Goal: Download file/media

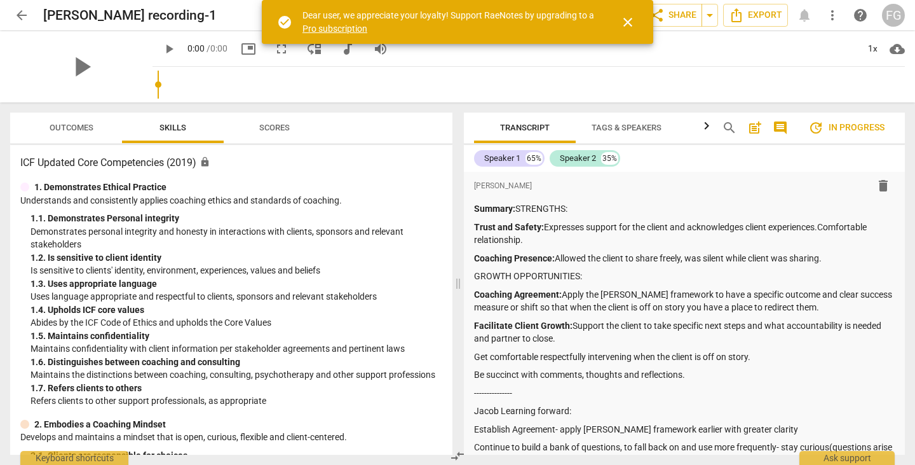
click at [618, 27] on span "close" at bounding box center [628, 22] width 31 height 15
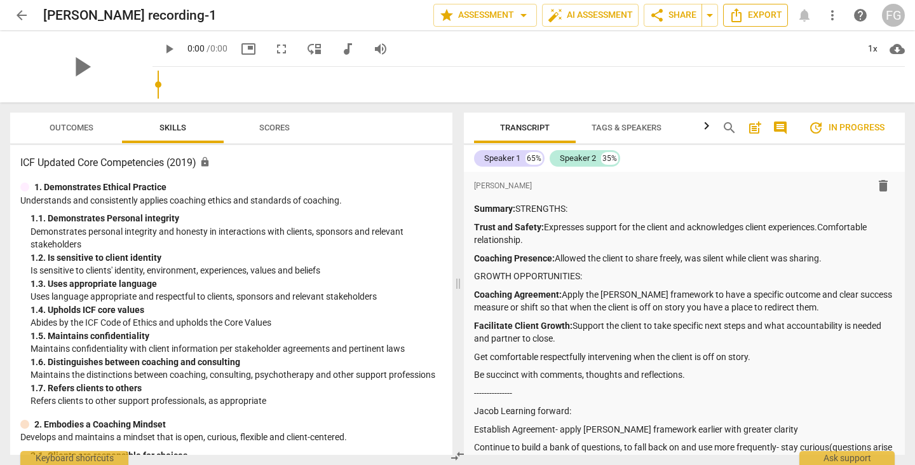
click at [761, 18] on span "Export" at bounding box center [755, 15] width 53 height 15
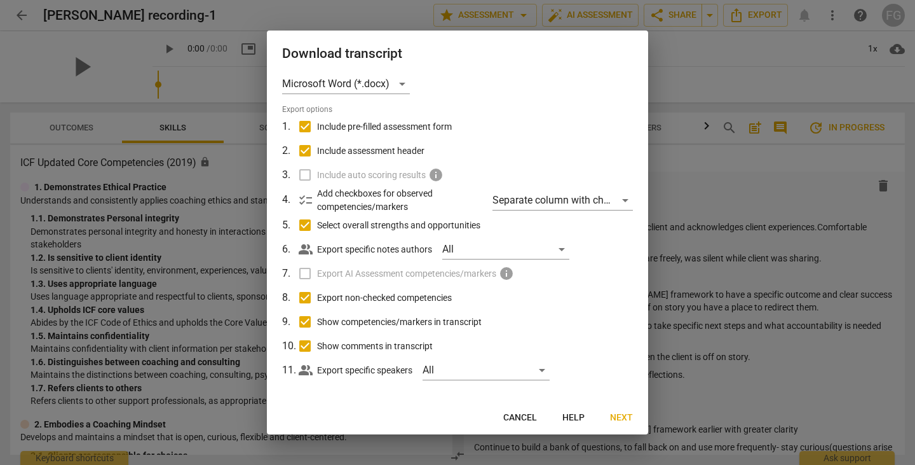
scroll to position [17, 0]
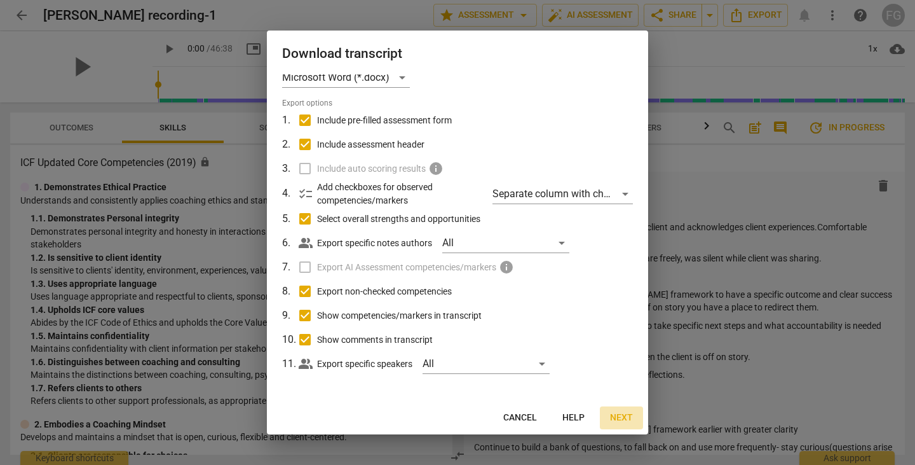
click at [624, 418] on span "Next" at bounding box center [621, 417] width 23 height 13
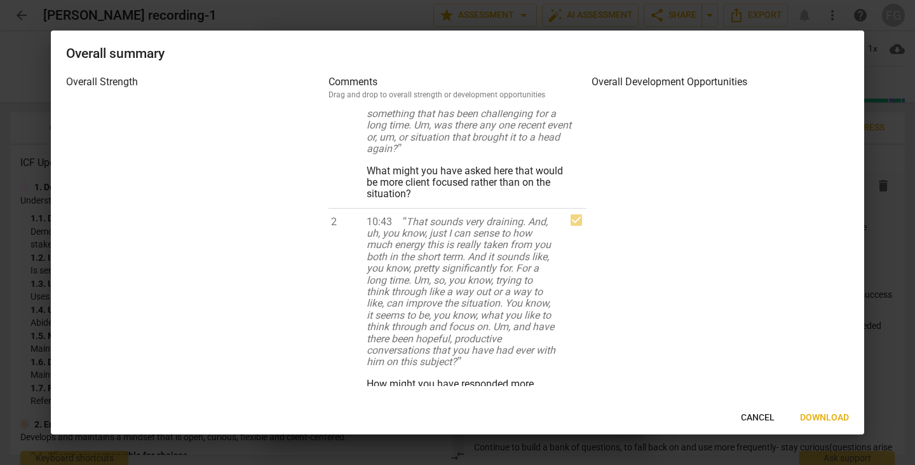
scroll to position [445, 0]
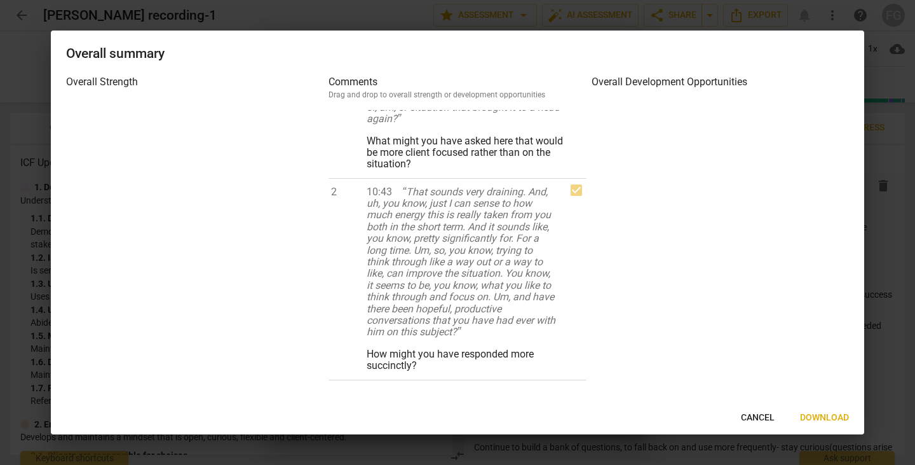
click at [818, 416] on span "Download" at bounding box center [824, 417] width 49 height 13
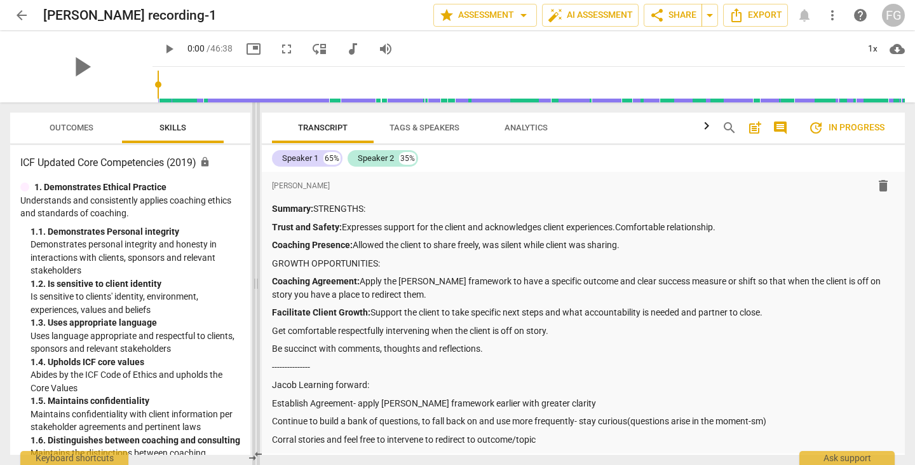
drag, startPoint x: 459, startPoint y: 253, endPoint x: 257, endPoint y: 261, distance: 202.3
click at [257, 261] on span at bounding box center [256, 283] width 8 height 362
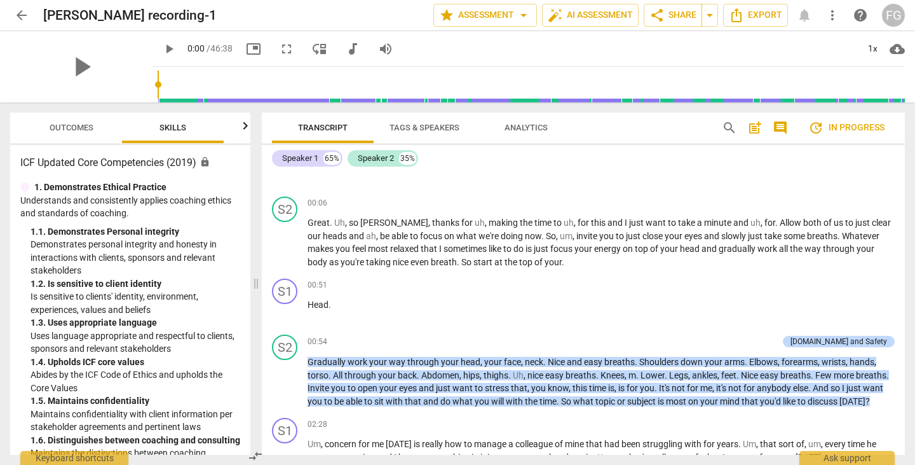
click at [758, 126] on span "post_add" at bounding box center [755, 127] width 15 height 15
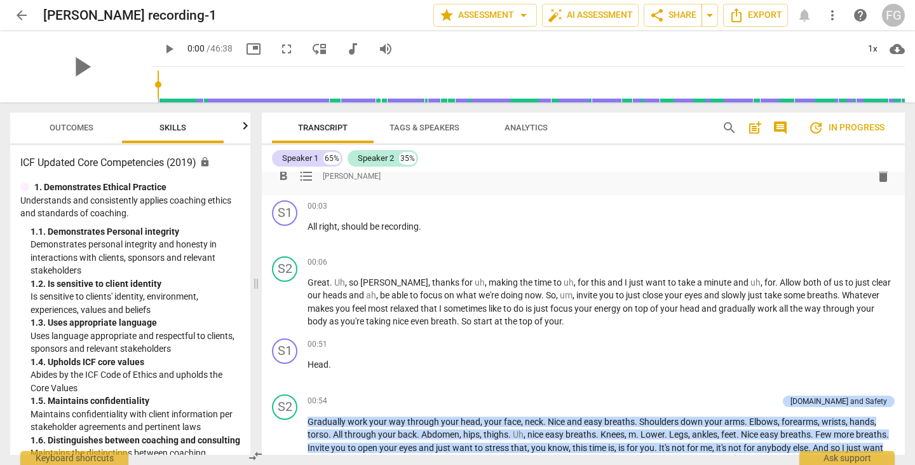
scroll to position [305, 0]
click at [774, 126] on span "comment" at bounding box center [780, 127] width 15 height 15
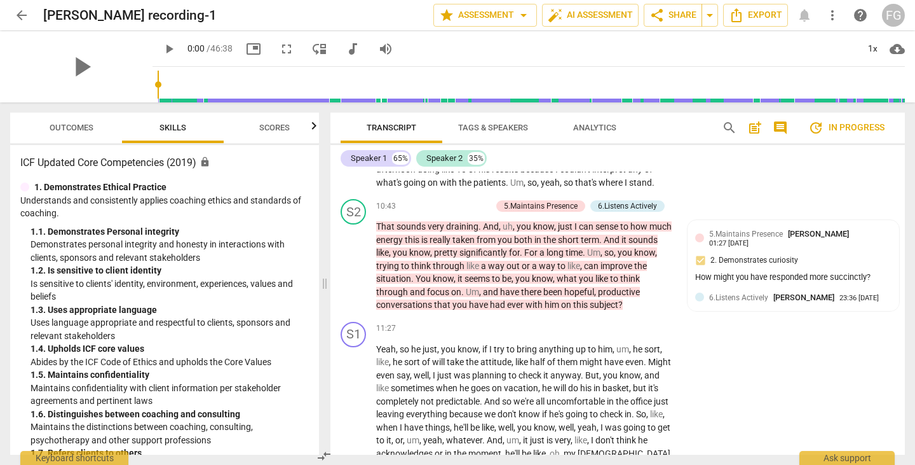
scroll to position [2148, 0]
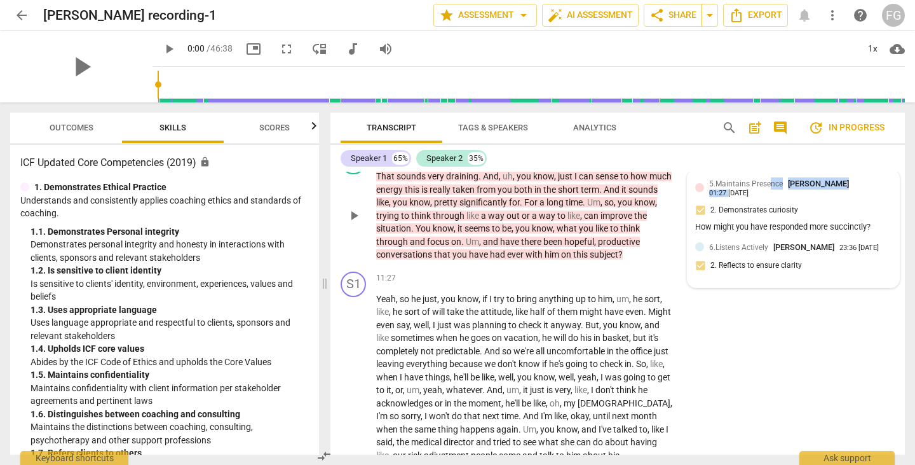
drag, startPoint x: 727, startPoint y: 206, endPoint x: 770, endPoint y: 204, distance: 42.6
click at [770, 197] on div "5.Maintains Presence Stephanie Marisca 01:27 06-04-2025" at bounding box center [800, 187] width 182 height 20
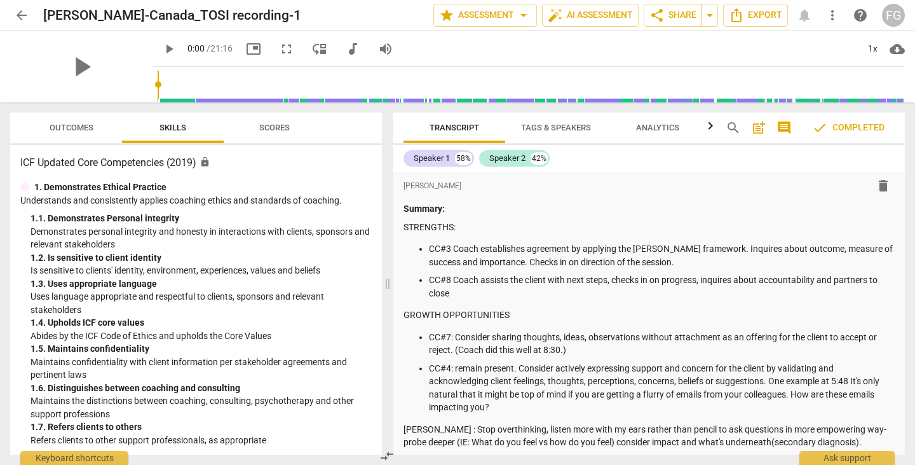
drag, startPoint x: 458, startPoint y: 290, endPoint x: 384, endPoint y: 287, distance: 73.8
click at [384, 290] on span at bounding box center [388, 283] width 8 height 362
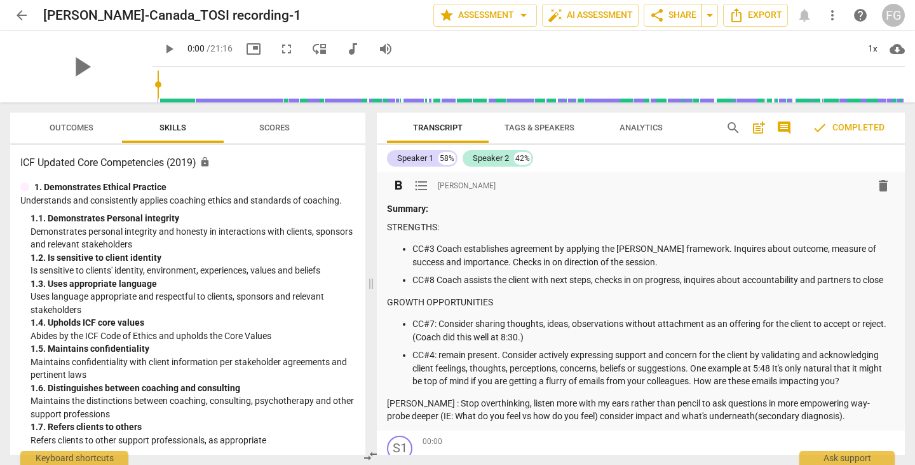
click at [785, 132] on span "comment" at bounding box center [784, 127] width 15 height 15
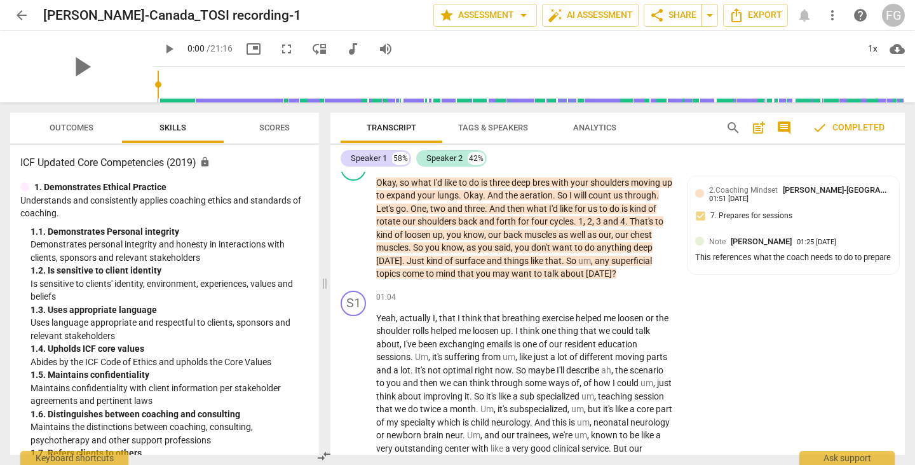
scroll to position [318, 0]
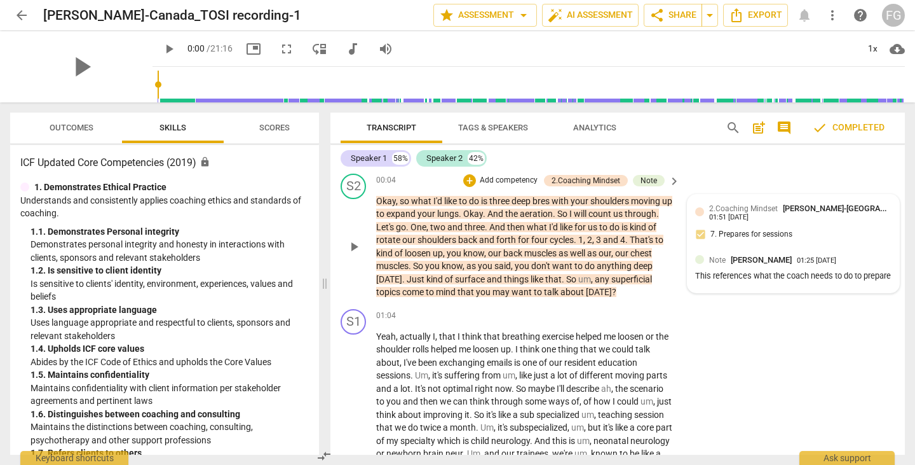
click at [802, 282] on div "This references what the coach needs to do to prepare" at bounding box center [793, 276] width 196 height 12
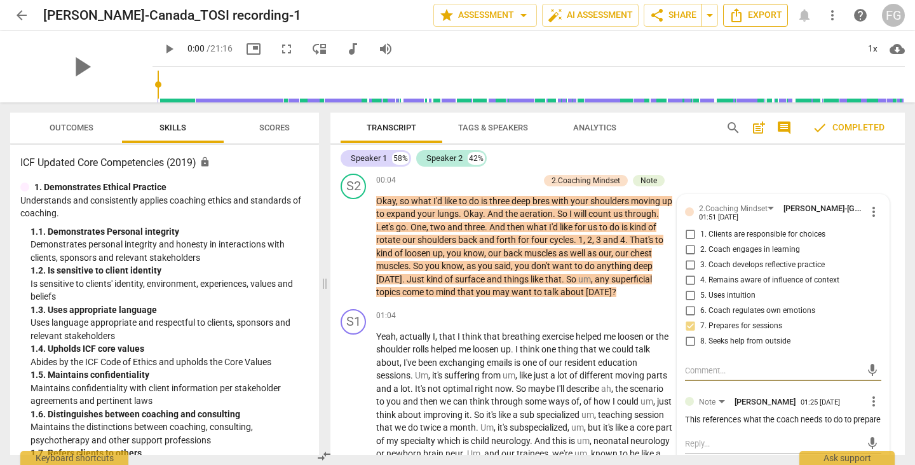
click at [749, 17] on span "Export" at bounding box center [755, 15] width 53 height 15
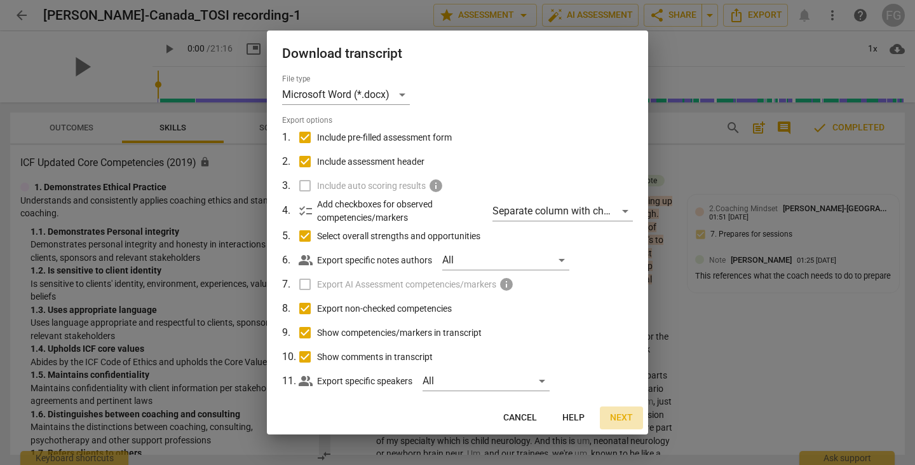
click at [623, 419] on span "Next" at bounding box center [621, 417] width 23 height 13
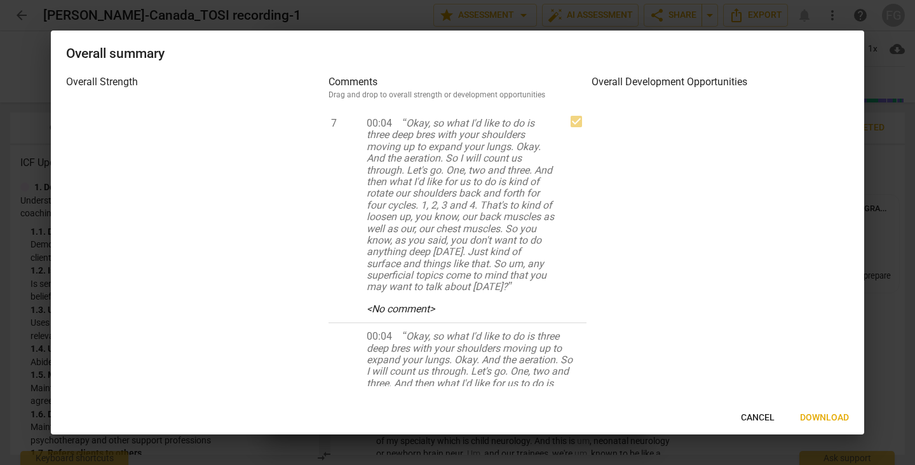
click at [835, 416] on span "Download" at bounding box center [824, 417] width 49 height 13
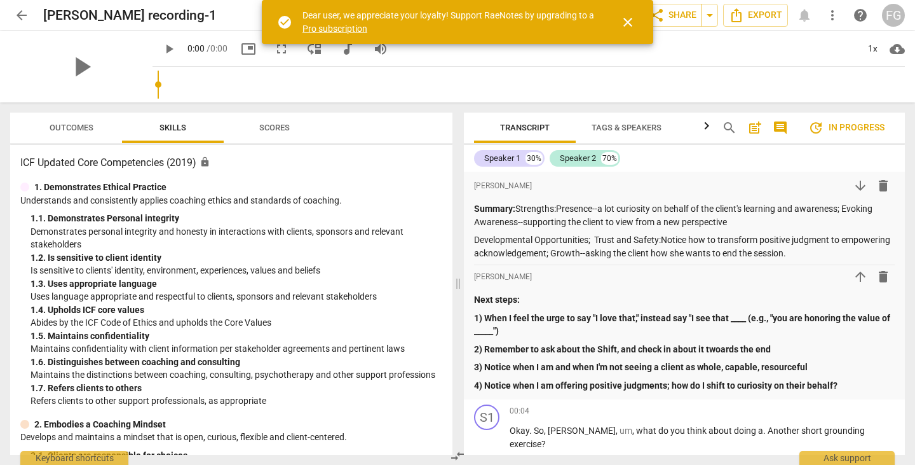
click at [629, 21] on span "close" at bounding box center [627, 22] width 15 height 15
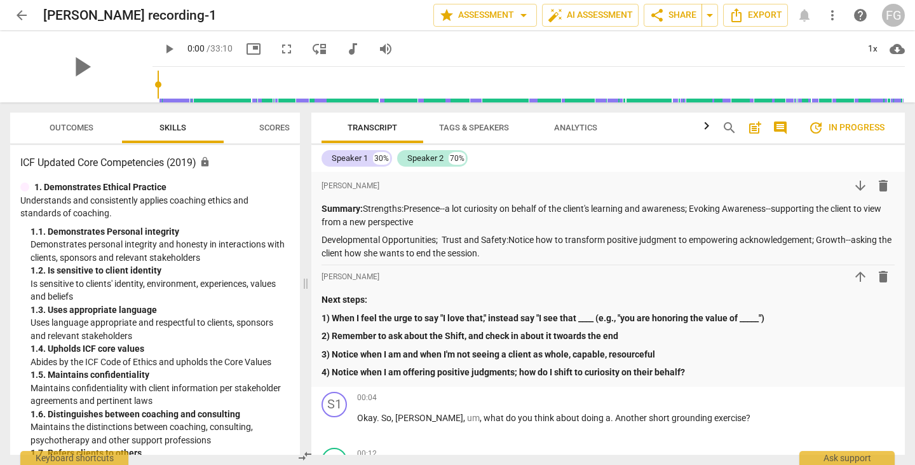
drag, startPoint x: 458, startPoint y: 162, endPoint x: 538, endPoint y: 132, distance: 84.9
click at [302, 166] on span at bounding box center [306, 283] width 8 height 362
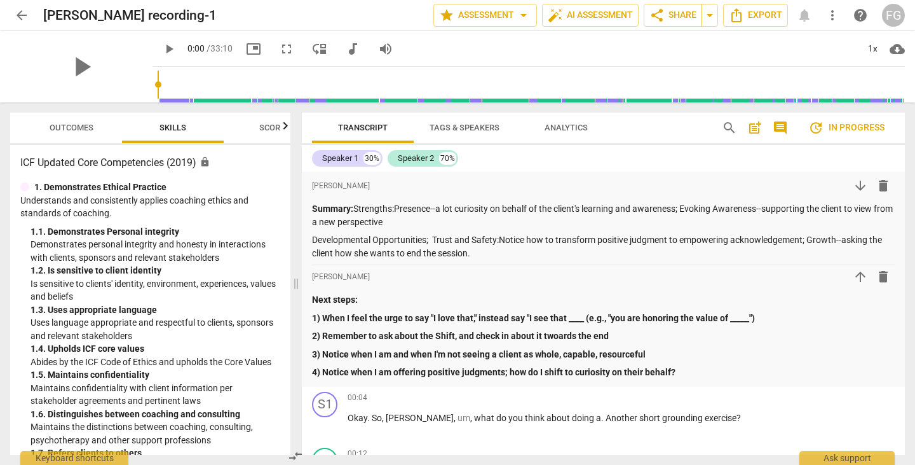
click at [776, 129] on span "comment" at bounding box center [780, 127] width 15 height 15
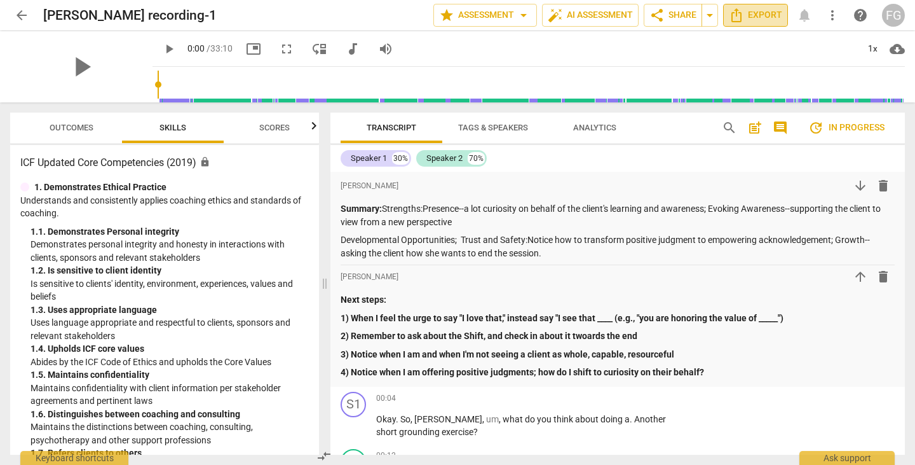
click at [751, 13] on span "Export" at bounding box center [755, 15] width 53 height 15
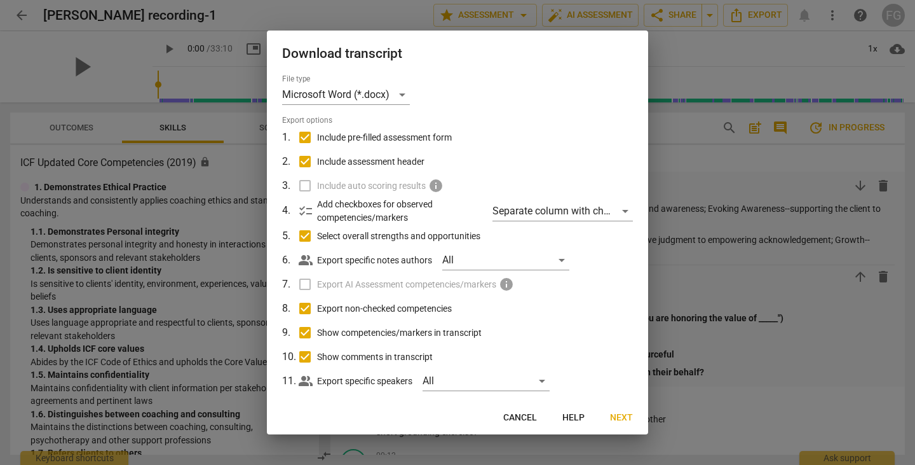
click at [618, 419] on span "Next" at bounding box center [621, 417] width 23 height 13
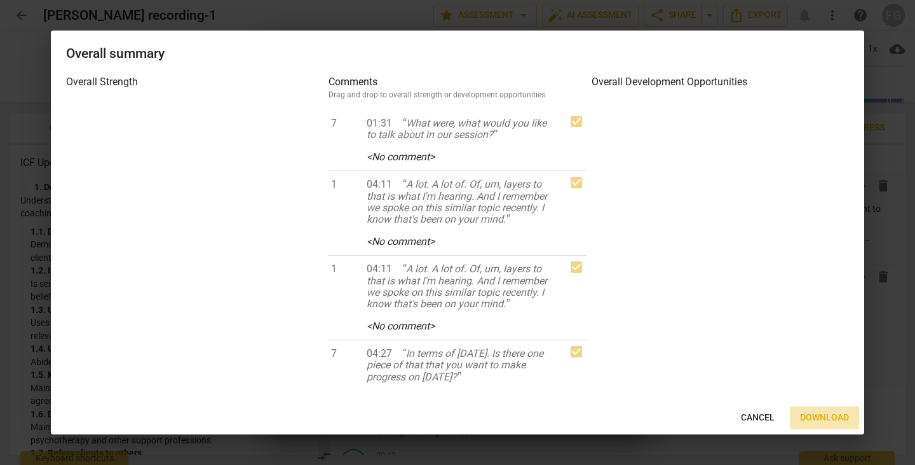
click at [821, 415] on span "Download" at bounding box center [824, 417] width 49 height 13
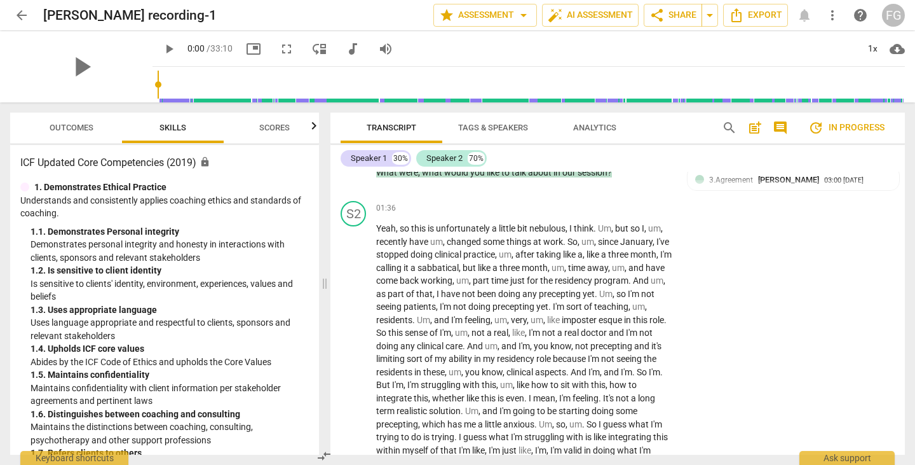
scroll to position [699, 0]
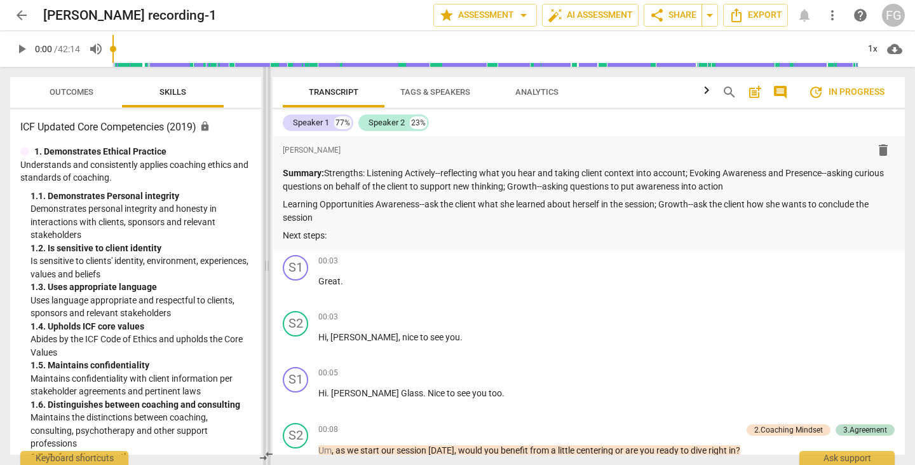
drag, startPoint x: 456, startPoint y: 267, endPoint x: 247, endPoint y: 271, distance: 209.2
click at [263, 271] on span at bounding box center [267, 266] width 8 height 398
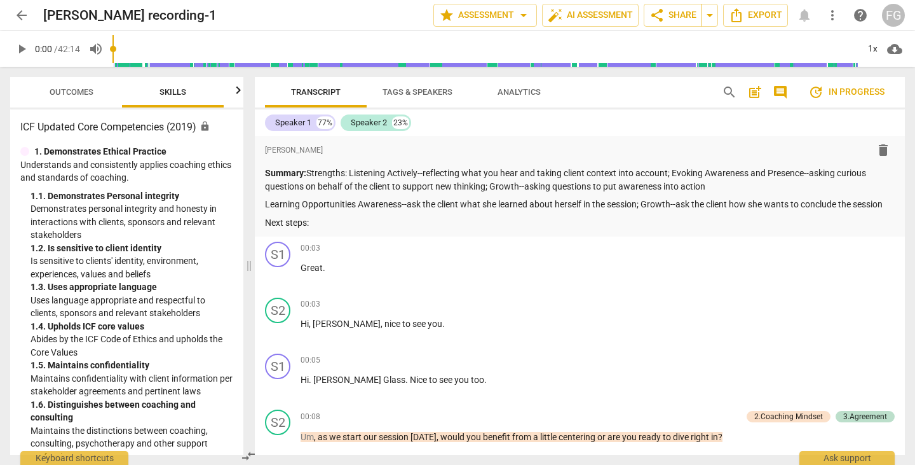
click at [786, 89] on span "comment" at bounding box center [780, 92] width 15 height 15
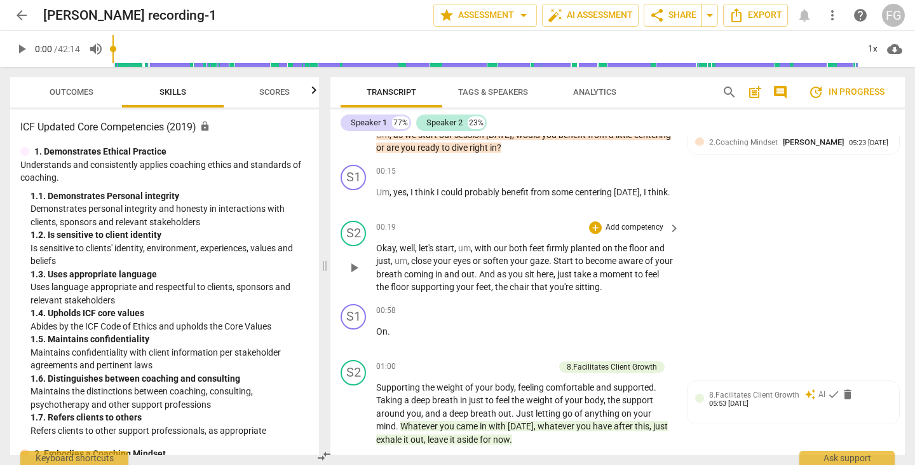
scroll to position [318, 0]
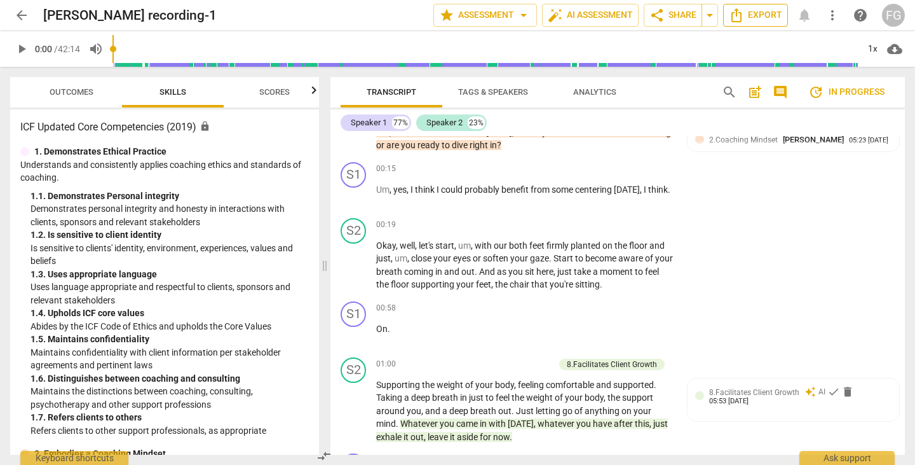
click at [751, 15] on span "Export" at bounding box center [755, 15] width 53 height 15
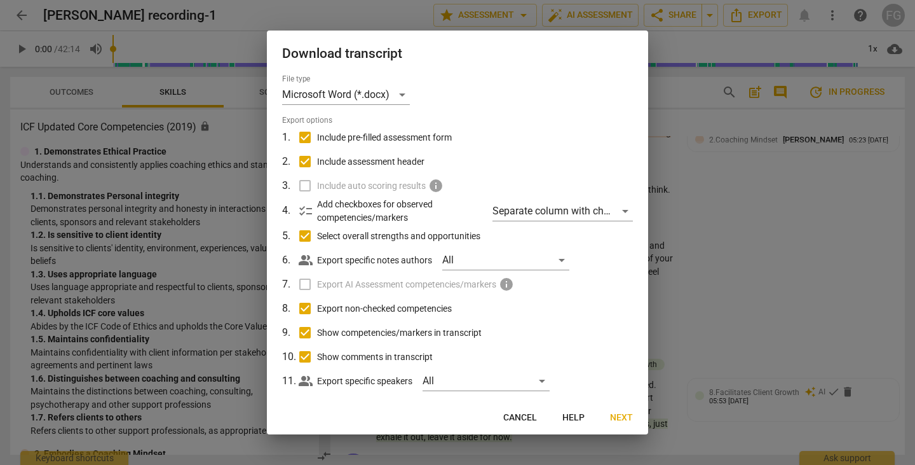
click at [782, 144] on div at bounding box center [457, 232] width 915 height 465
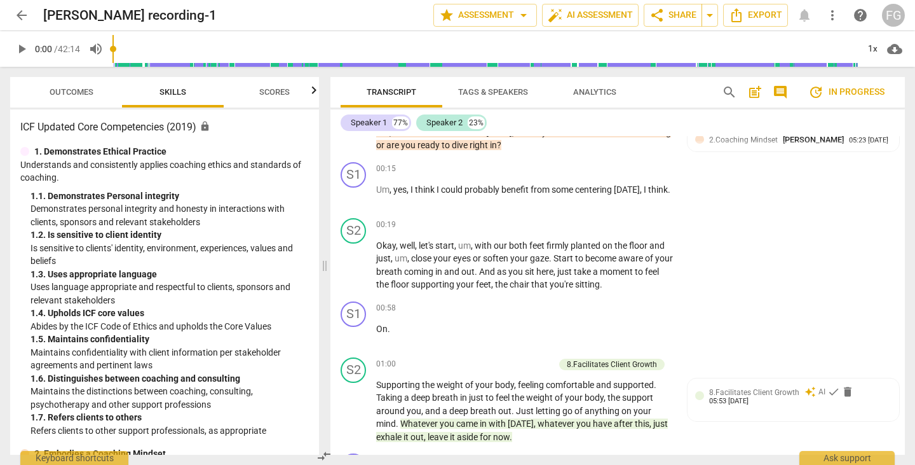
click at [782, 144] on div "2.Coaching Mindset Hannah Glass 05:23 05-16-2025 1. Clients are responsible for…" at bounding box center [793, 138] width 213 height 27
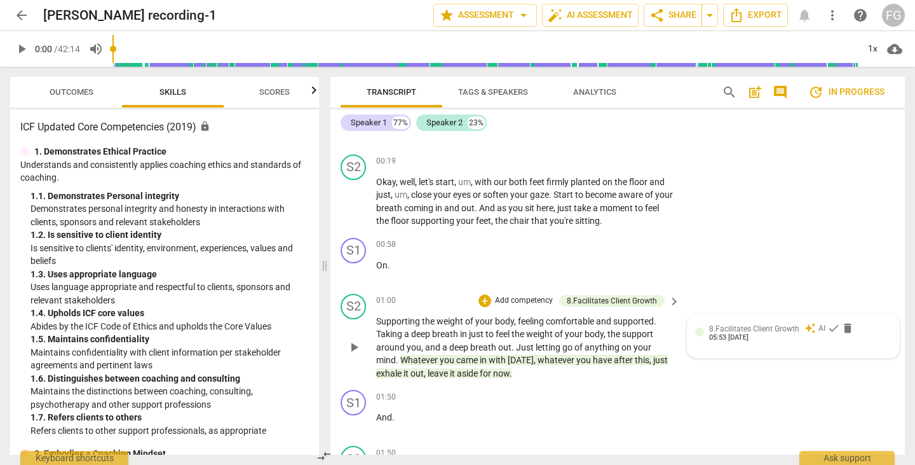
click at [772, 339] on div "8.Facilitates Client Growth auto_awesome AI check delete 05:53 05-16-2025" at bounding box center [800, 332] width 182 height 20
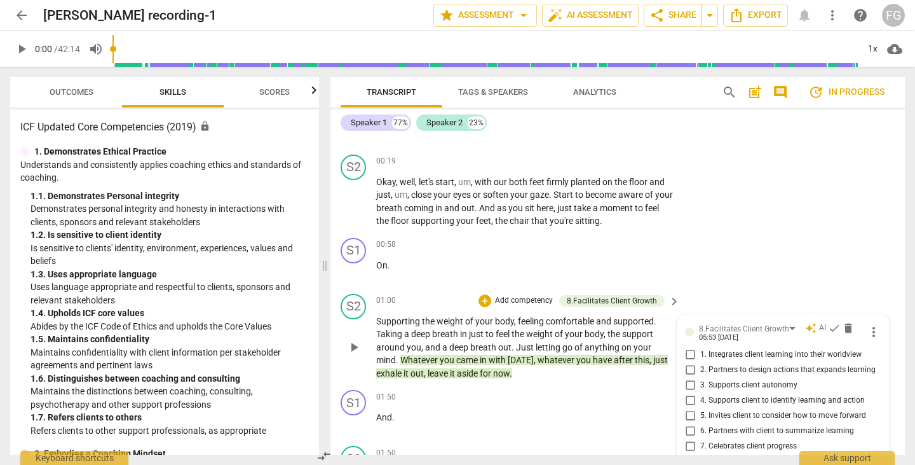
scroll to position [577, 0]
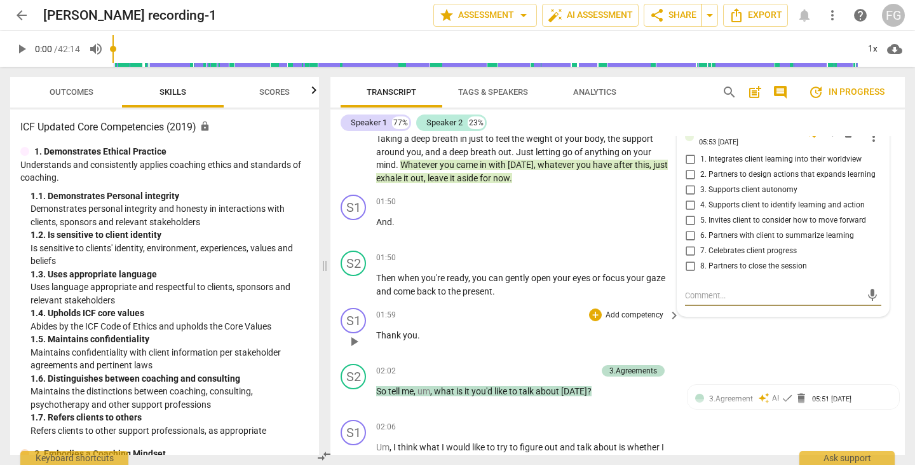
click at [764, 339] on div "S1 play_arrow pause 01:59 + Add competency keyboard_arrow_right Thank you ." at bounding box center [618, 331] width 575 height 56
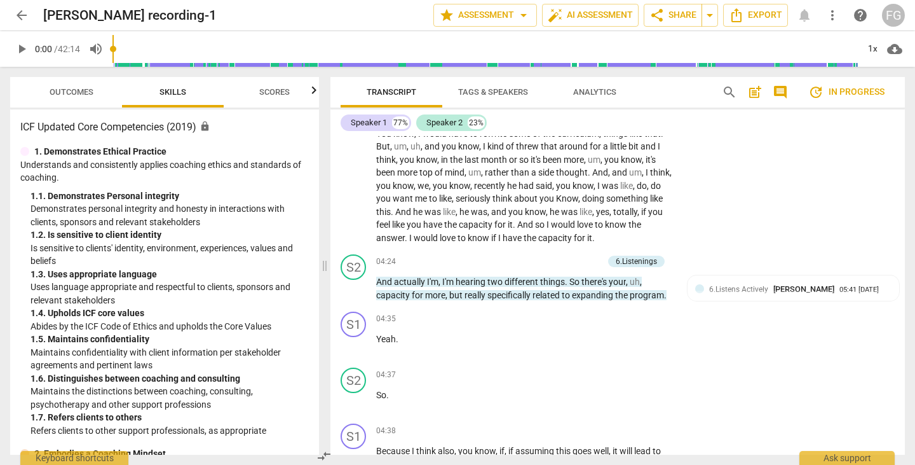
scroll to position [1149, 0]
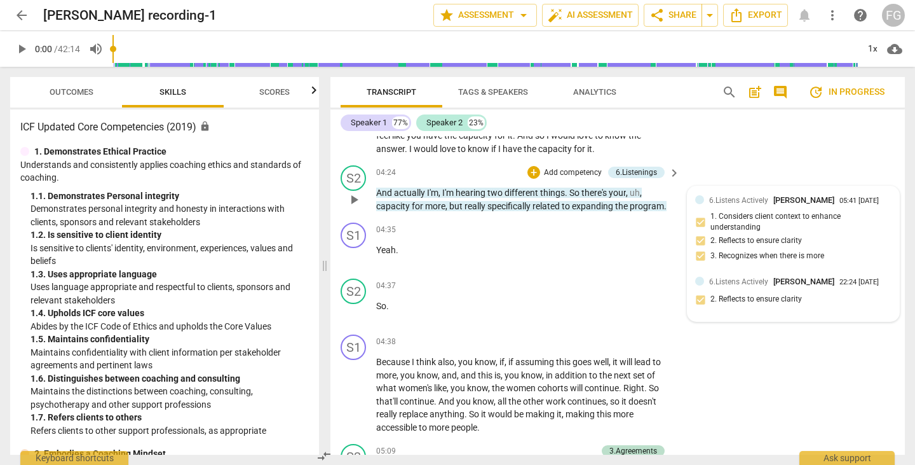
click at [749, 201] on span "6.Listens Actively" at bounding box center [738, 200] width 59 height 9
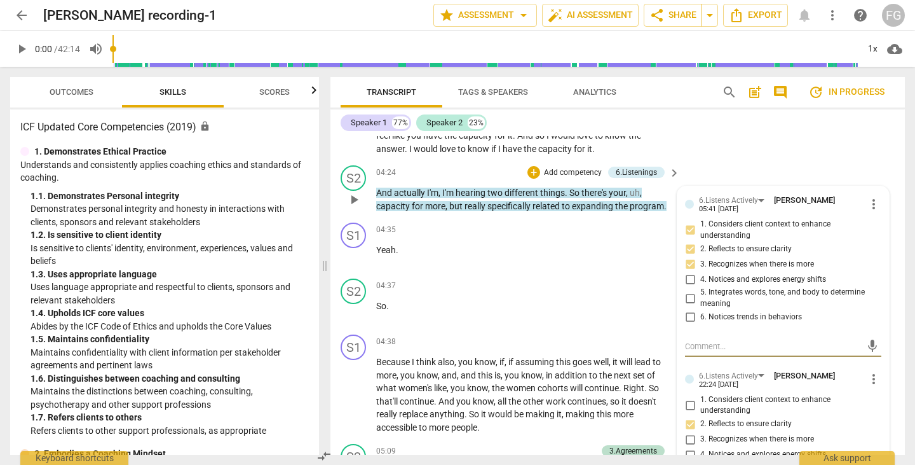
click at [801, 162] on div "S2 play_arrow pause 04:24 + Add competency 6.Listenings keyboard_arrow_right An…" at bounding box center [618, 188] width 575 height 57
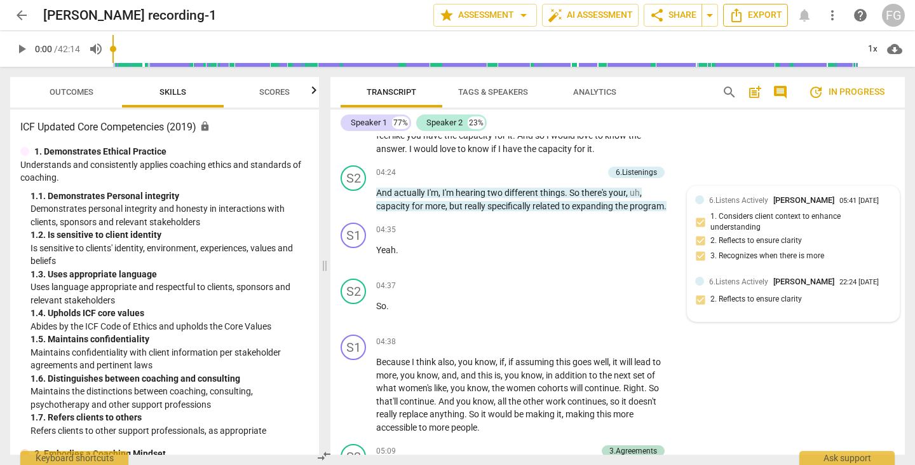
click at [760, 12] on span "Export" at bounding box center [755, 15] width 53 height 15
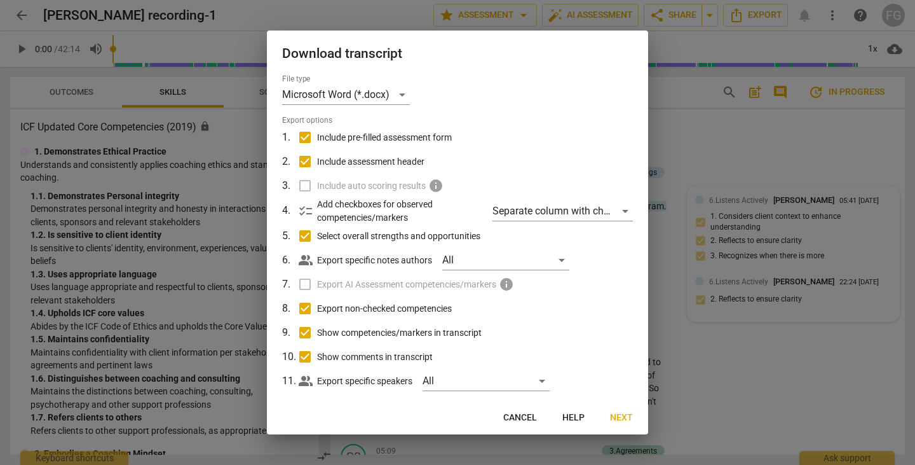
click at [618, 412] on span "Next" at bounding box center [621, 417] width 23 height 13
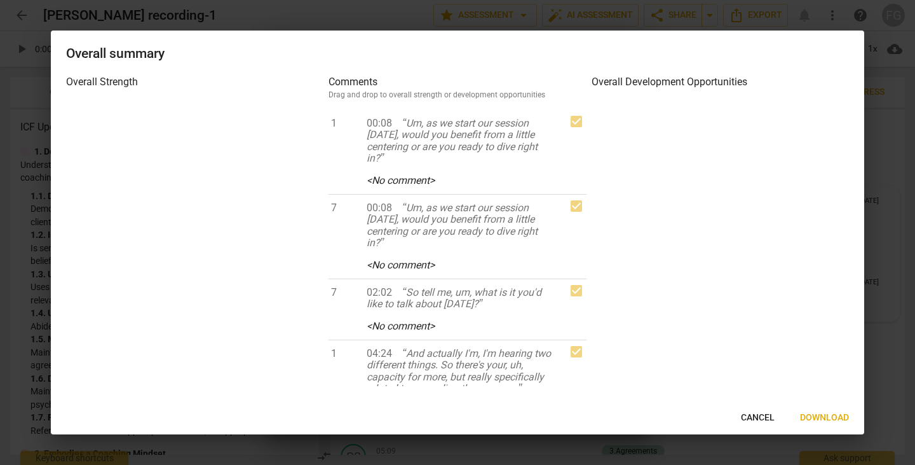
click at [829, 413] on span "Download" at bounding box center [824, 417] width 49 height 13
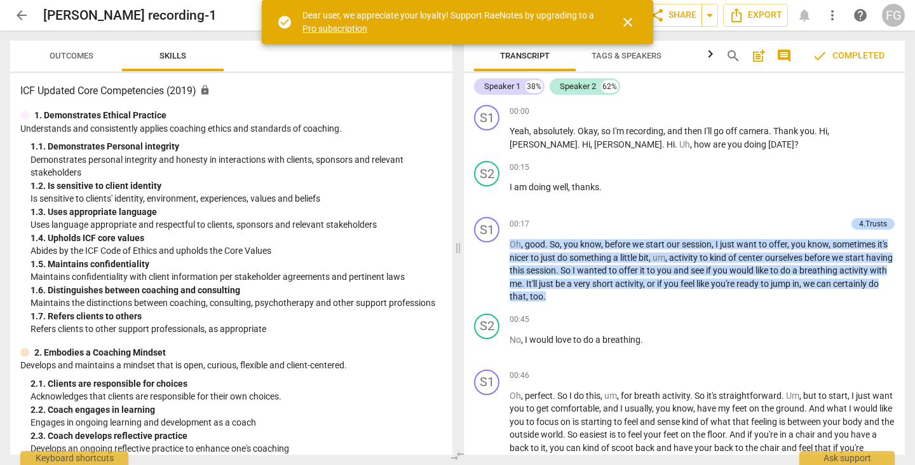
click at [634, 23] on span "close" at bounding box center [627, 22] width 15 height 15
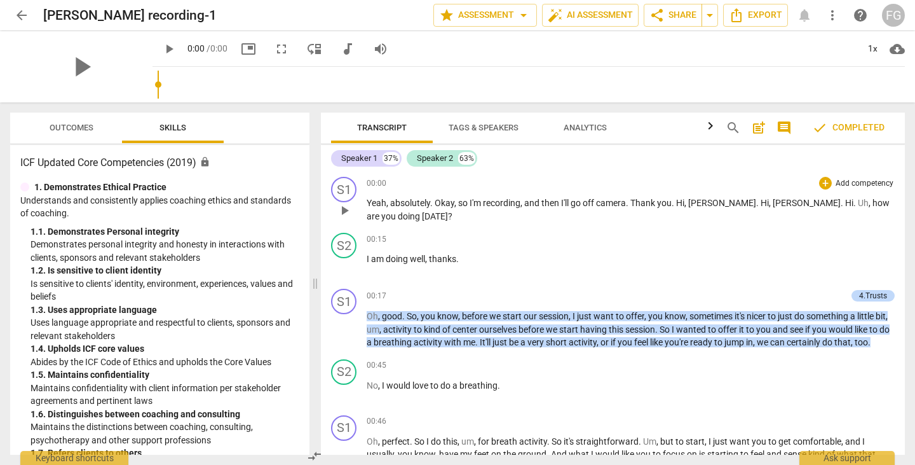
drag, startPoint x: 459, startPoint y: 250, endPoint x: 461, endPoint y: 217, distance: 33.1
click at [314, 261] on span at bounding box center [315, 283] width 8 height 362
click at [792, 134] on span "comment" at bounding box center [784, 127] width 15 height 15
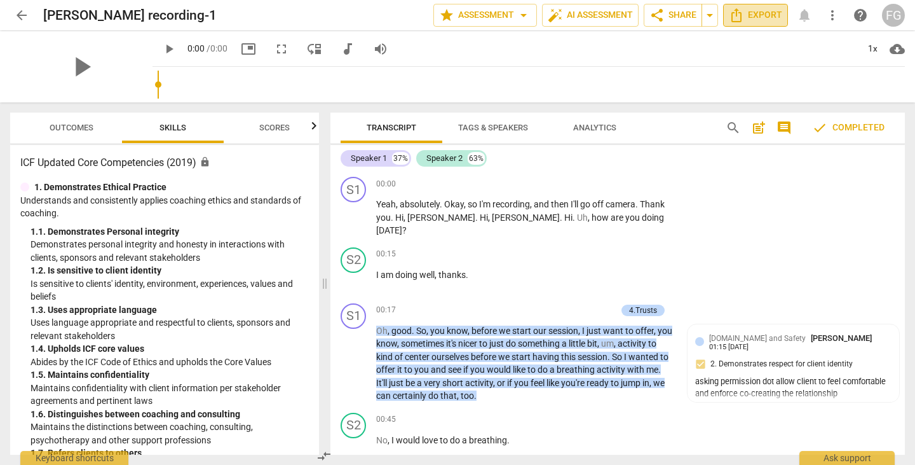
click at [758, 12] on span "Export" at bounding box center [755, 15] width 53 height 15
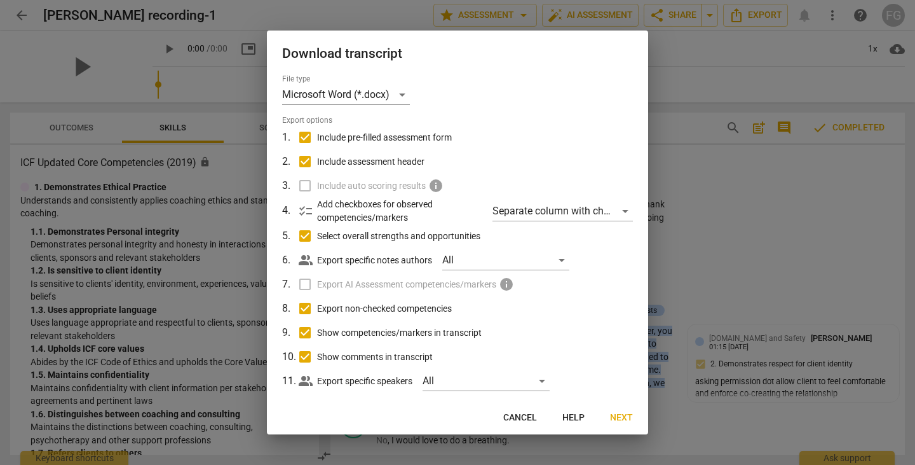
click at [628, 416] on span "Next" at bounding box center [621, 417] width 23 height 13
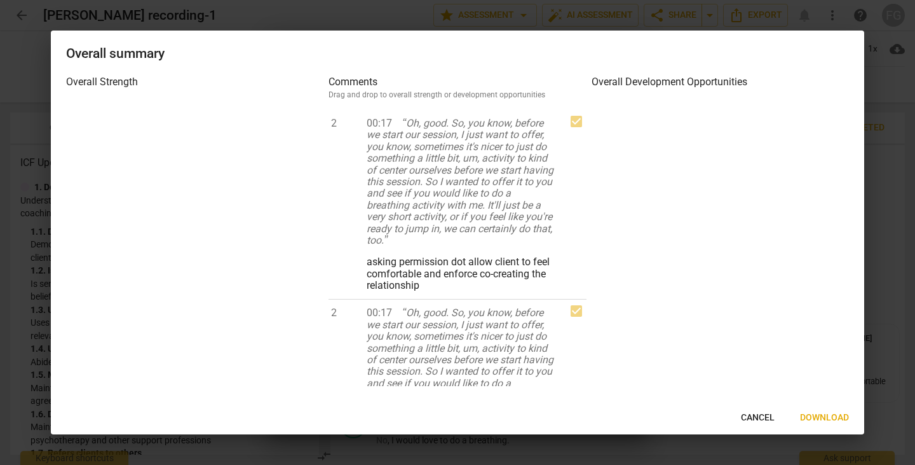
click at [831, 416] on span "Download" at bounding box center [824, 417] width 49 height 13
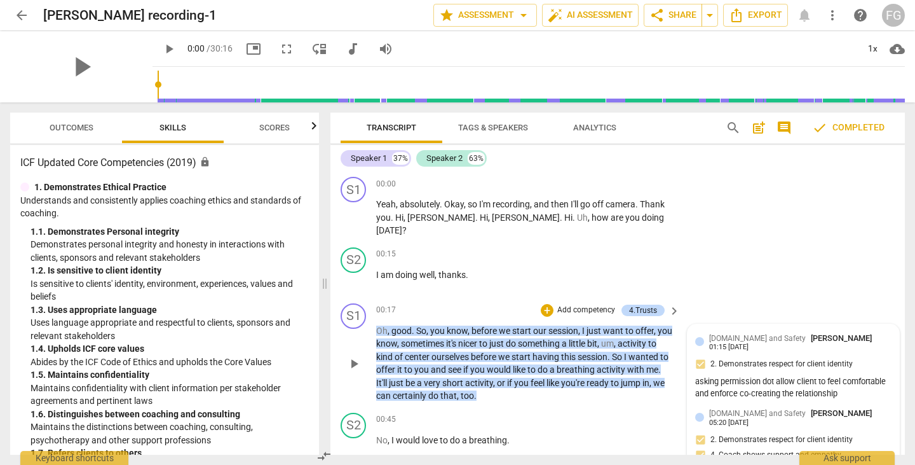
scroll to position [127, 0]
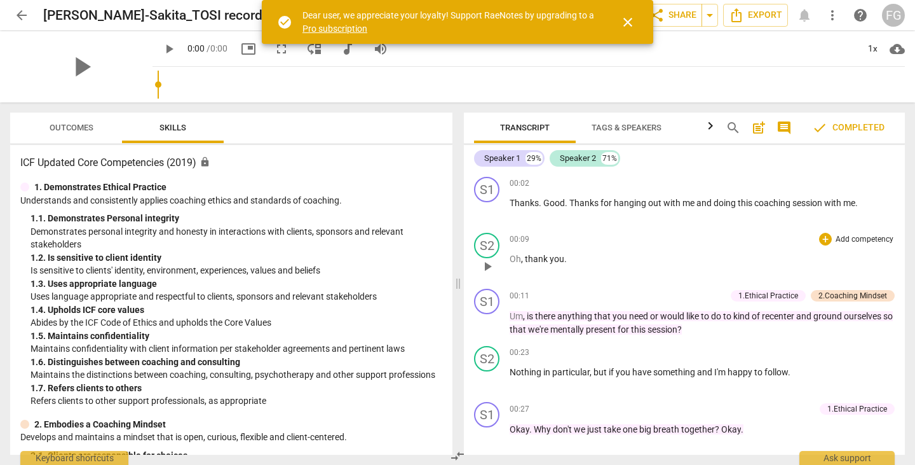
click at [454, 280] on span at bounding box center [458, 283] width 8 height 362
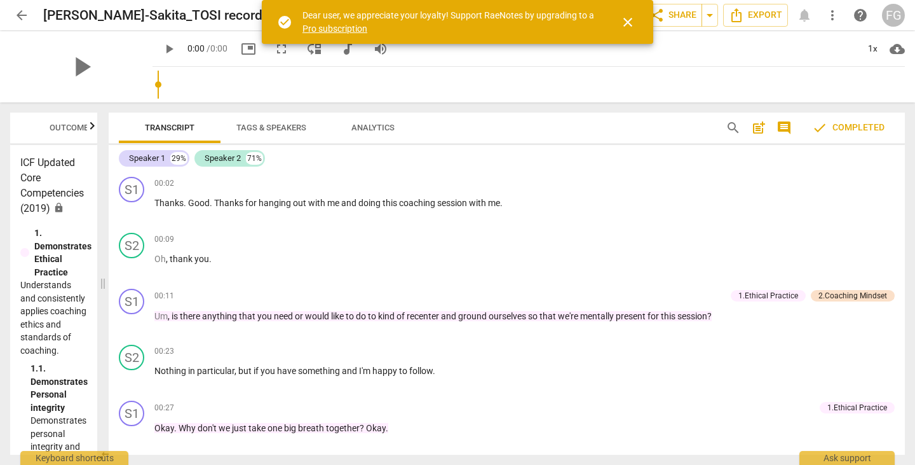
click at [781, 129] on span "comment" at bounding box center [784, 127] width 15 height 15
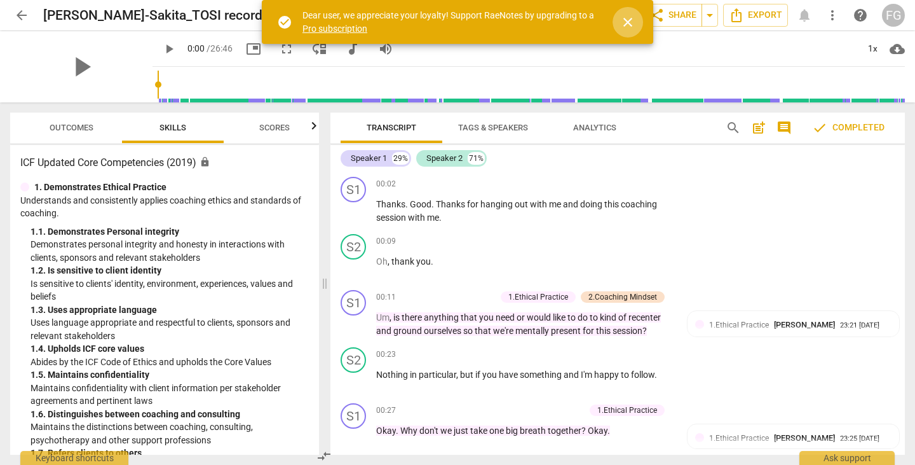
click at [631, 20] on span "close" at bounding box center [627, 22] width 15 height 15
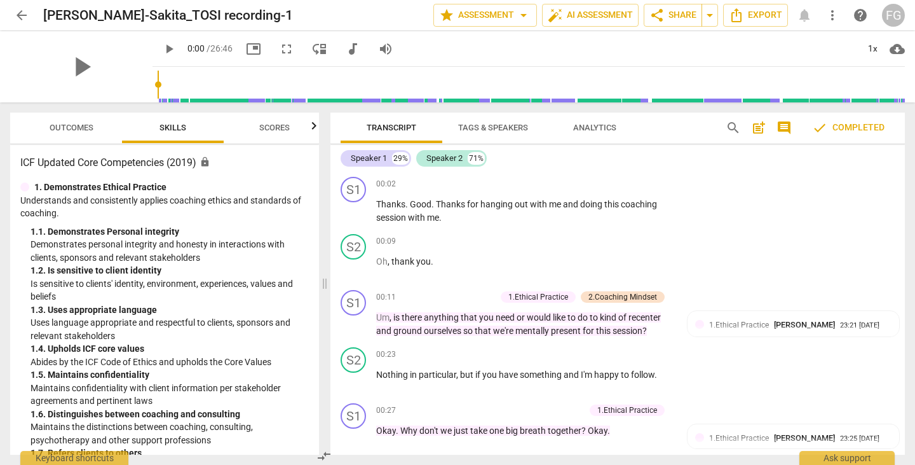
click at [841, 11] on span "more_vert" at bounding box center [832, 15] width 23 height 15
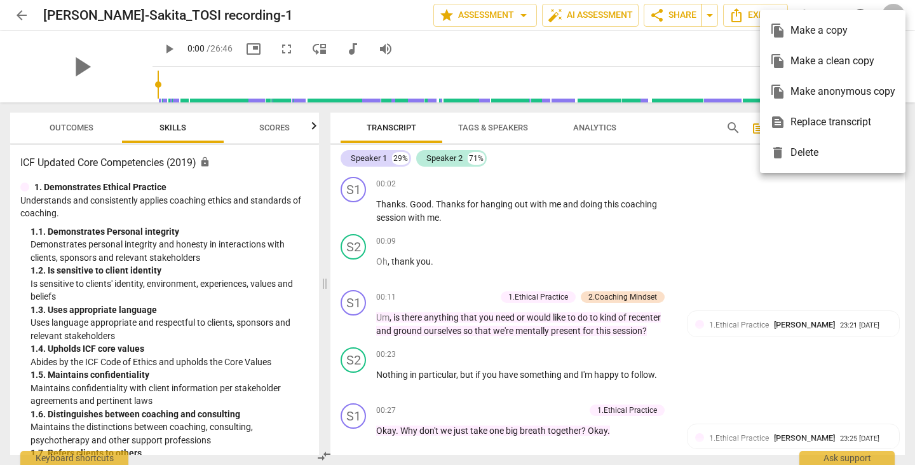
click at [742, 13] on div at bounding box center [457, 232] width 915 height 465
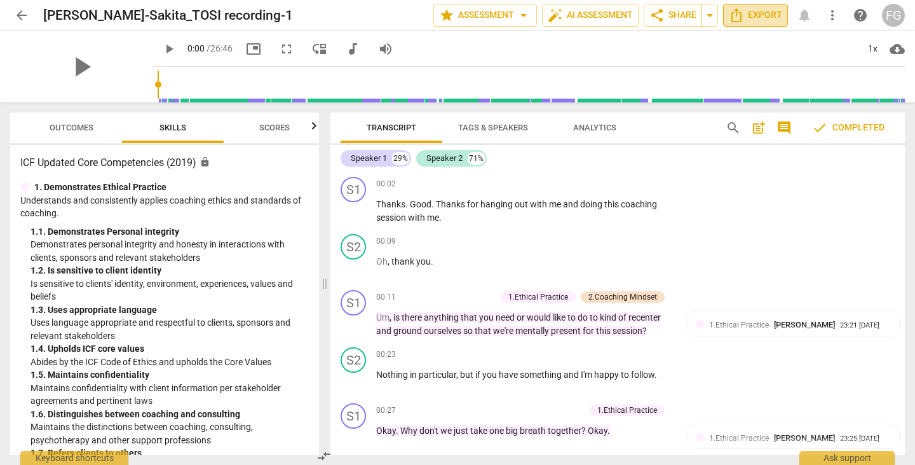
click at [742, 13] on icon "Export" at bounding box center [737, 15] width 10 height 14
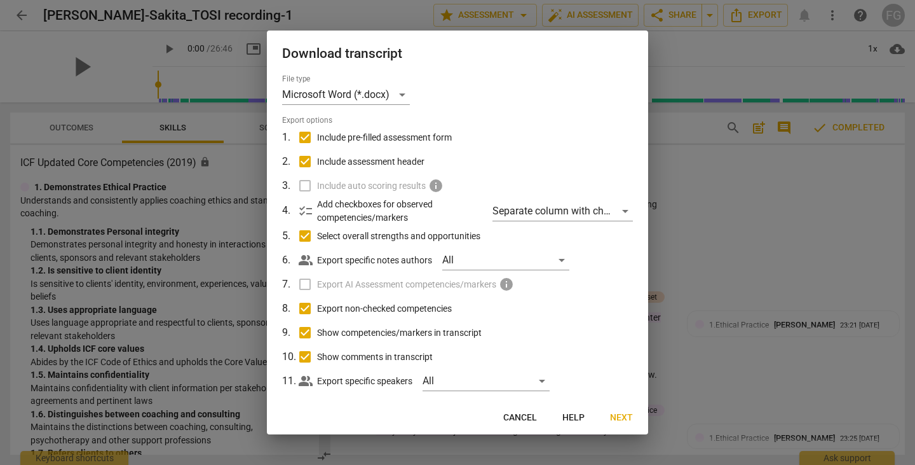
click at [610, 418] on button "Next" at bounding box center [621, 417] width 43 height 23
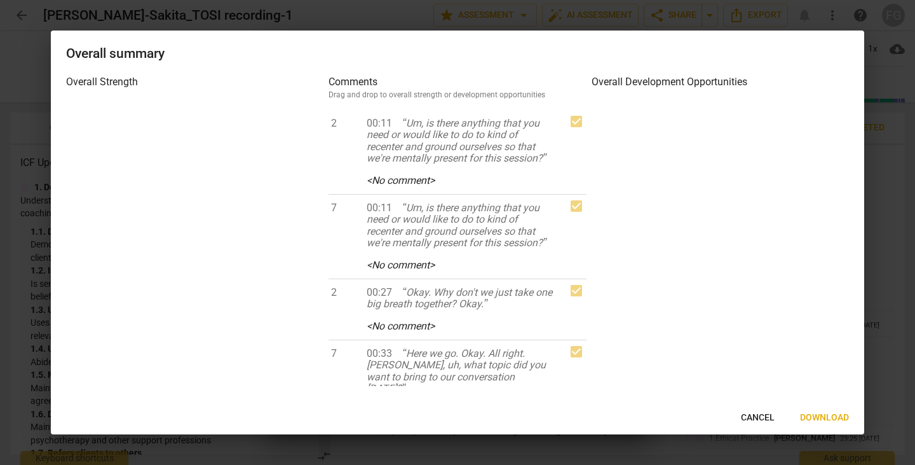
click at [814, 422] on span "Download" at bounding box center [824, 417] width 49 height 13
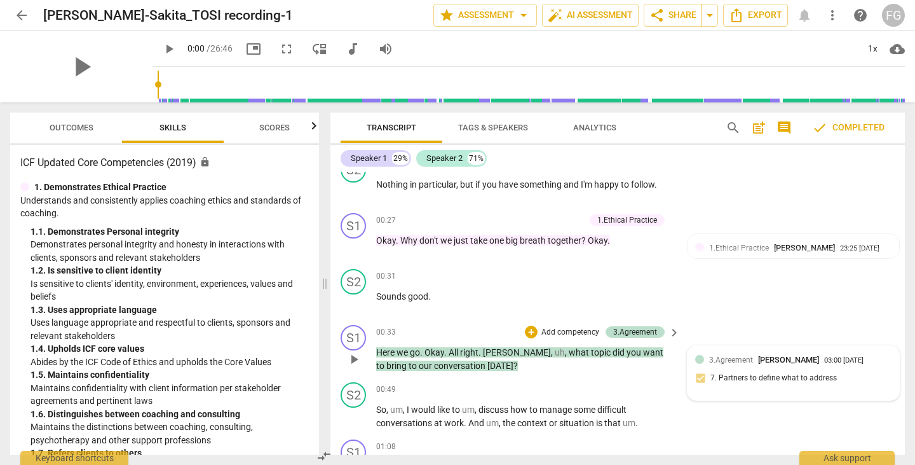
scroll to position [191, 0]
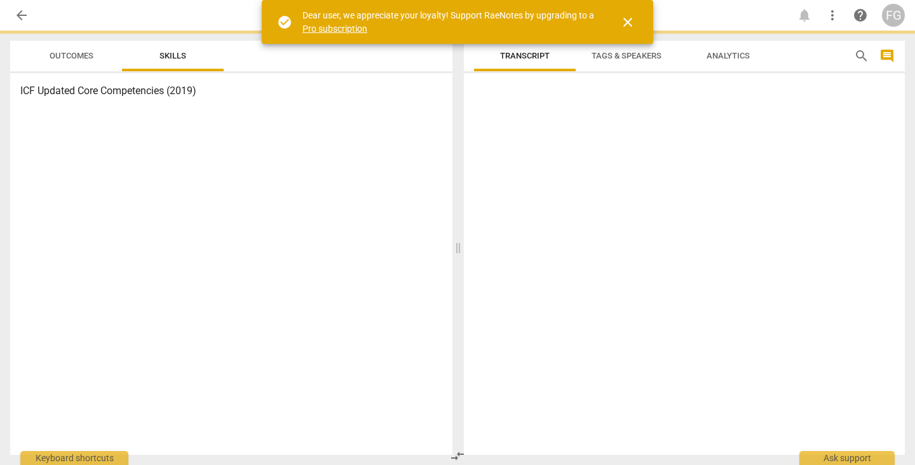
click at [629, 19] on span "close" at bounding box center [627, 22] width 15 height 15
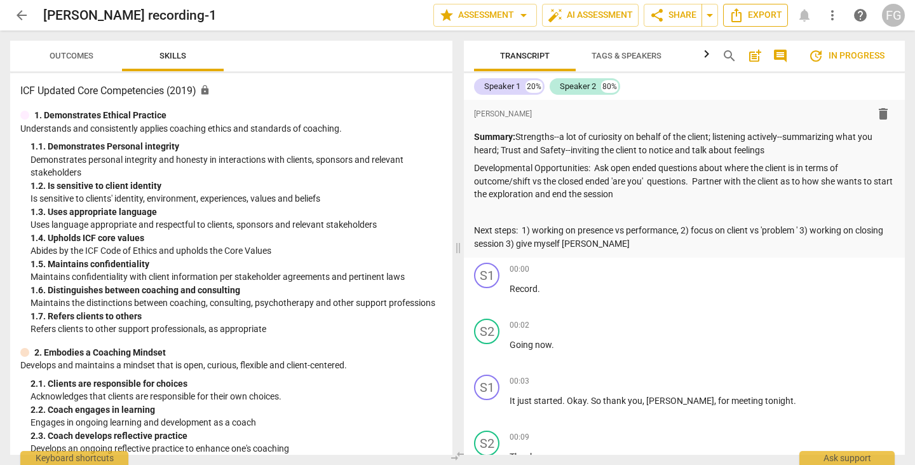
click at [745, 11] on span "Export" at bounding box center [755, 15] width 53 height 15
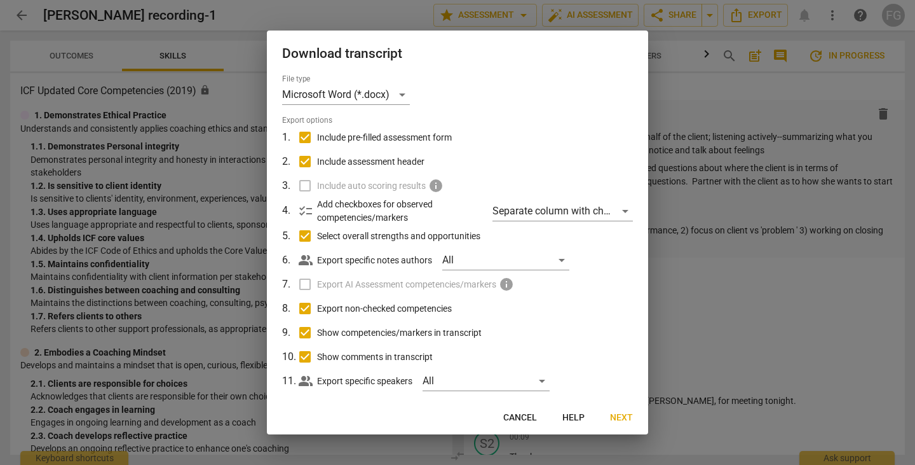
click at [616, 411] on span "Next" at bounding box center [621, 417] width 23 height 13
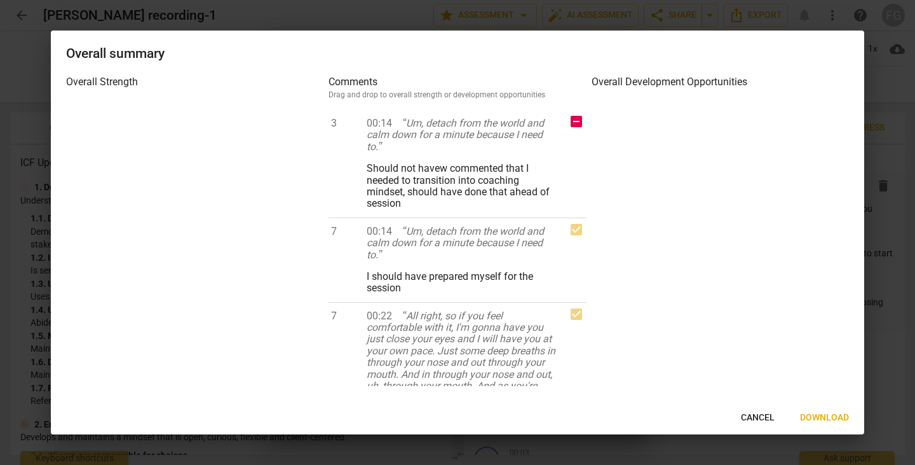
click at [838, 411] on button "Download" at bounding box center [824, 417] width 69 height 23
click at [835, 415] on span "Download" at bounding box center [824, 417] width 49 height 13
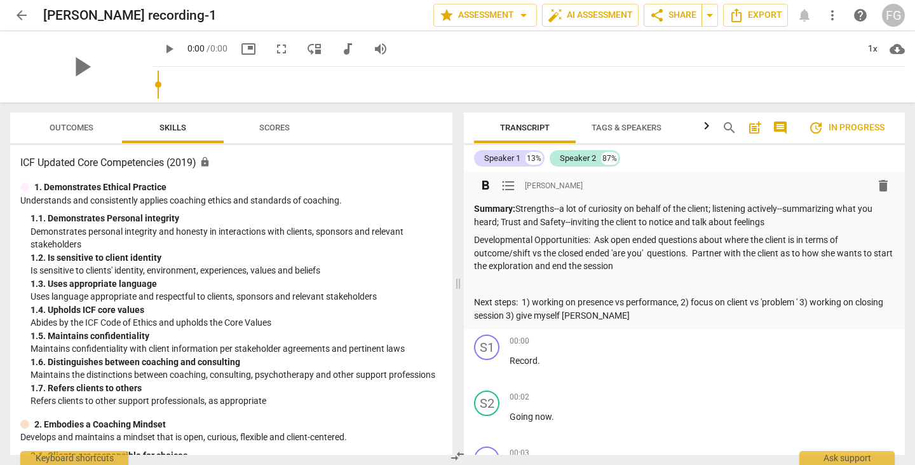
drag, startPoint x: 781, startPoint y: 128, endPoint x: 516, endPoint y: 245, distance: 288.9
click at [781, 128] on span "comment" at bounding box center [780, 127] width 15 height 15
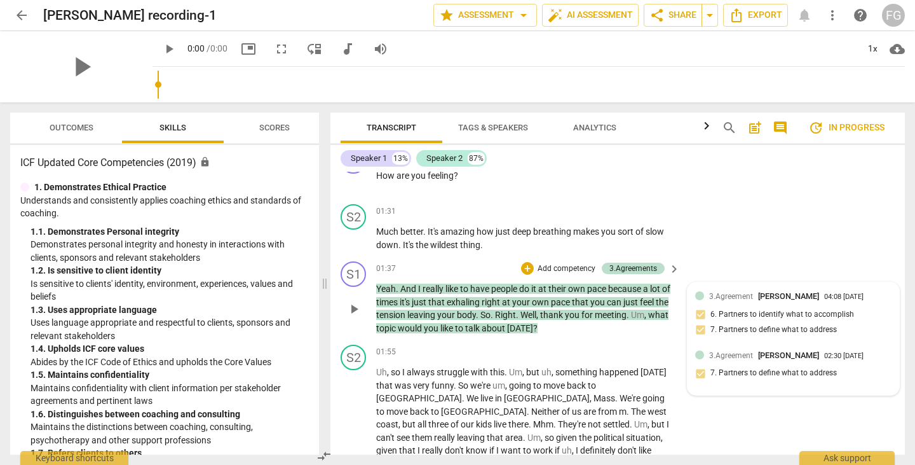
scroll to position [826, 0]
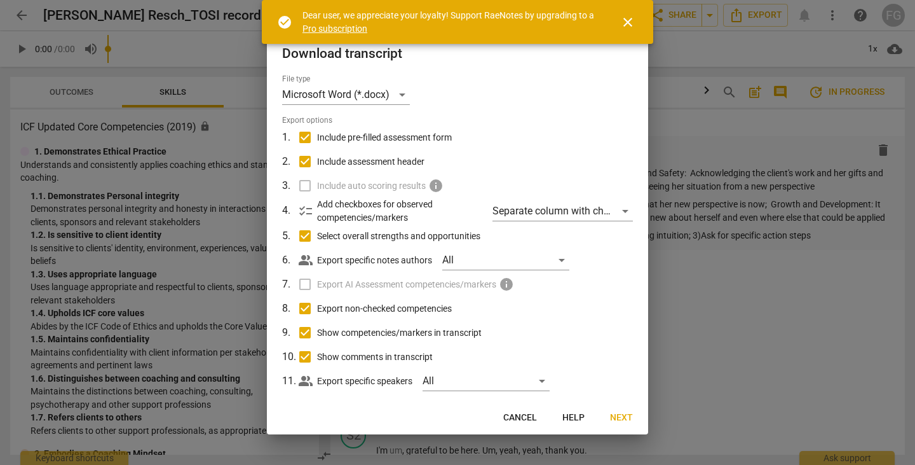
click at [607, 419] on button "Next" at bounding box center [621, 417] width 43 height 23
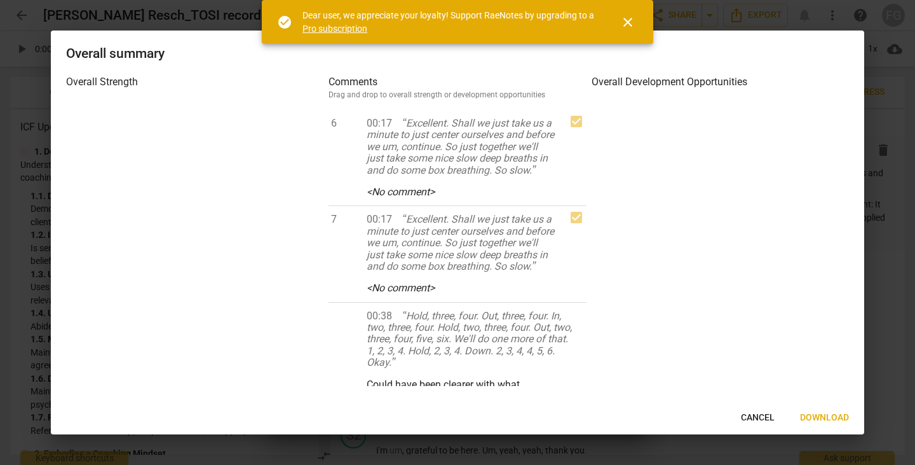
click at [818, 418] on span "Download" at bounding box center [824, 417] width 49 height 13
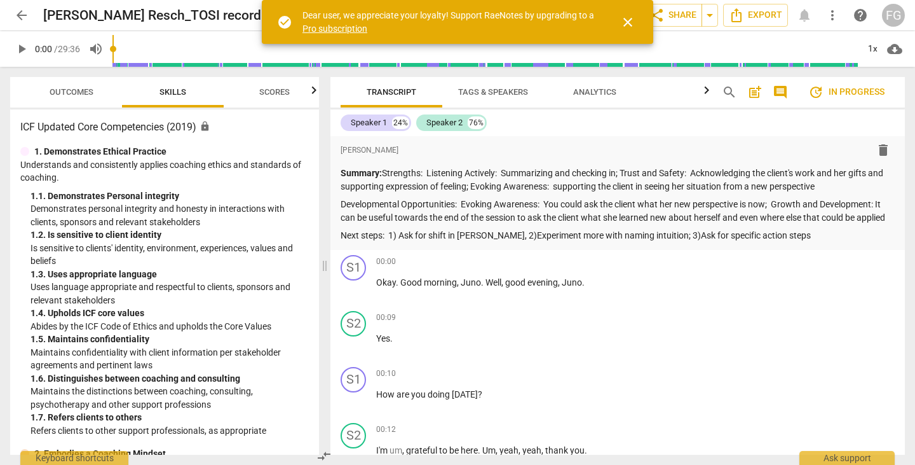
click at [629, 26] on span "close" at bounding box center [627, 22] width 15 height 15
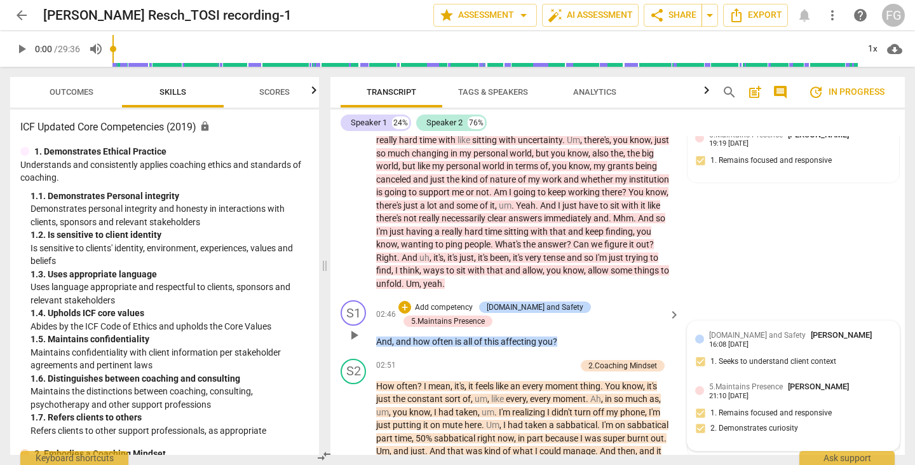
scroll to position [699, 0]
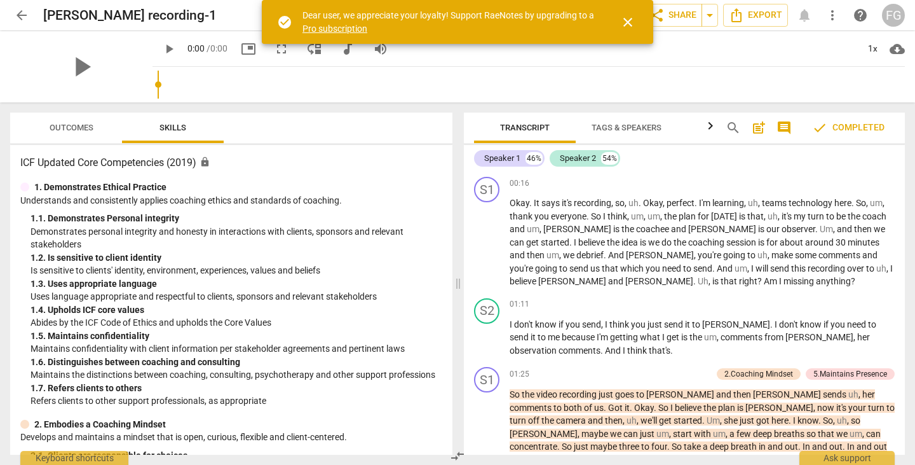
click at [454, 223] on span at bounding box center [458, 283] width 8 height 362
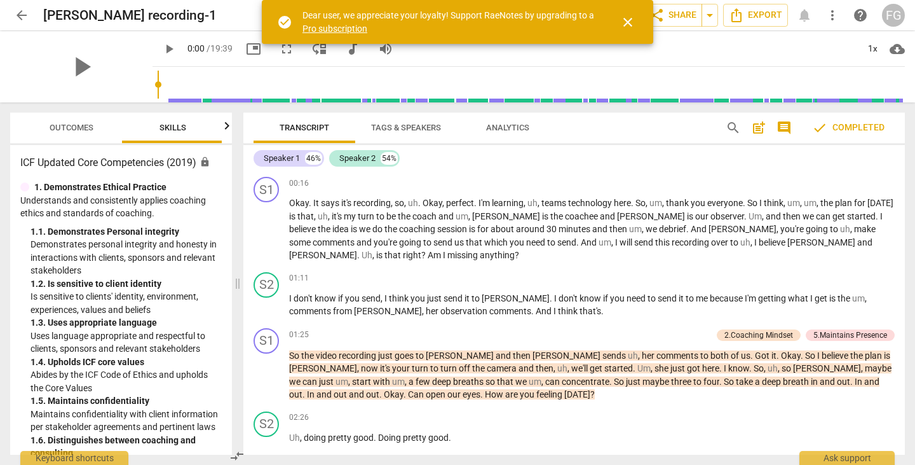
click at [785, 125] on span "comment" at bounding box center [784, 127] width 15 height 15
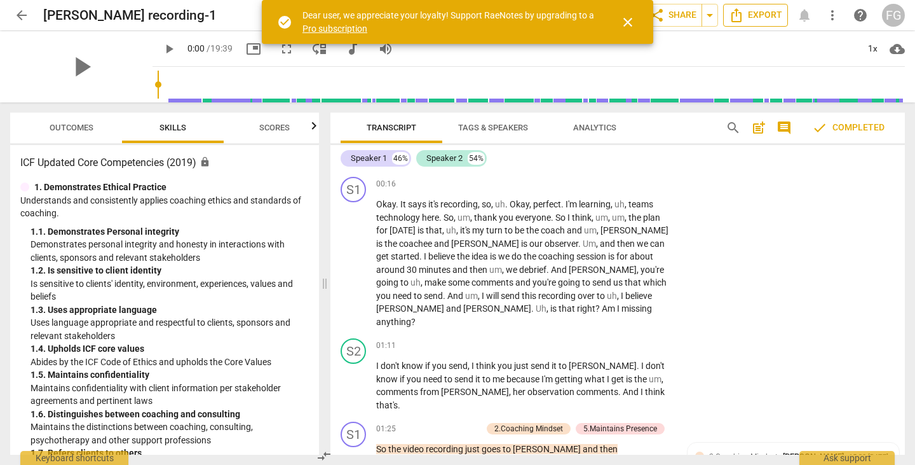
click at [742, 11] on icon "Export" at bounding box center [736, 15] width 15 height 15
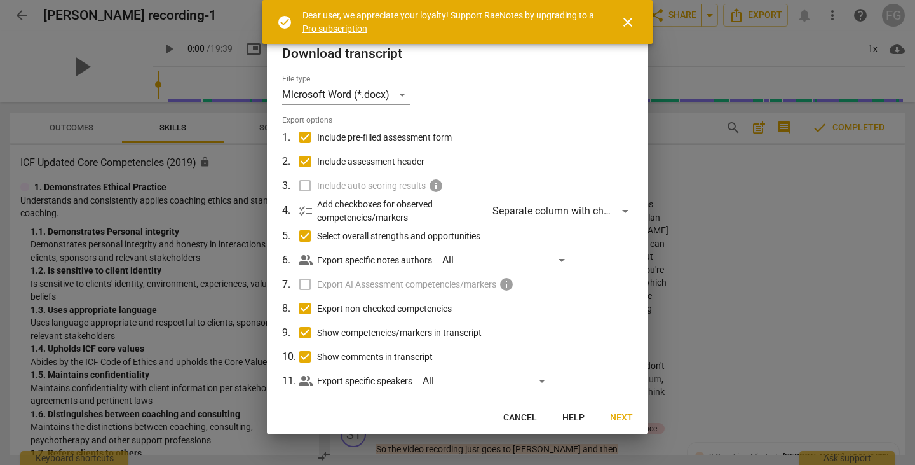
click at [621, 418] on span "Next" at bounding box center [621, 417] width 23 height 13
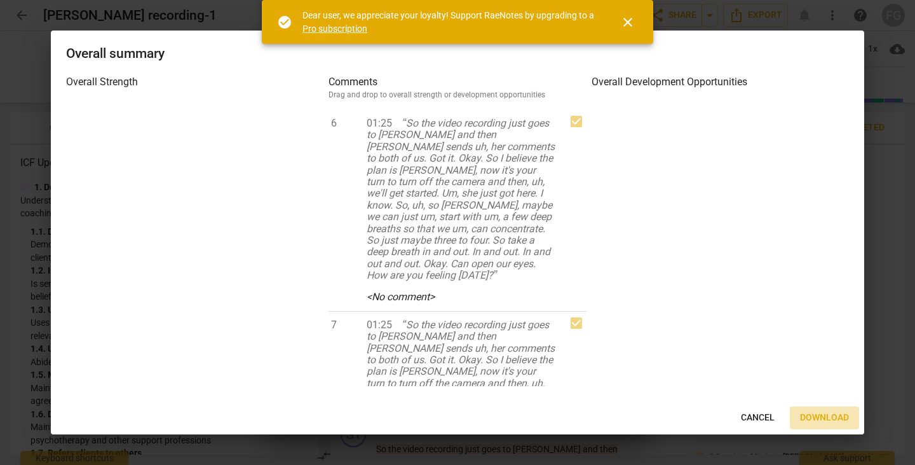
click at [802, 417] on span "Download" at bounding box center [824, 417] width 49 height 13
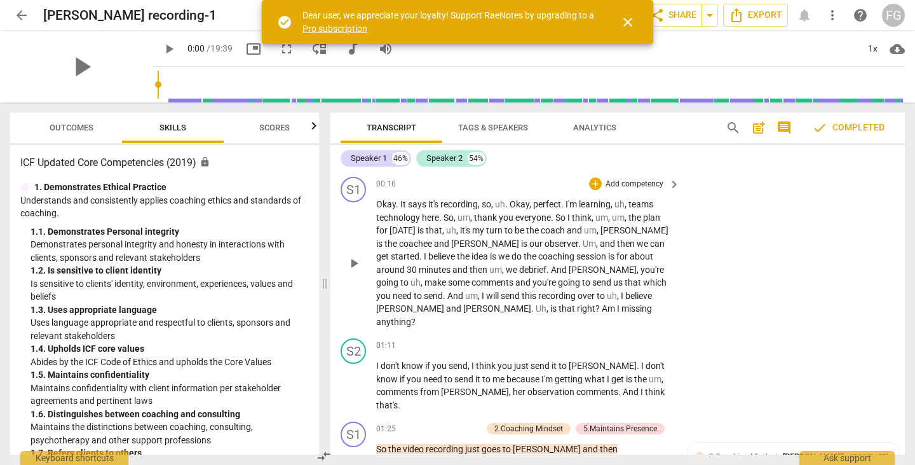
click at [816, 320] on div "S1 play_arrow pause 00:16 + Add competency keyboard_arrow_right Okay . It says …" at bounding box center [618, 252] width 575 height 161
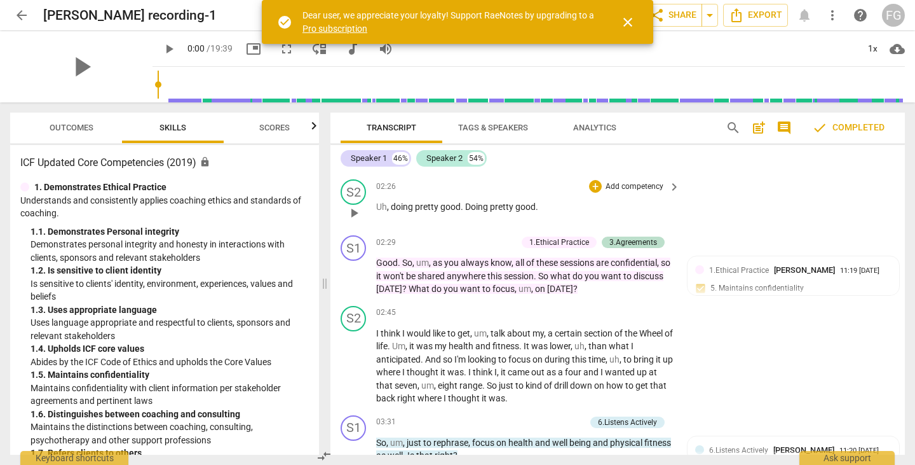
scroll to position [381, 0]
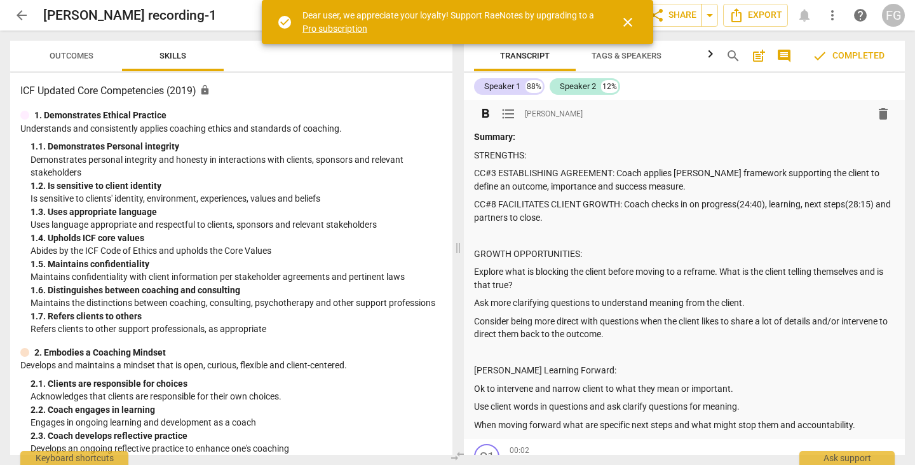
click at [627, 23] on span "close" at bounding box center [627, 22] width 15 height 15
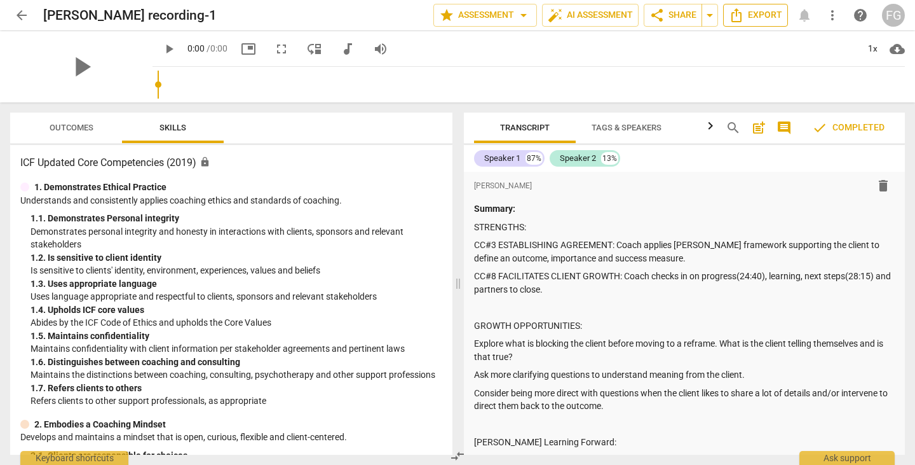
click at [754, 16] on span "Export" at bounding box center [755, 15] width 53 height 15
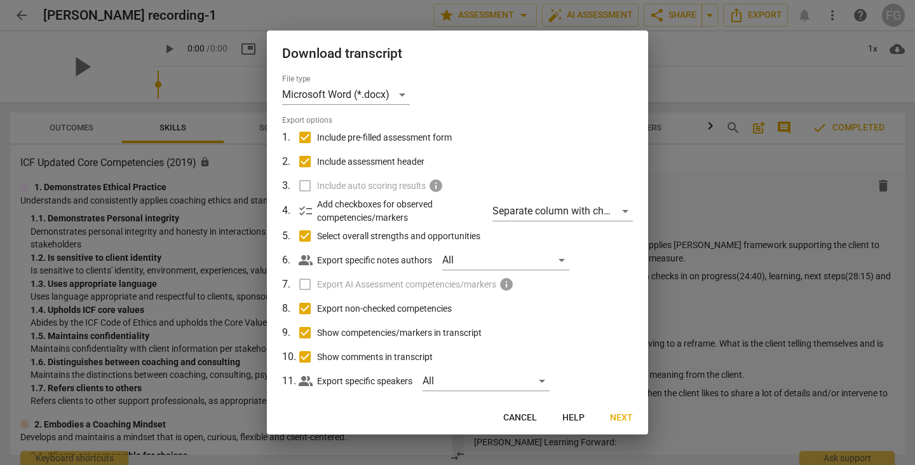
click at [626, 413] on span "Next" at bounding box center [621, 417] width 23 height 13
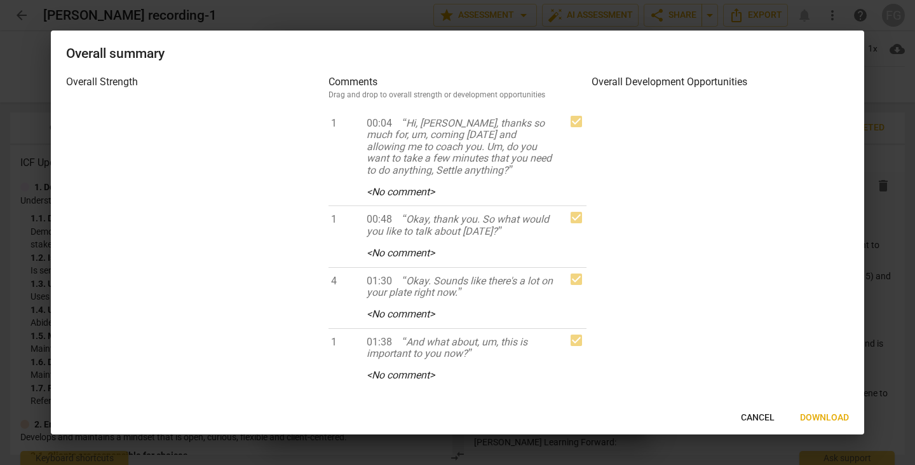
click at [823, 409] on button "Download" at bounding box center [824, 417] width 69 height 23
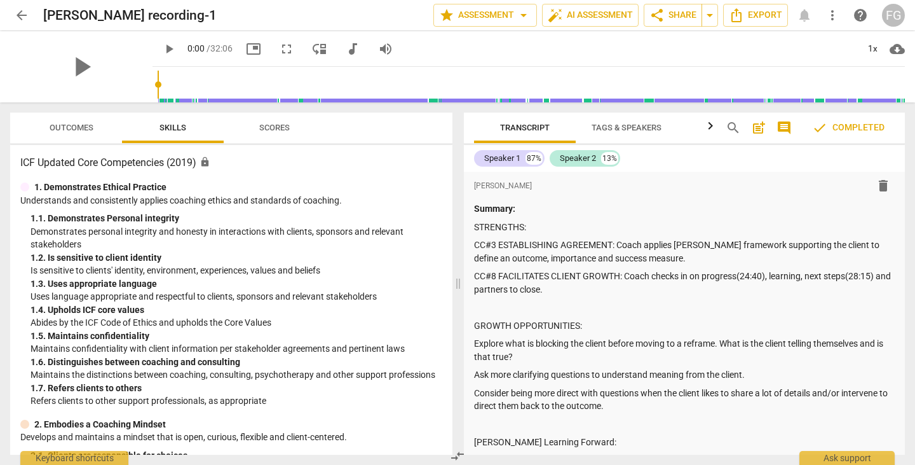
drag, startPoint x: 787, startPoint y: 133, endPoint x: 781, endPoint y: 125, distance: 9.9
click at [787, 133] on span "comment" at bounding box center [784, 127] width 15 height 15
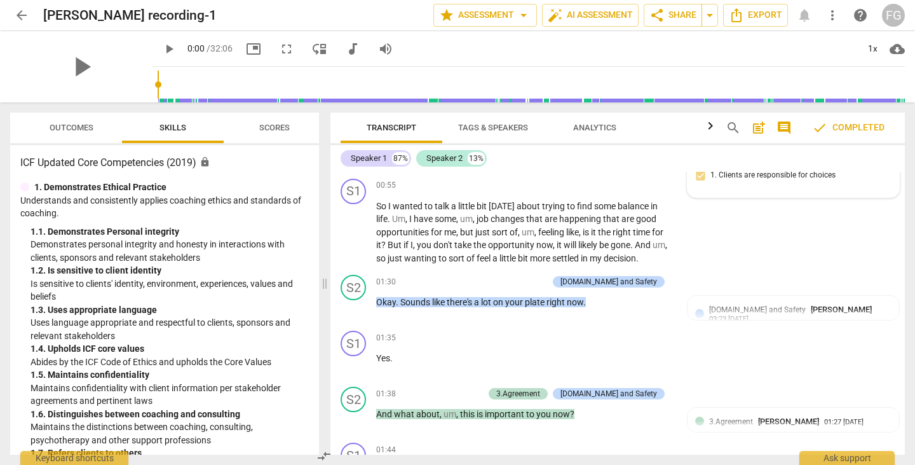
scroll to position [890, 0]
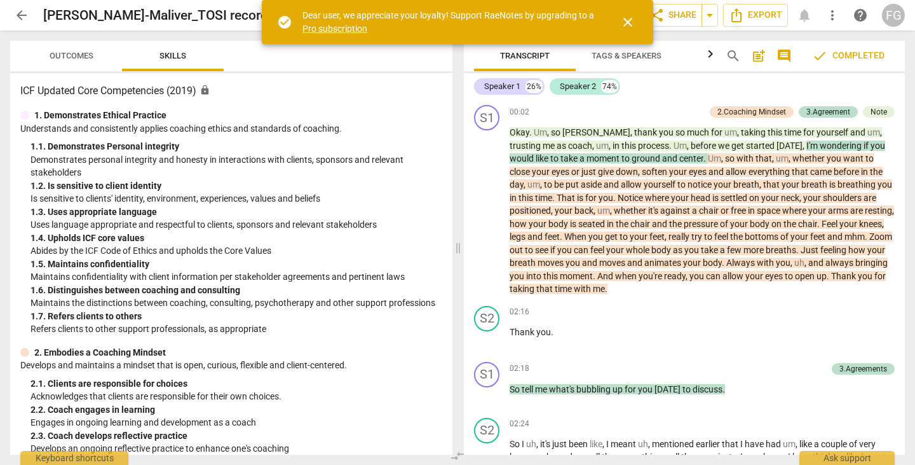
click at [630, 22] on span "close" at bounding box center [627, 22] width 15 height 15
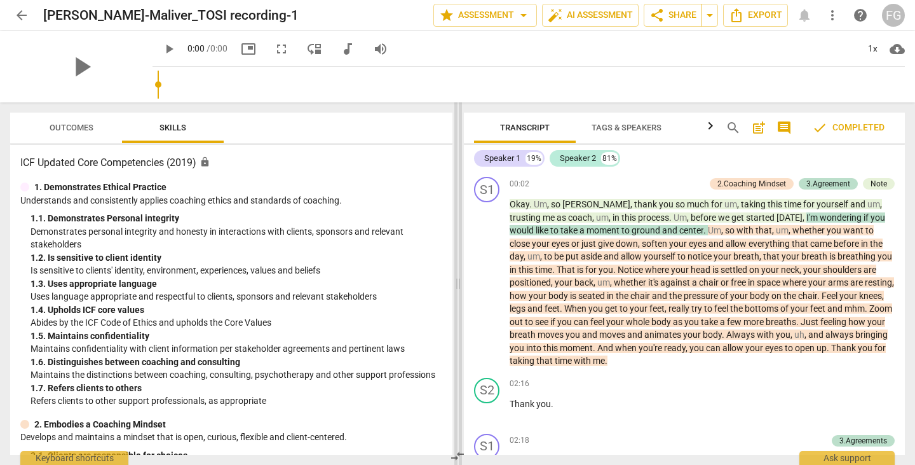
drag, startPoint x: 456, startPoint y: 287, endPoint x: 324, endPoint y: 300, distance: 132.8
click at [454, 303] on span at bounding box center [458, 283] width 8 height 362
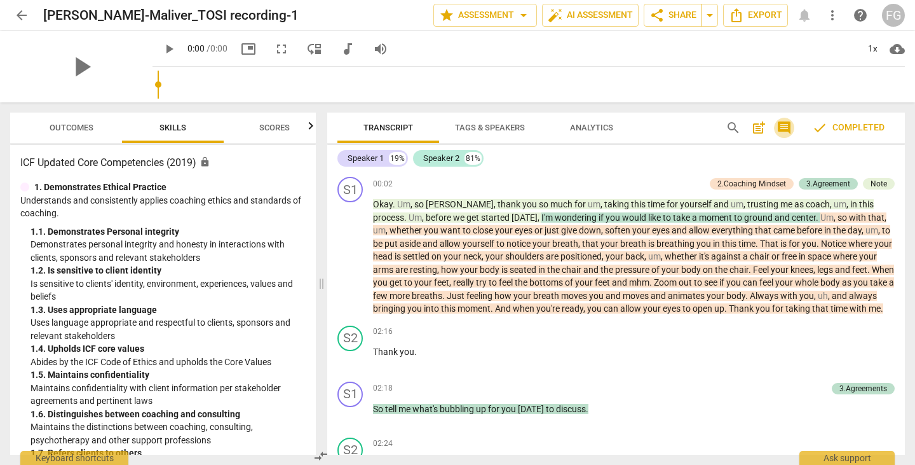
click at [784, 129] on span "comment" at bounding box center [784, 127] width 15 height 15
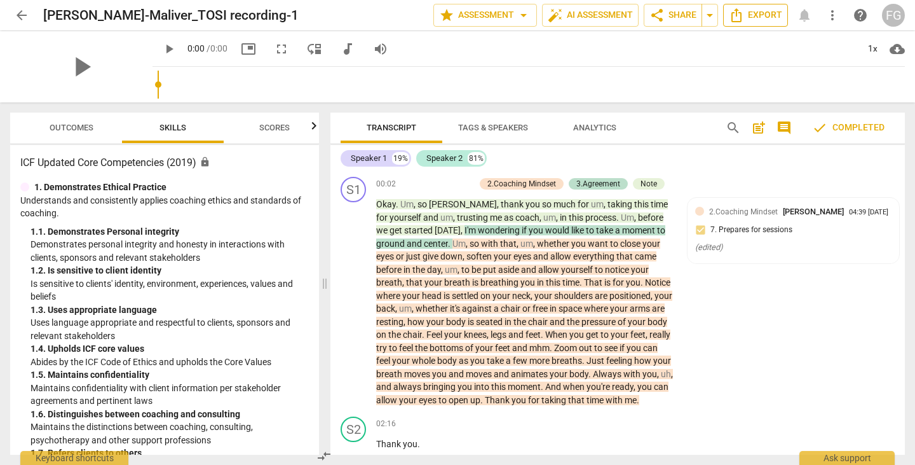
click at [754, 10] on span "Export" at bounding box center [755, 15] width 53 height 15
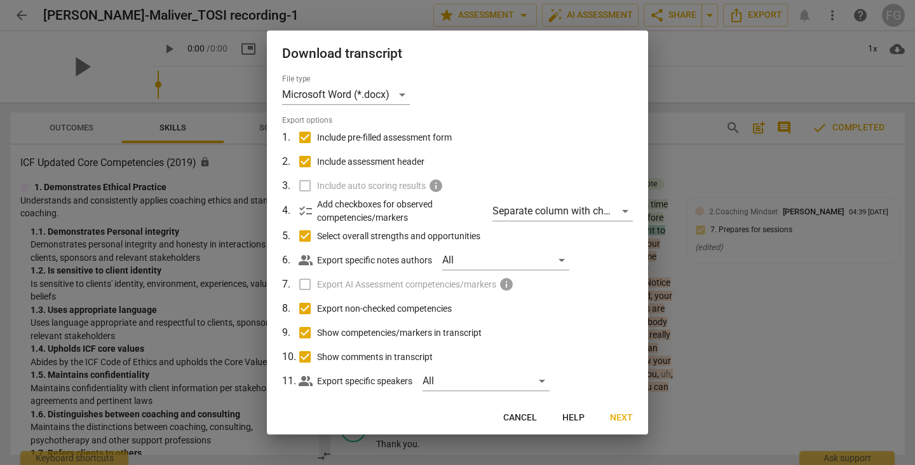
click at [611, 413] on span "Next" at bounding box center [621, 417] width 23 height 13
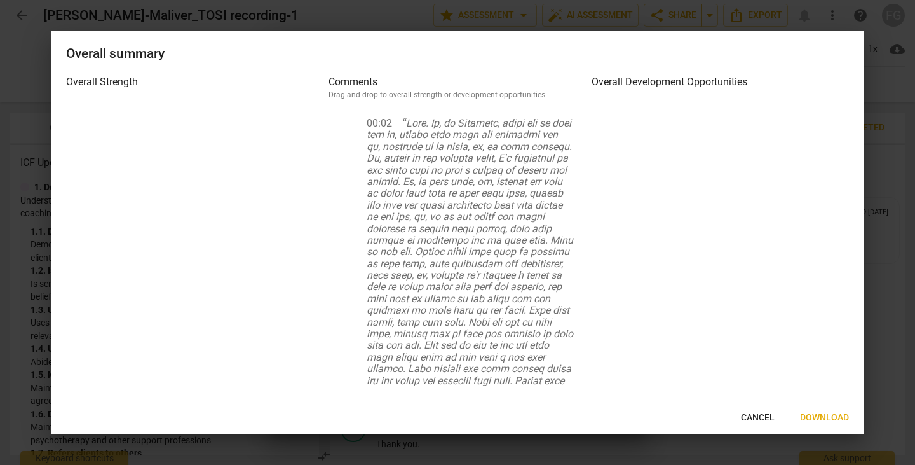
click at [809, 416] on span "Download" at bounding box center [824, 417] width 49 height 13
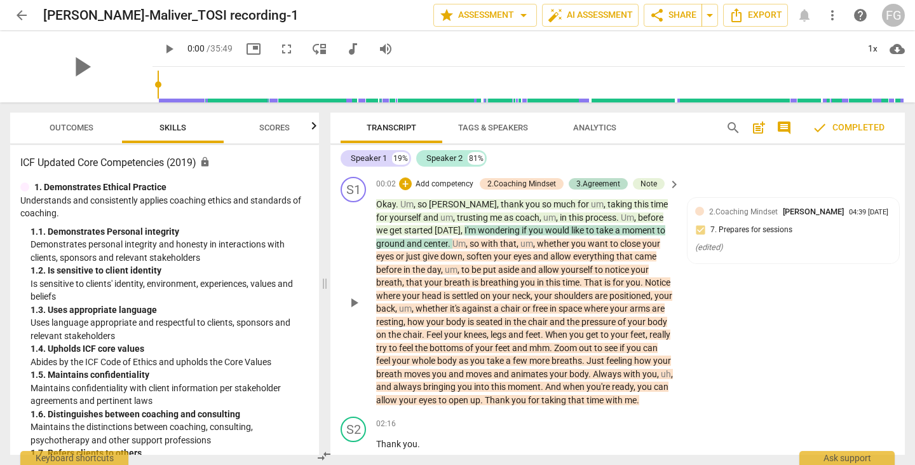
click at [718, 315] on div "S1 play_arrow pause 00:02 + Add competency 2.Coaching Mindset 3.Agreement Note …" at bounding box center [618, 292] width 575 height 240
click at [906, 455] on div at bounding box center [906, 455] width 0 height 0
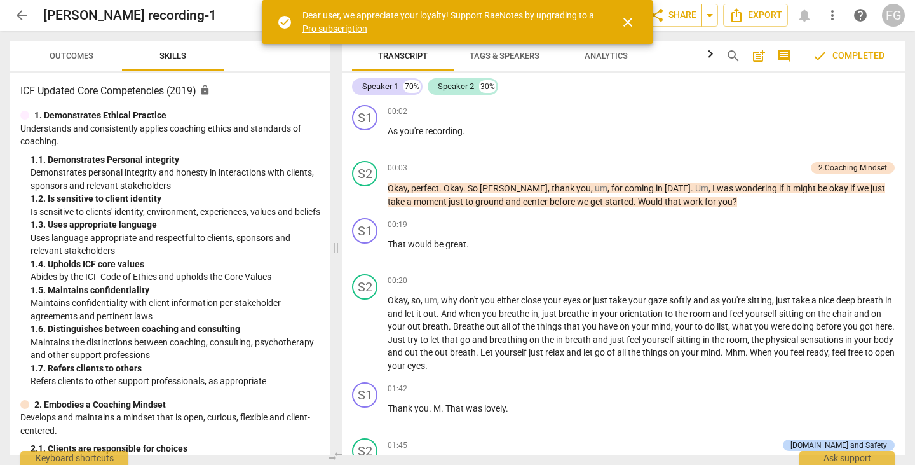
click at [627, 20] on span "close" at bounding box center [627, 22] width 15 height 15
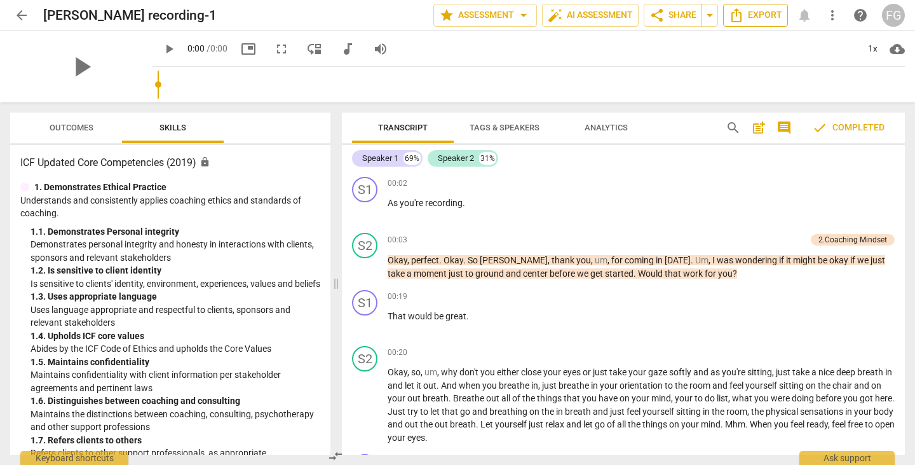
click at [760, 21] on span "Export" at bounding box center [755, 15] width 53 height 15
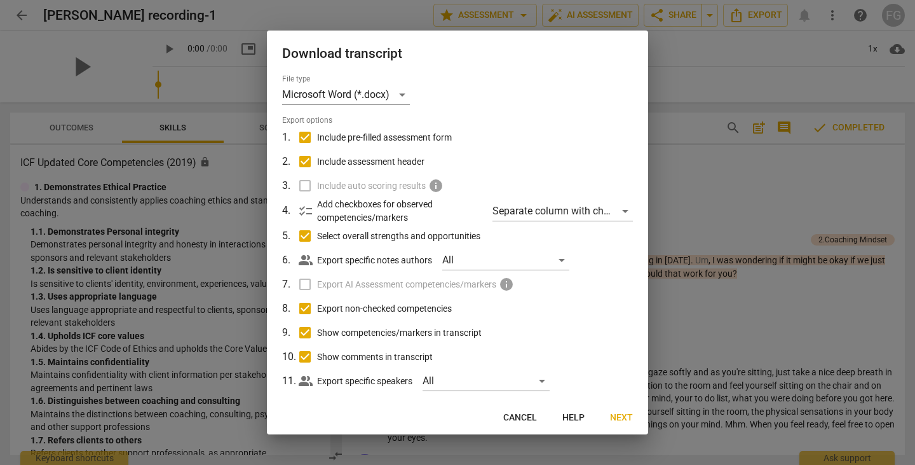
click at [611, 416] on span "Next" at bounding box center [621, 417] width 23 height 13
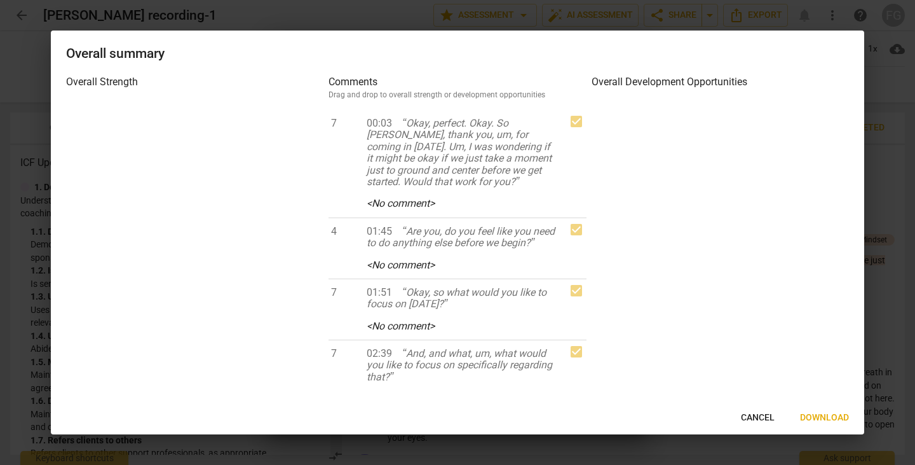
click at [828, 420] on span "Download" at bounding box center [824, 417] width 49 height 13
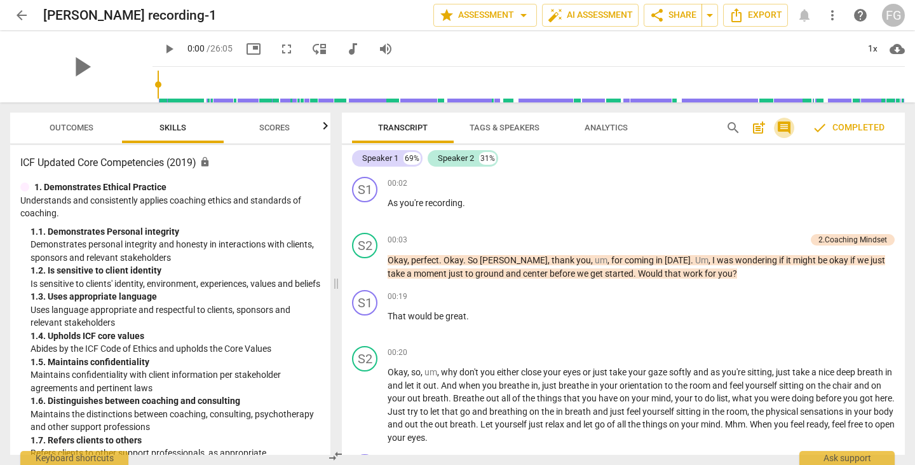
click at [777, 132] on span "comment" at bounding box center [784, 127] width 15 height 15
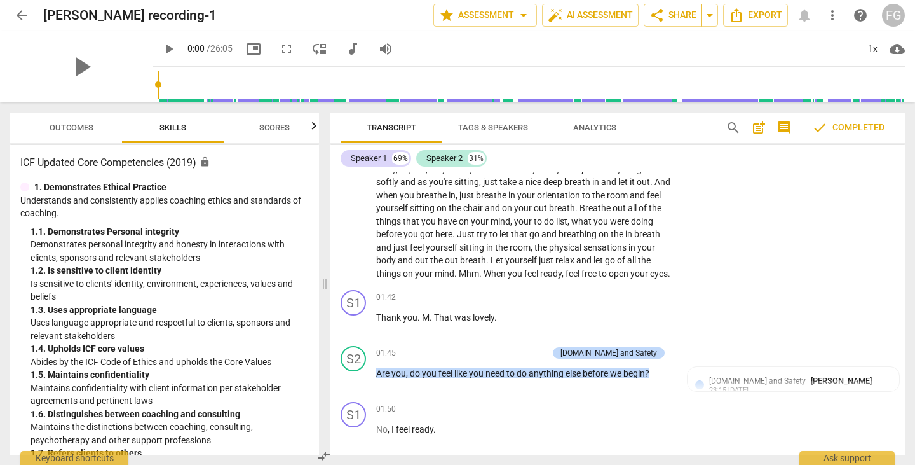
scroll to position [254, 0]
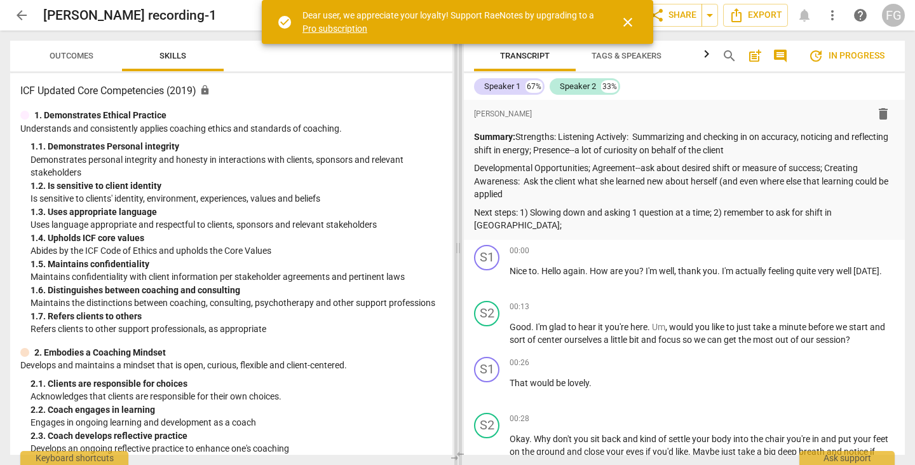
click at [625, 23] on span "close" at bounding box center [627, 22] width 15 height 15
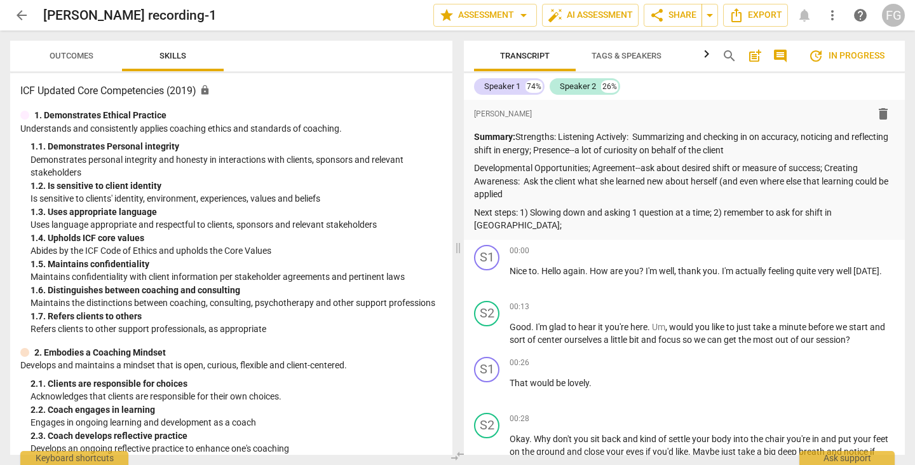
drag, startPoint x: 460, startPoint y: 249, endPoint x: 329, endPoint y: 245, distance: 131.0
click at [454, 247] on span at bounding box center [458, 248] width 8 height 434
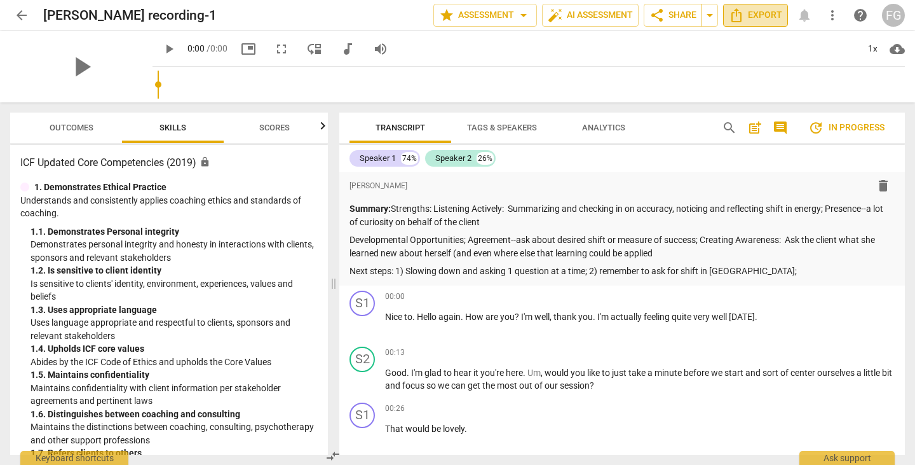
click at [761, 18] on span "Export" at bounding box center [755, 15] width 53 height 15
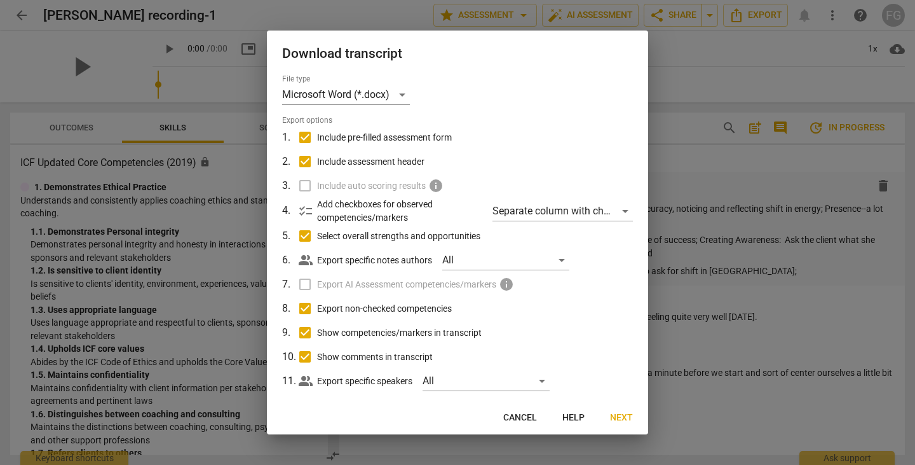
click at [617, 420] on span "Next" at bounding box center [621, 417] width 23 height 13
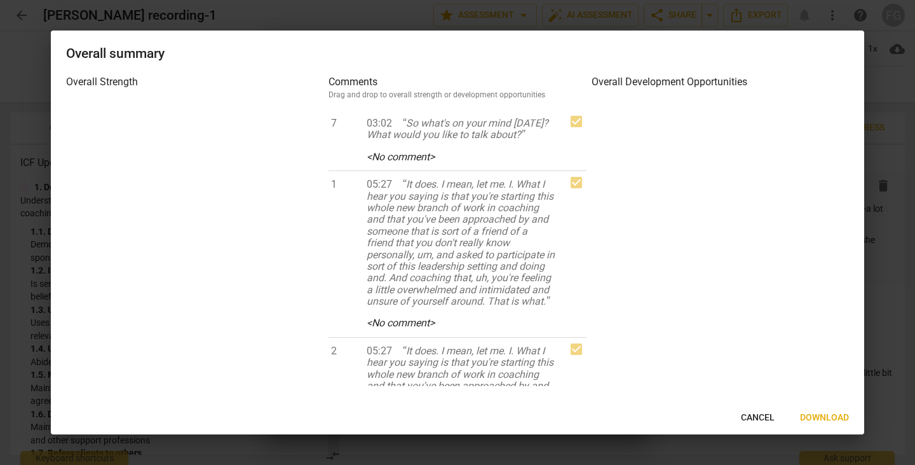
click at [817, 414] on span "Download" at bounding box center [824, 417] width 49 height 13
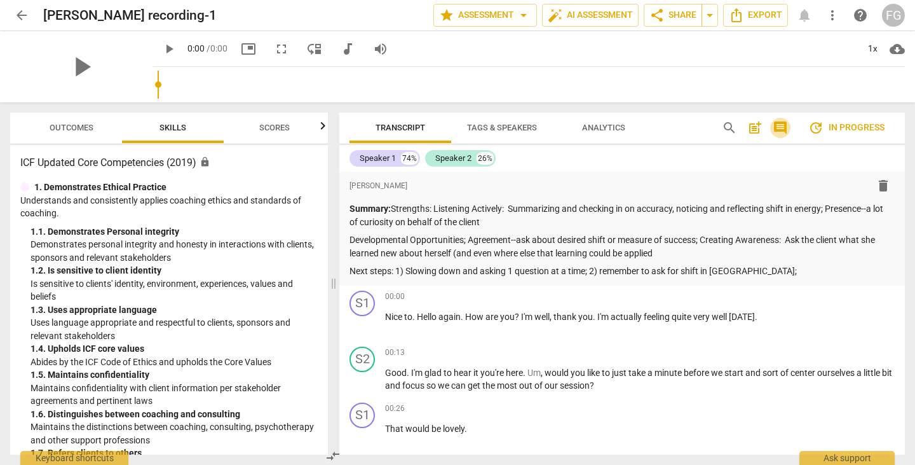
click at [783, 128] on span "comment" at bounding box center [780, 127] width 15 height 15
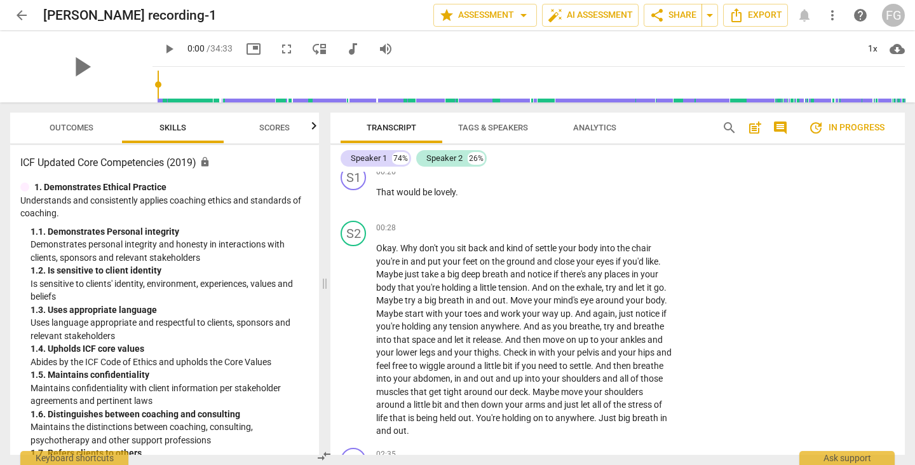
scroll to position [254, 0]
click at [720, 317] on div "S2 play_arrow pause 00:28 + Add competency keyboard_arrow_right Okay . Why don'…" at bounding box center [618, 327] width 575 height 227
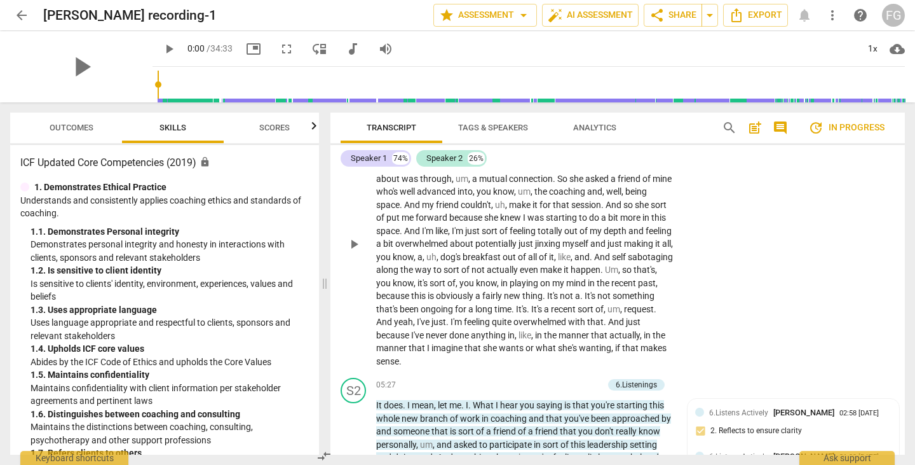
scroll to position [890, 0]
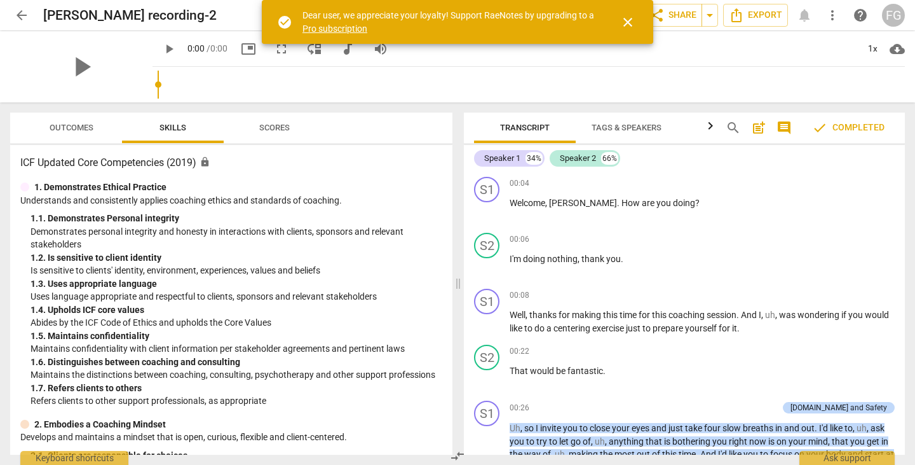
click at [625, 19] on span "close" at bounding box center [627, 22] width 15 height 15
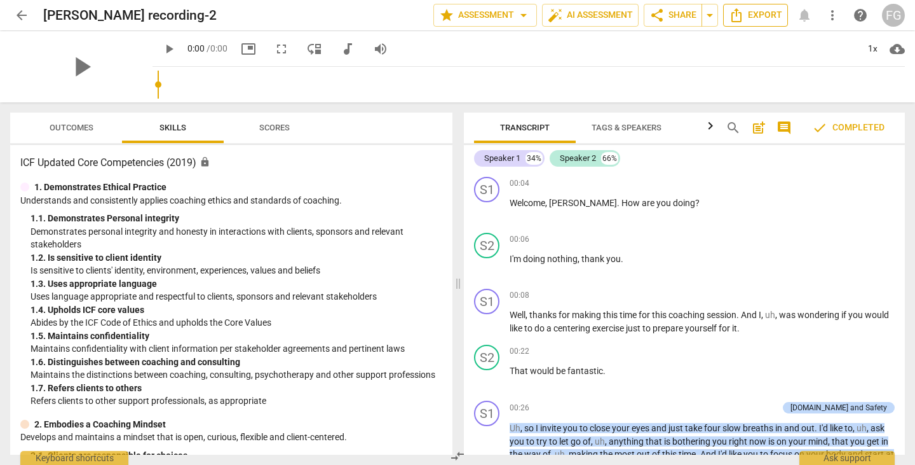
click at [743, 13] on icon "Export" at bounding box center [736, 15] width 15 height 15
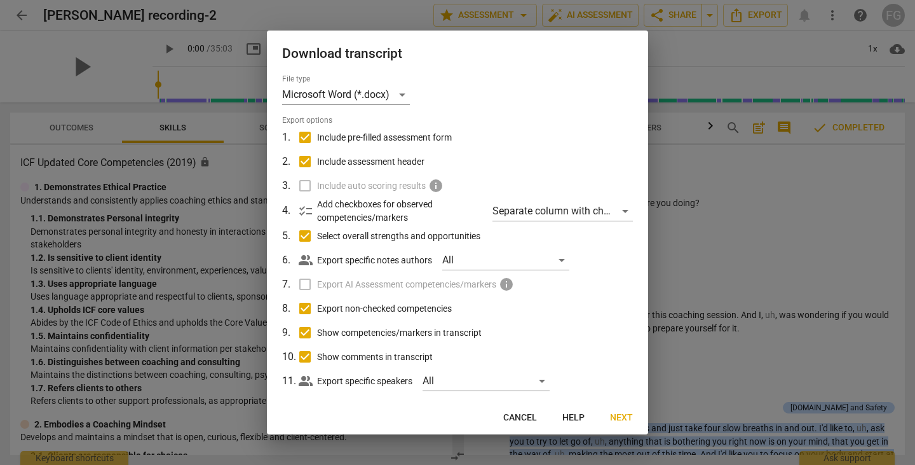
click at [623, 418] on span "Next" at bounding box center [621, 417] width 23 height 13
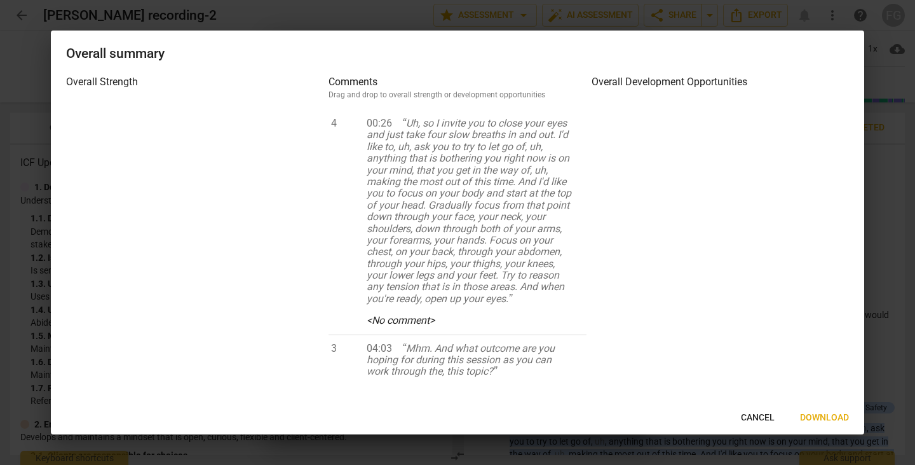
click at [814, 417] on span "Download" at bounding box center [824, 417] width 49 height 13
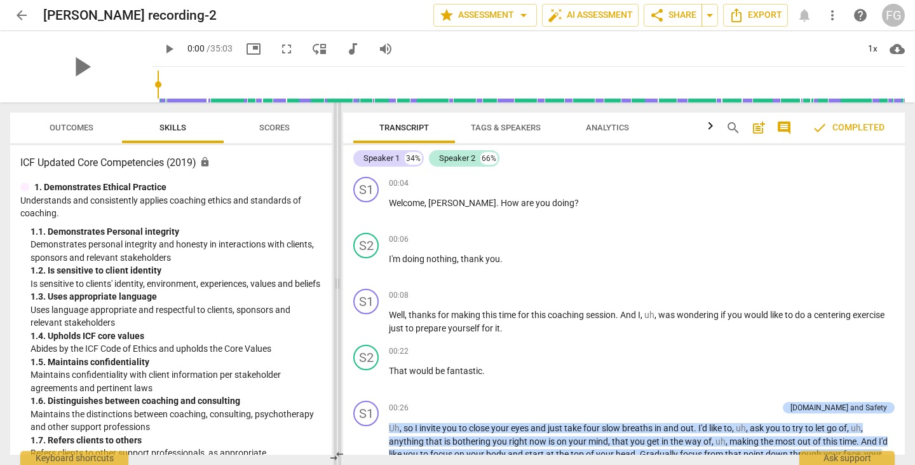
drag, startPoint x: 458, startPoint y: 264, endPoint x: 337, endPoint y: 262, distance: 120.8
click at [337, 262] on span at bounding box center [338, 283] width 8 height 362
click at [791, 128] on span "comment" at bounding box center [784, 127] width 15 height 15
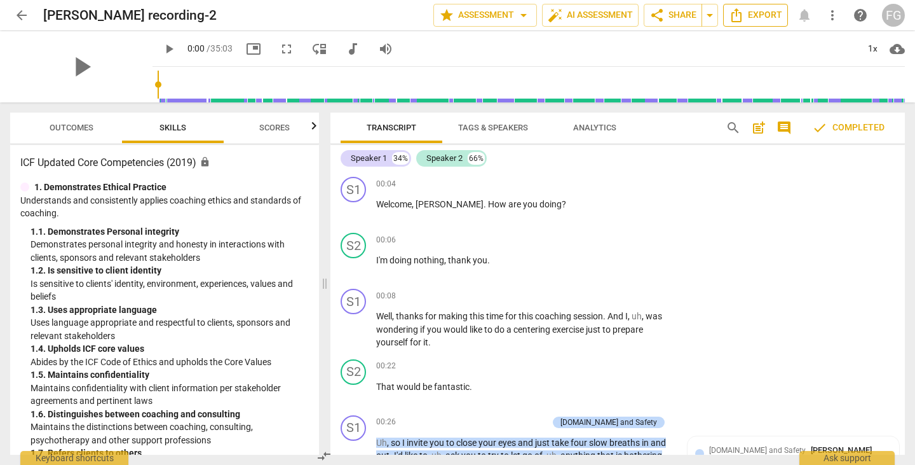
click at [735, 9] on icon "Export" at bounding box center [736, 15] width 15 height 15
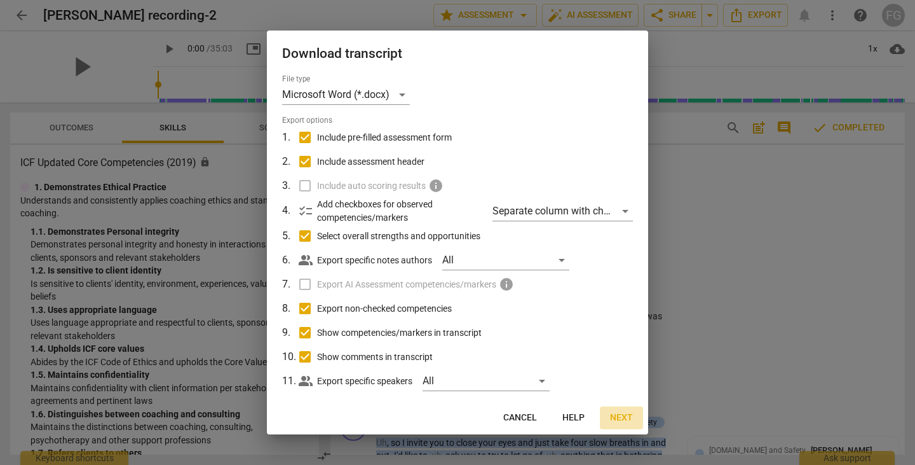
click at [618, 424] on button "Next" at bounding box center [621, 417] width 43 height 23
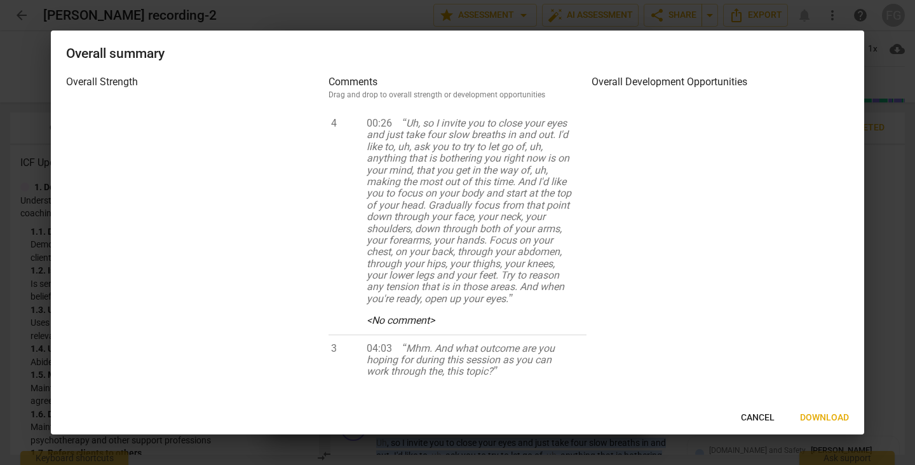
click at [808, 418] on span "Download" at bounding box center [824, 417] width 49 height 13
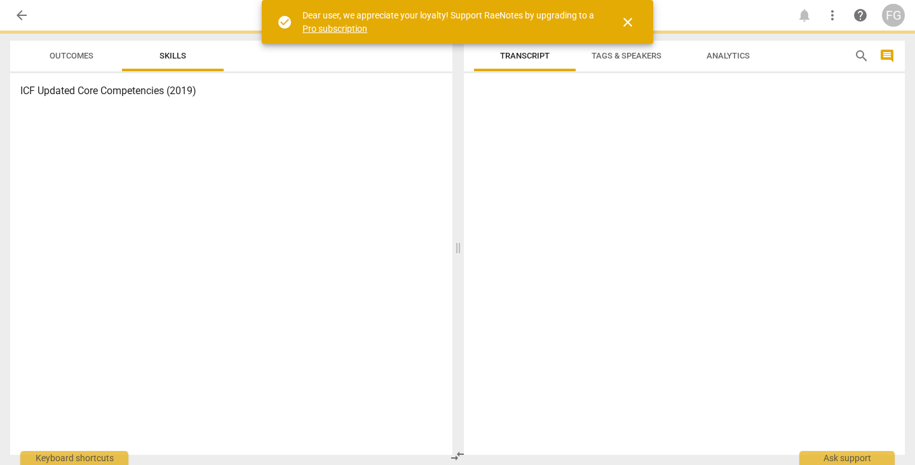
click at [624, 23] on span "close" at bounding box center [627, 22] width 15 height 15
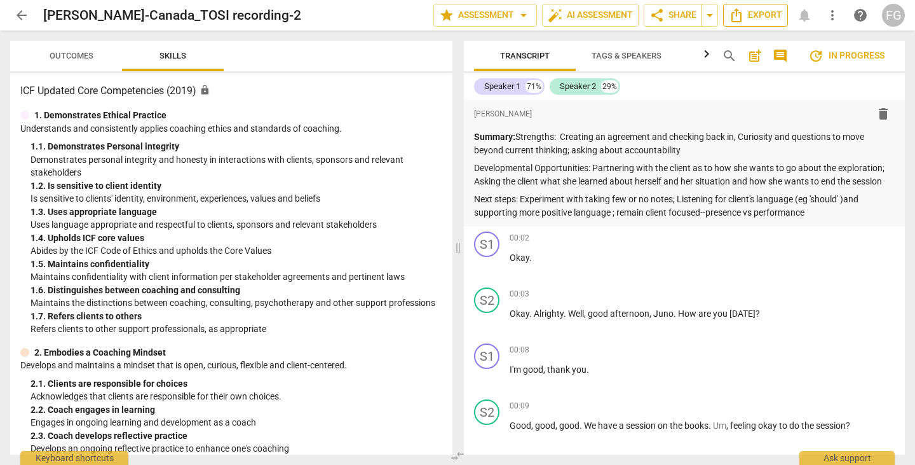
click at [744, 13] on span "Export" at bounding box center [755, 15] width 53 height 15
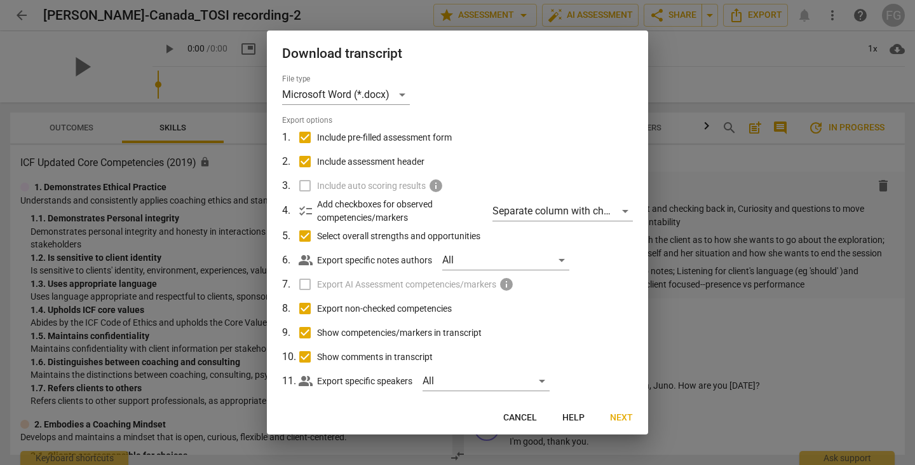
click at [634, 414] on button "Next" at bounding box center [621, 417] width 43 height 23
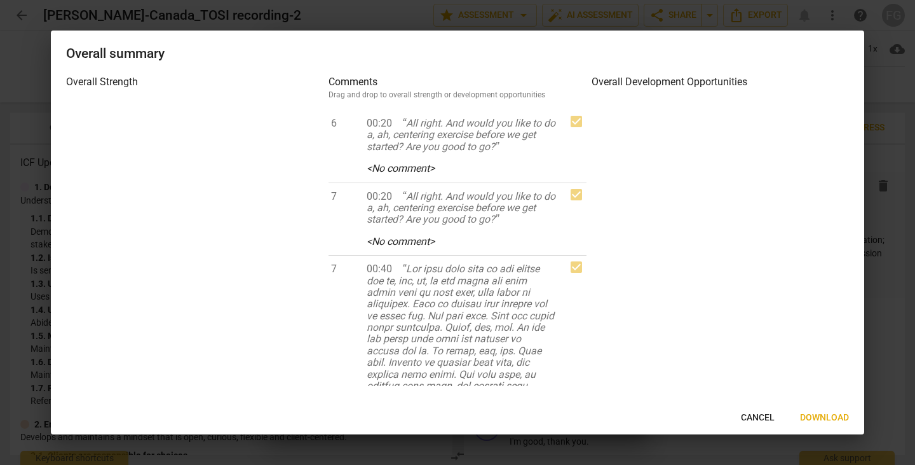
click at [828, 411] on button "Download" at bounding box center [824, 417] width 69 height 23
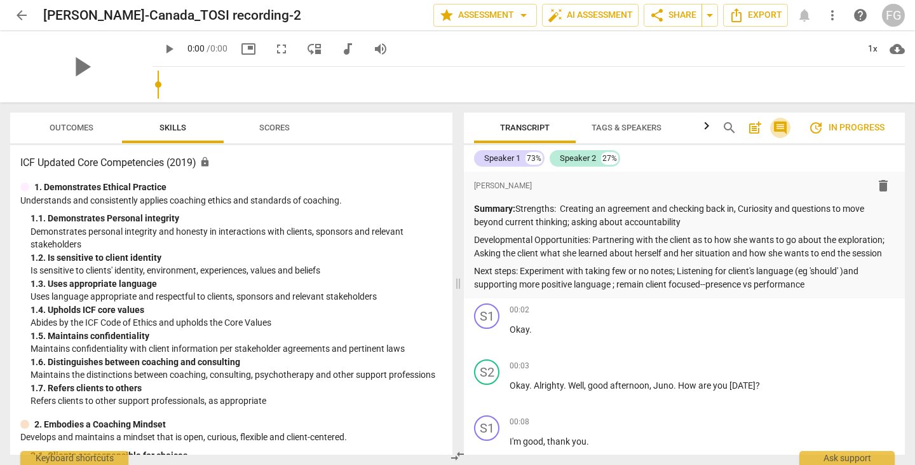
click at [782, 128] on span "comment" at bounding box center [780, 127] width 15 height 15
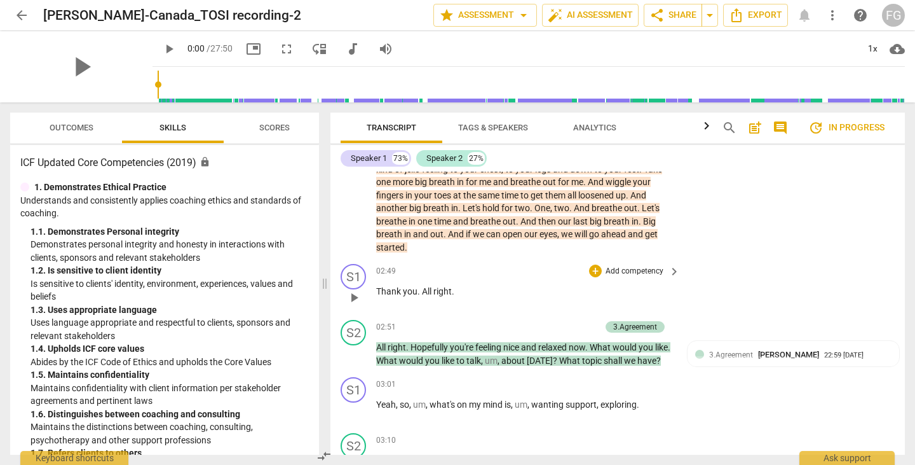
scroll to position [890, 0]
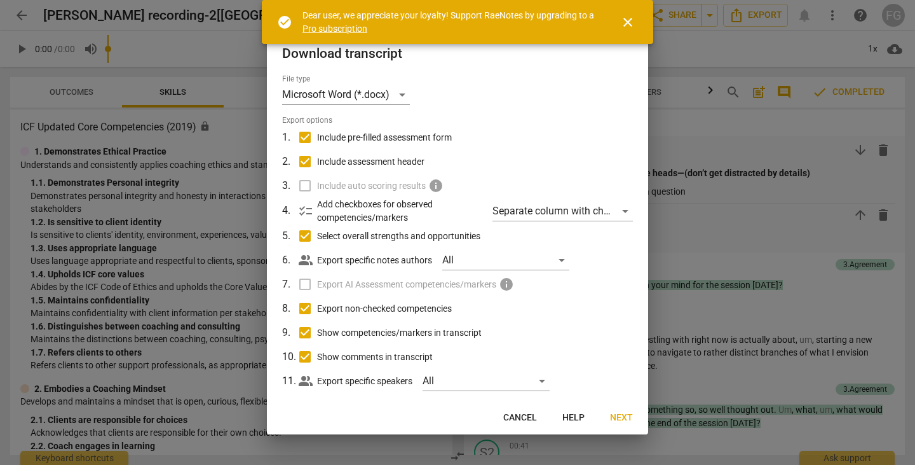
click at [626, 414] on span "Next" at bounding box center [621, 417] width 23 height 13
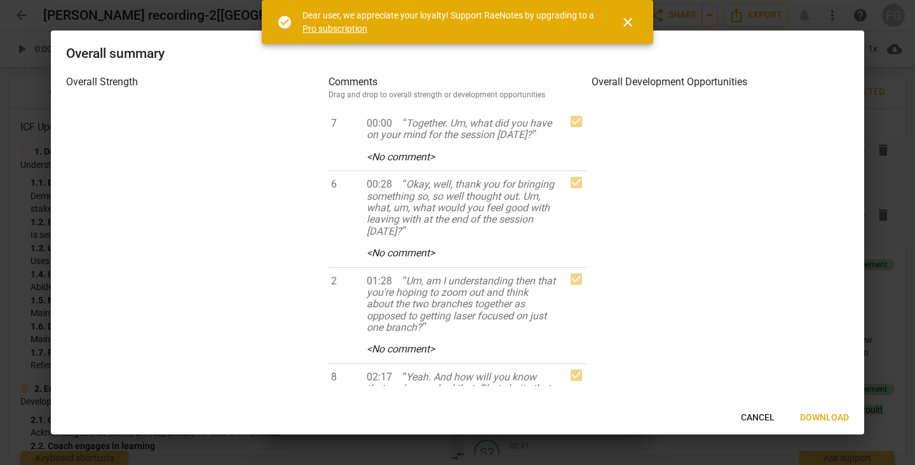
click at [826, 418] on span "Download" at bounding box center [824, 417] width 49 height 13
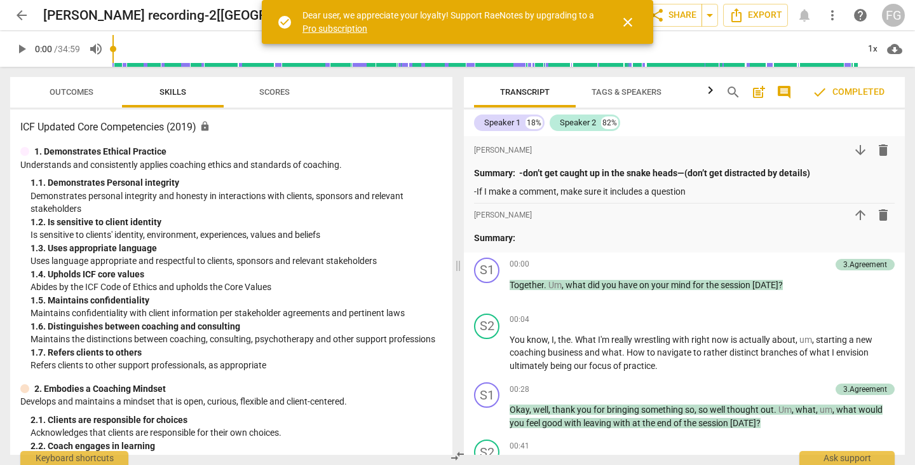
click at [783, 93] on span "comment" at bounding box center [784, 92] width 15 height 15
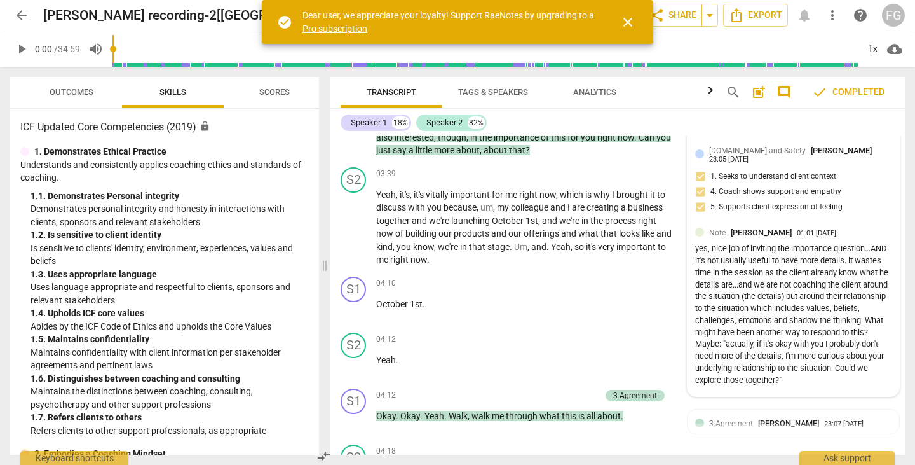
scroll to position [953, 0]
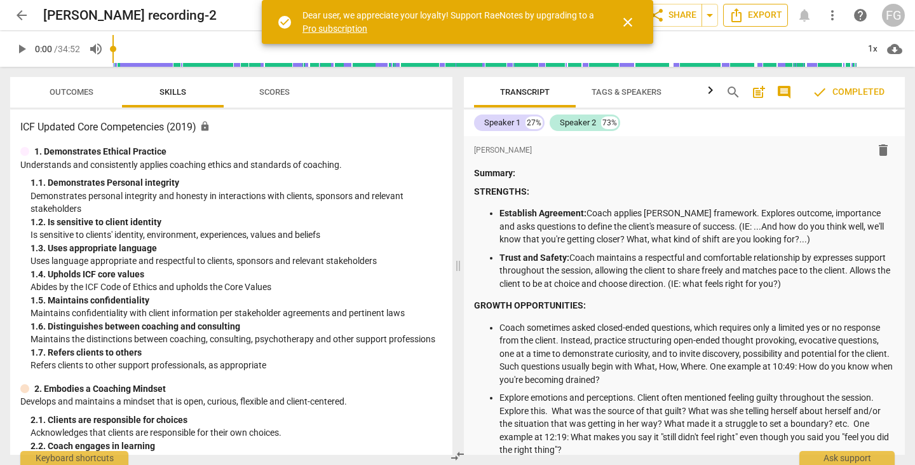
click at [752, 17] on span "Export" at bounding box center [755, 15] width 53 height 15
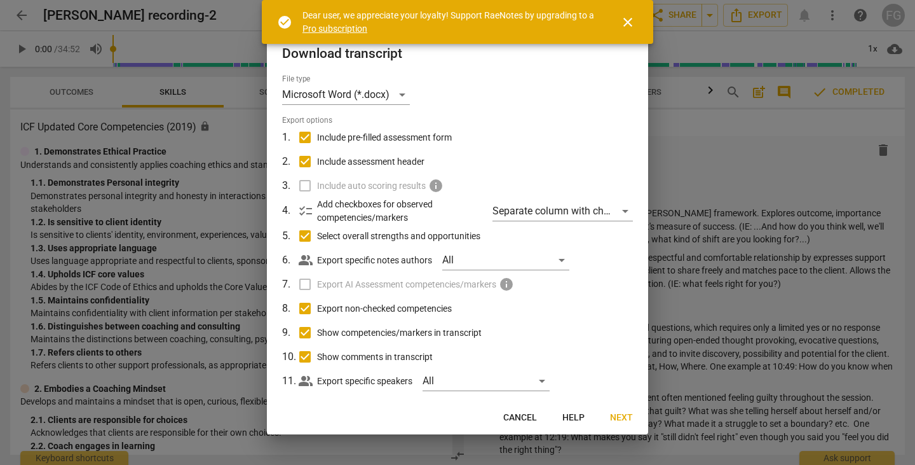
click at [615, 421] on span "Next" at bounding box center [621, 417] width 23 height 13
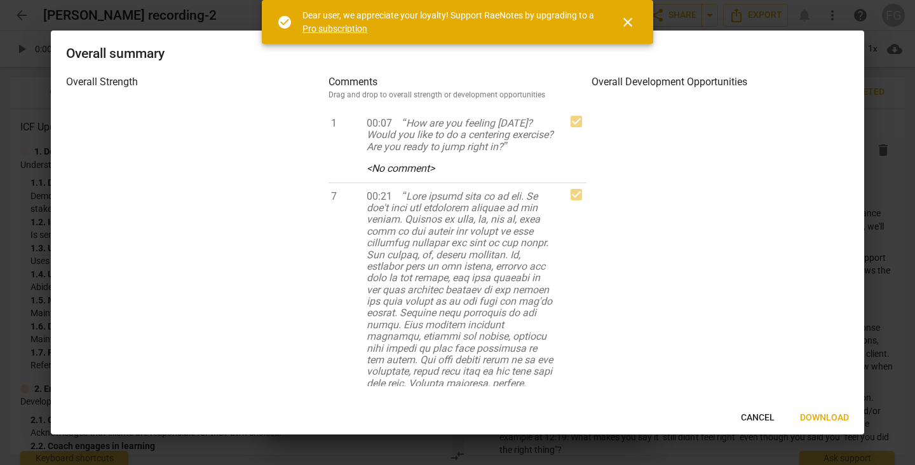
click at [823, 420] on span "Download" at bounding box center [824, 417] width 49 height 13
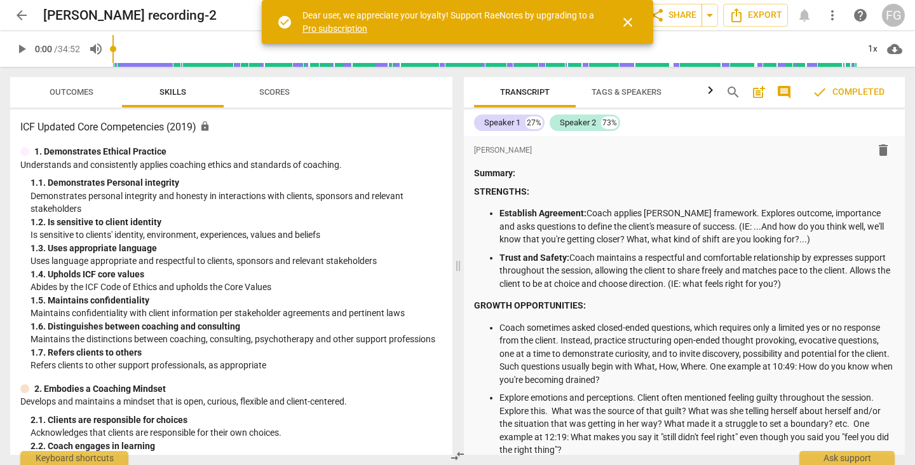
click at [787, 92] on span "comment" at bounding box center [784, 92] width 15 height 15
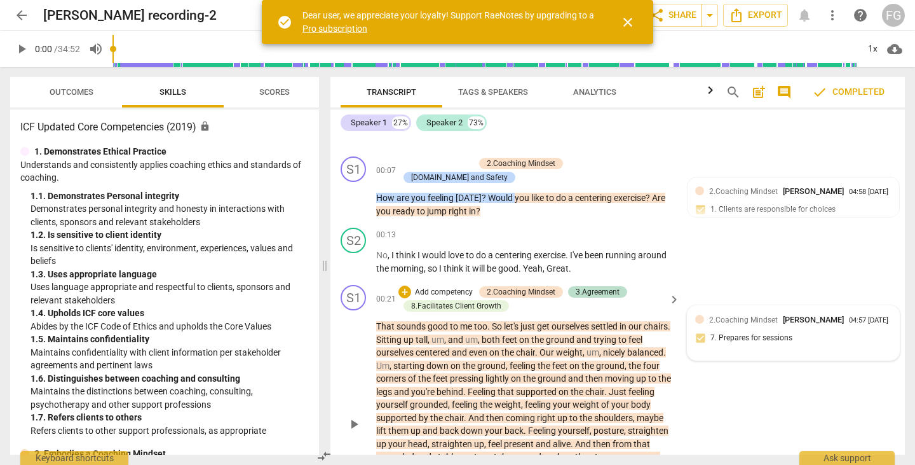
scroll to position [509, 0]
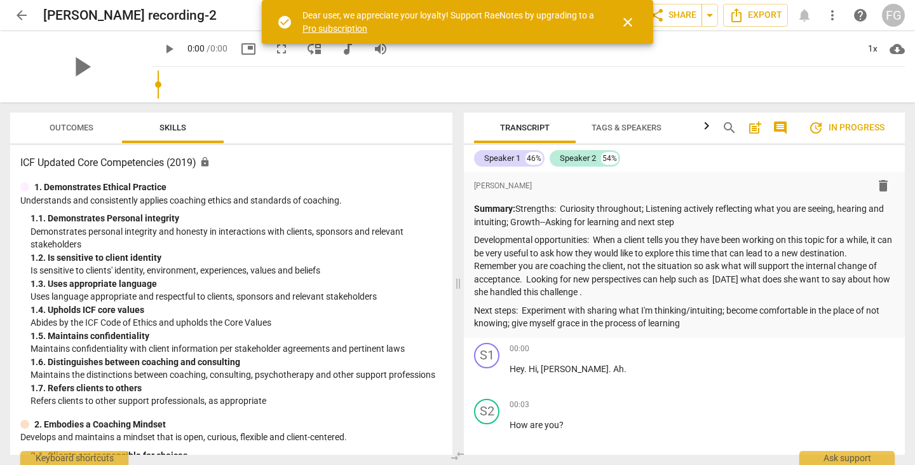
click at [778, 127] on span "comment" at bounding box center [780, 127] width 15 height 15
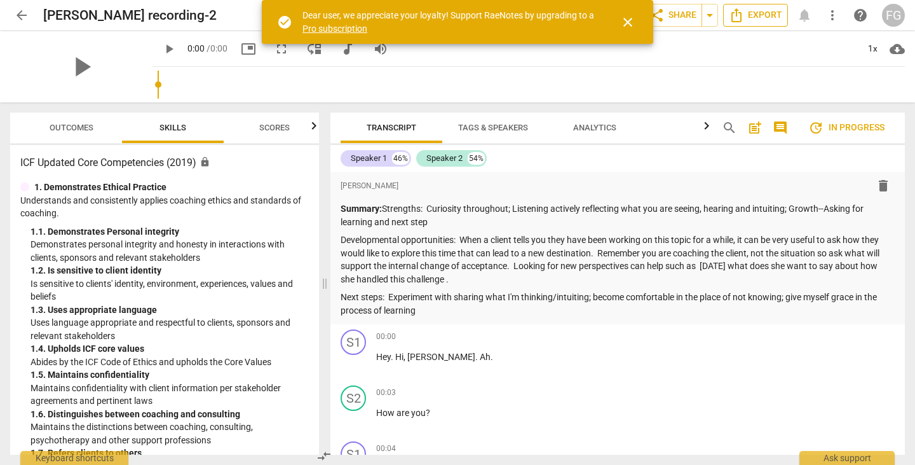
click at [737, 15] on icon "Export" at bounding box center [737, 15] width 10 height 14
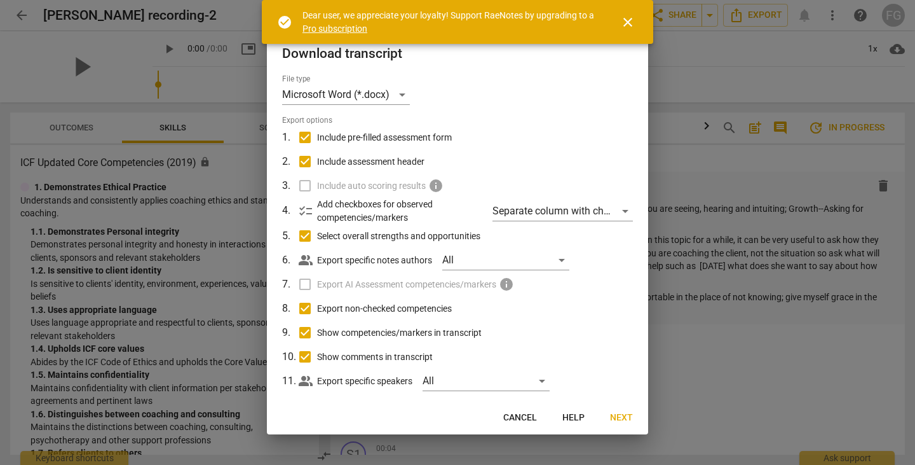
click at [623, 416] on span "Next" at bounding box center [621, 417] width 23 height 13
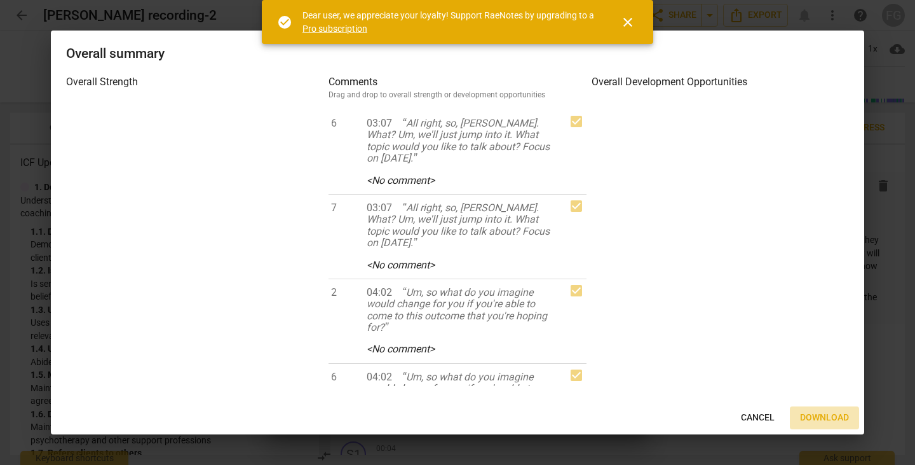
click at [827, 409] on button "Download" at bounding box center [824, 417] width 69 height 23
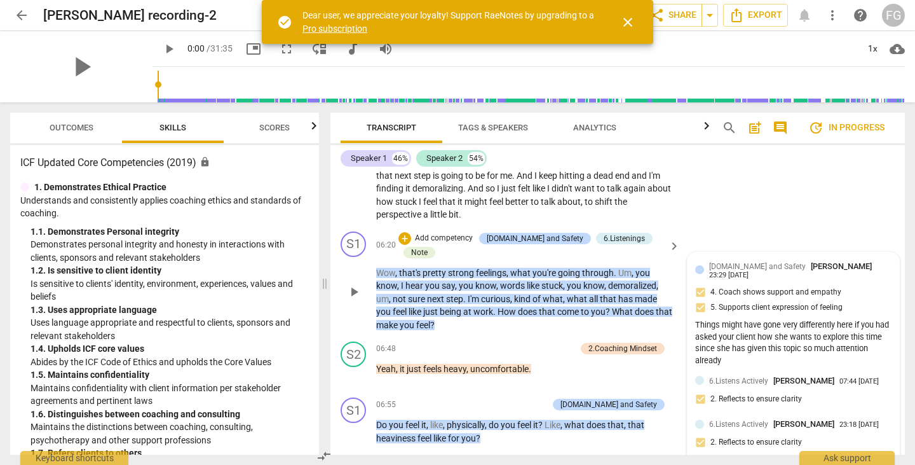
scroll to position [1907, 0]
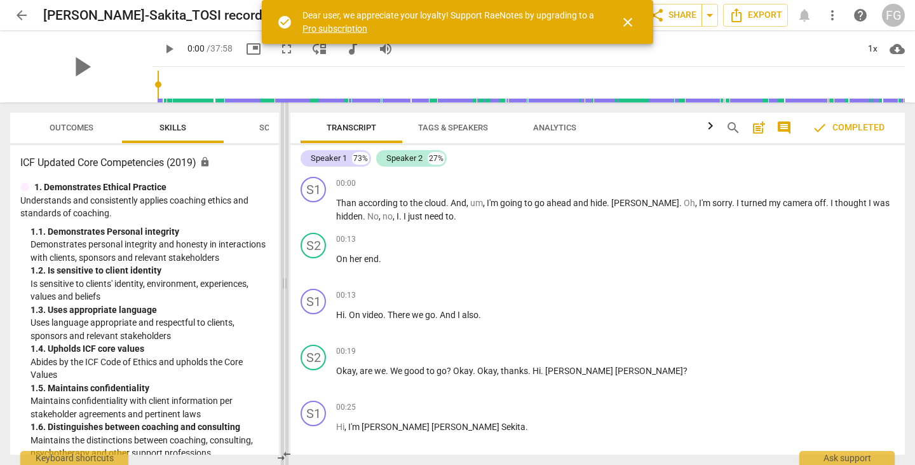
drag, startPoint x: 459, startPoint y: 275, endPoint x: 285, endPoint y: 256, distance: 174.5
click at [285, 256] on span at bounding box center [285, 283] width 8 height 362
click at [758, 18] on span "Export" at bounding box center [755, 15] width 53 height 15
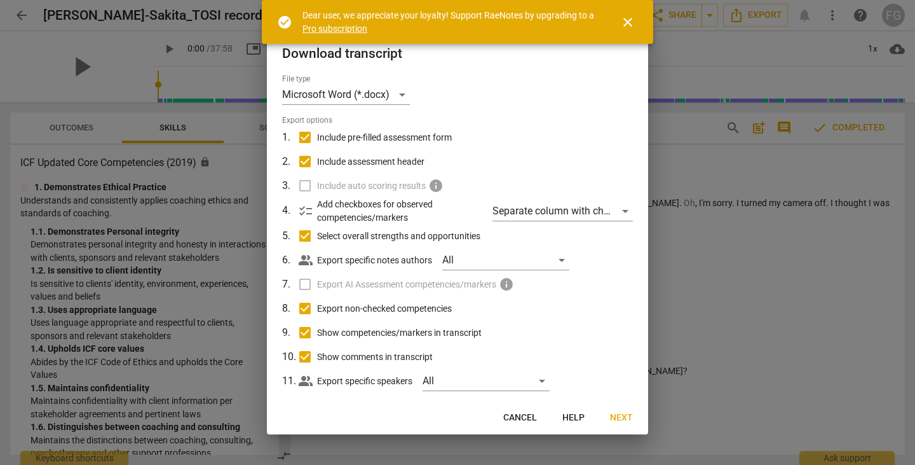
click at [629, 421] on span "Next" at bounding box center [621, 417] width 23 height 13
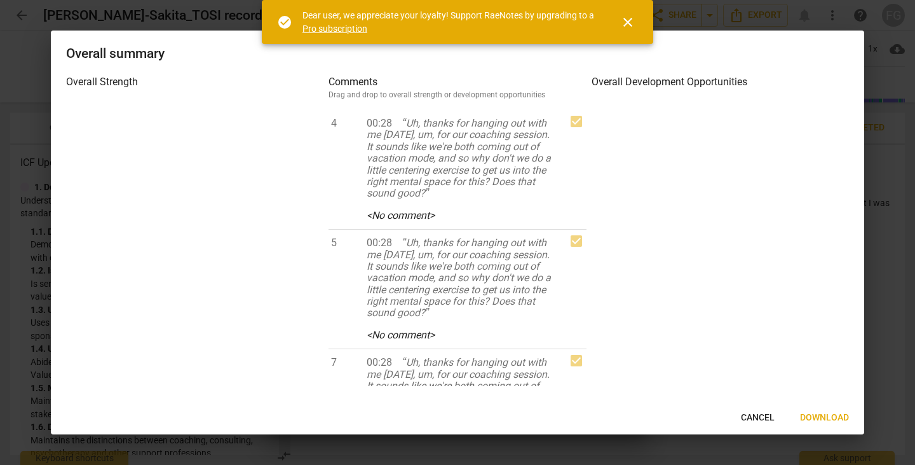
click at [826, 419] on span "Download" at bounding box center [824, 417] width 49 height 13
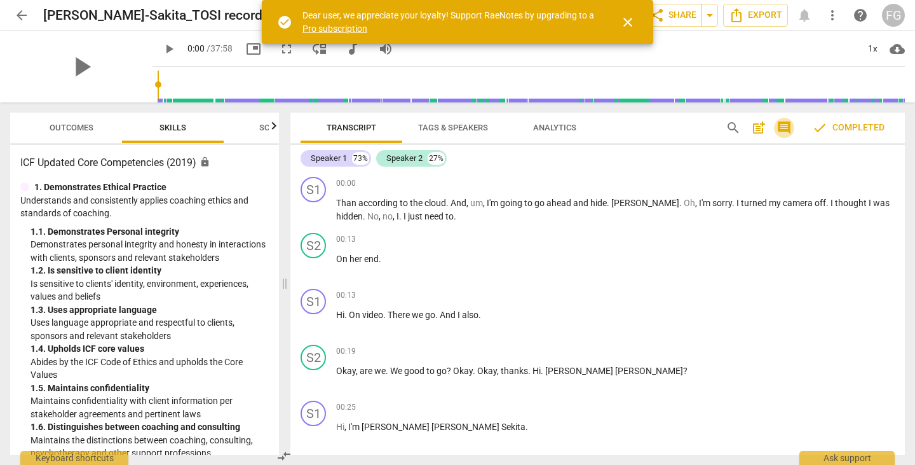
click at [789, 130] on span "comment" at bounding box center [784, 127] width 15 height 15
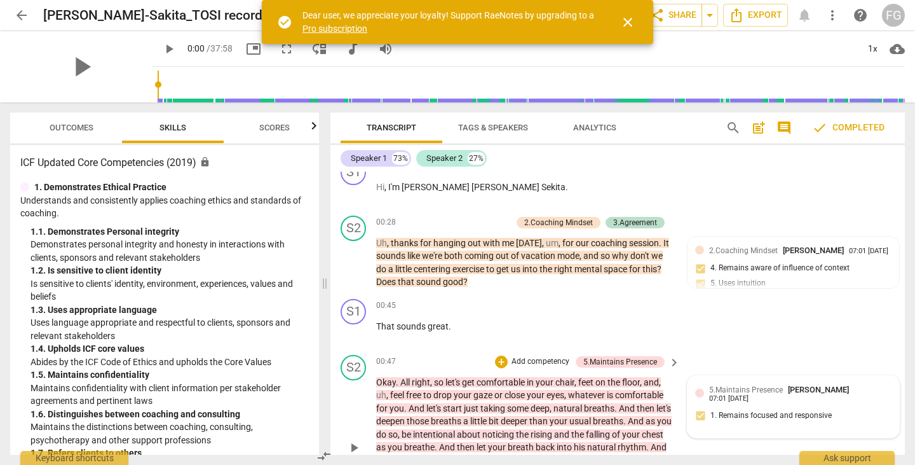
scroll to position [318, 0]
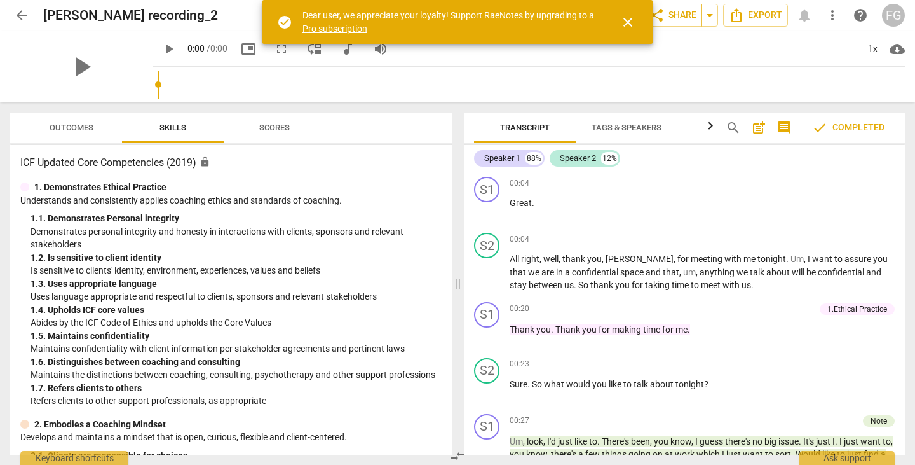
click at [626, 25] on span "close" at bounding box center [627, 22] width 15 height 15
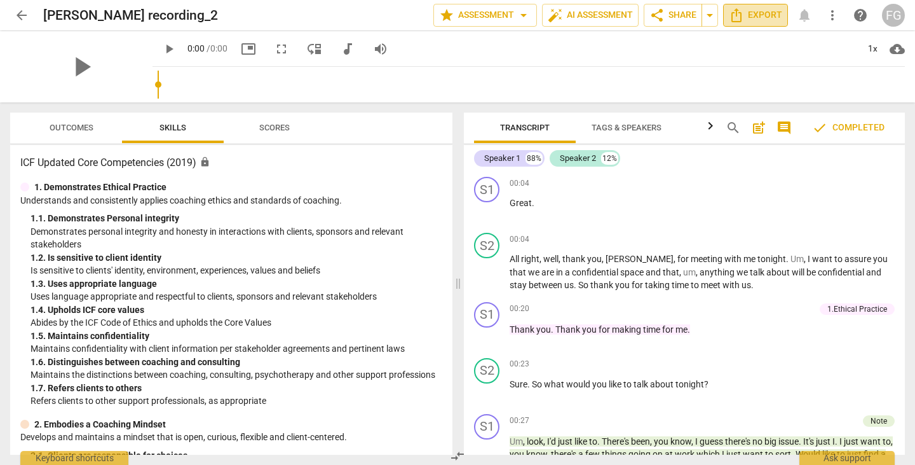
click at [770, 13] on span "Export" at bounding box center [755, 15] width 53 height 15
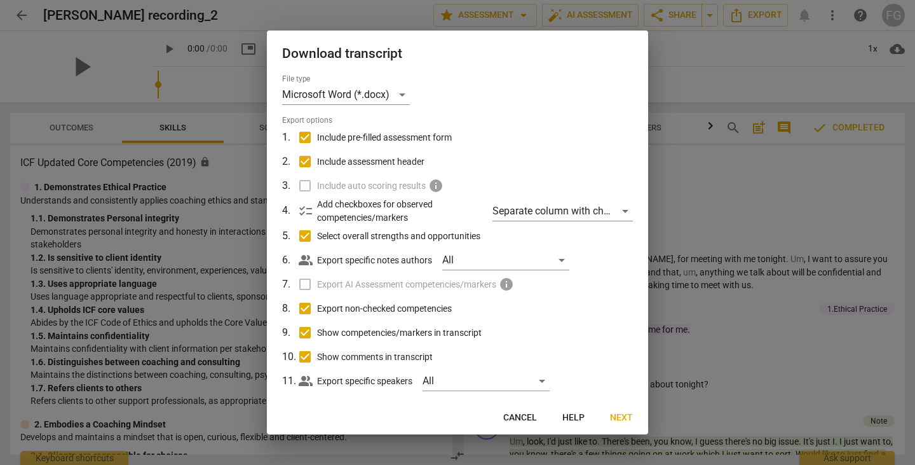
click at [625, 420] on span "Next" at bounding box center [621, 417] width 23 height 13
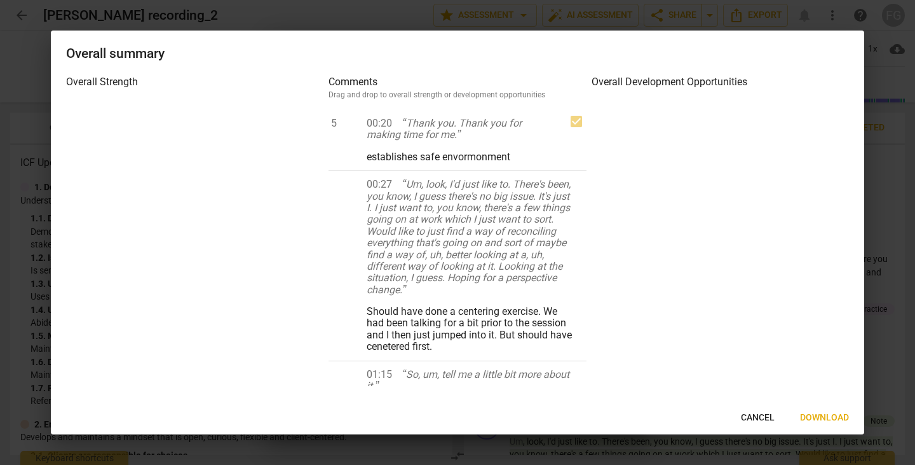
click at [828, 417] on span "Download" at bounding box center [824, 417] width 49 height 13
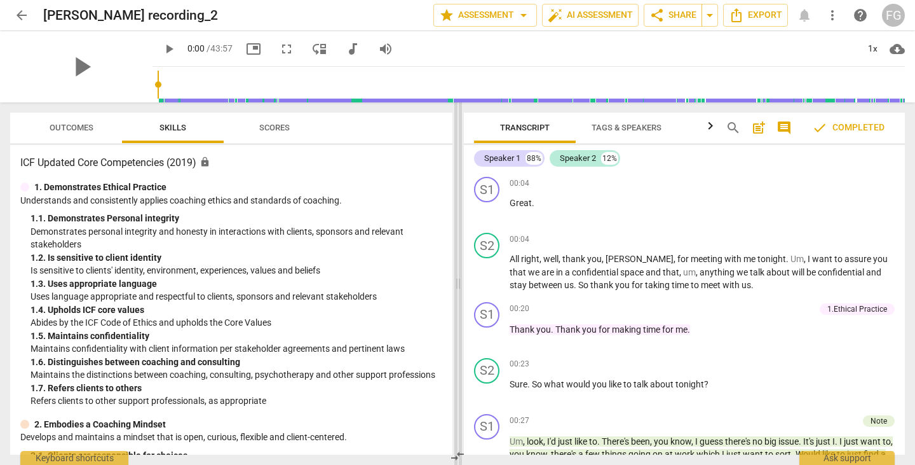
click at [460, 114] on span at bounding box center [458, 283] width 8 height 362
click at [790, 126] on span "comment" at bounding box center [784, 127] width 15 height 15
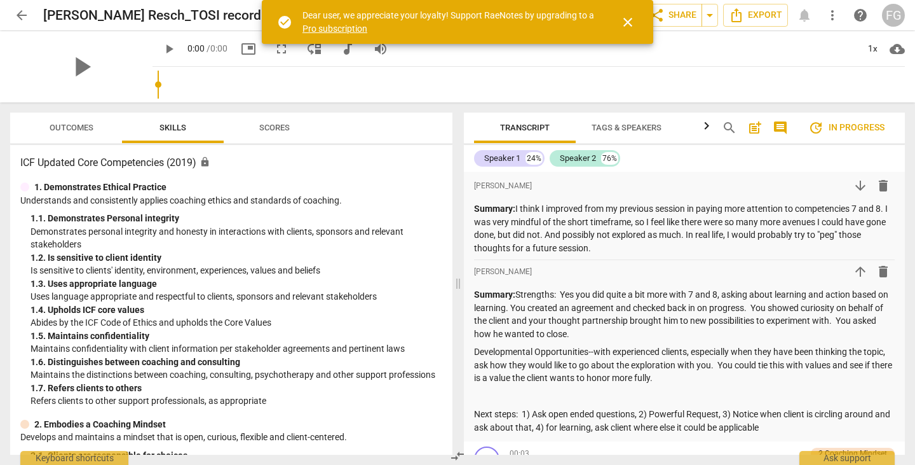
drag, startPoint x: 458, startPoint y: 274, endPoint x: 292, endPoint y: 262, distance: 166.3
click at [454, 262] on span at bounding box center [458, 283] width 8 height 362
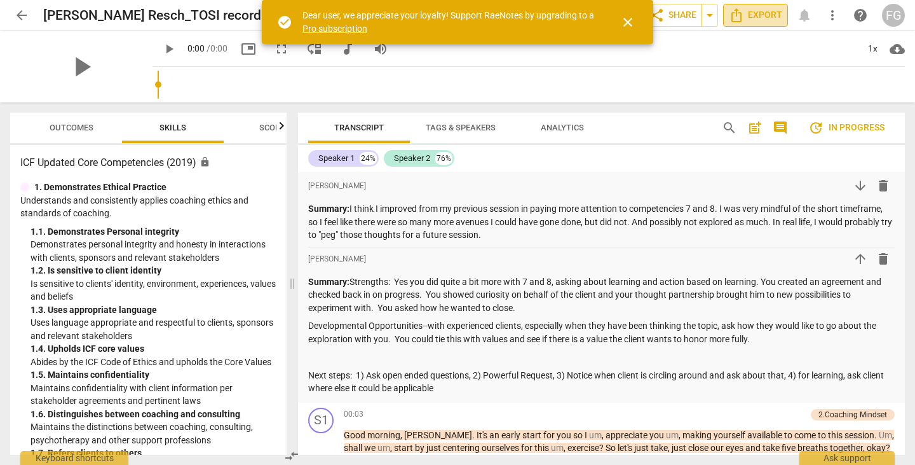
click at [753, 10] on span "Export" at bounding box center [755, 15] width 53 height 15
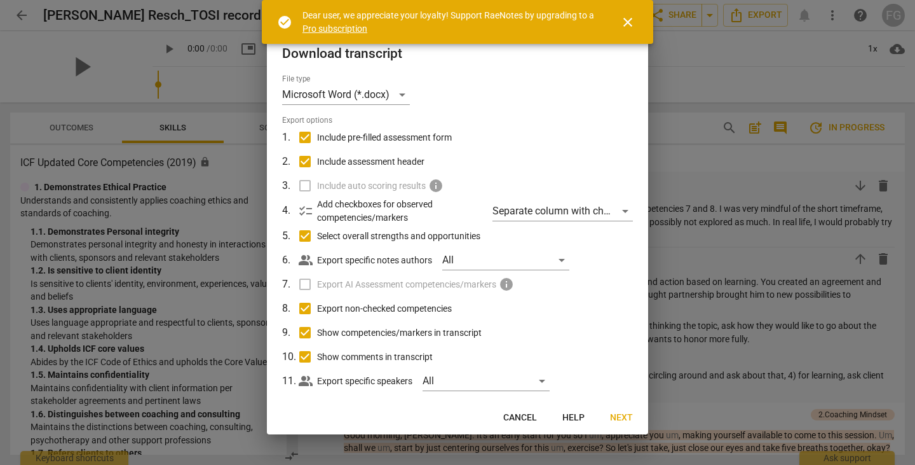
drag, startPoint x: 618, startPoint y: 416, endPoint x: 565, endPoint y: 32, distance: 387.6
click at [618, 417] on span "Next" at bounding box center [621, 417] width 23 height 13
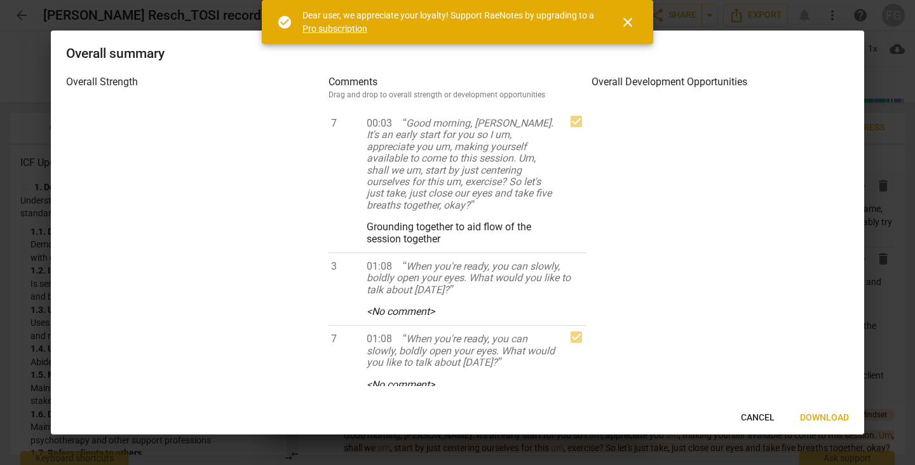
click at [849, 415] on span "Download" at bounding box center [824, 417] width 49 height 13
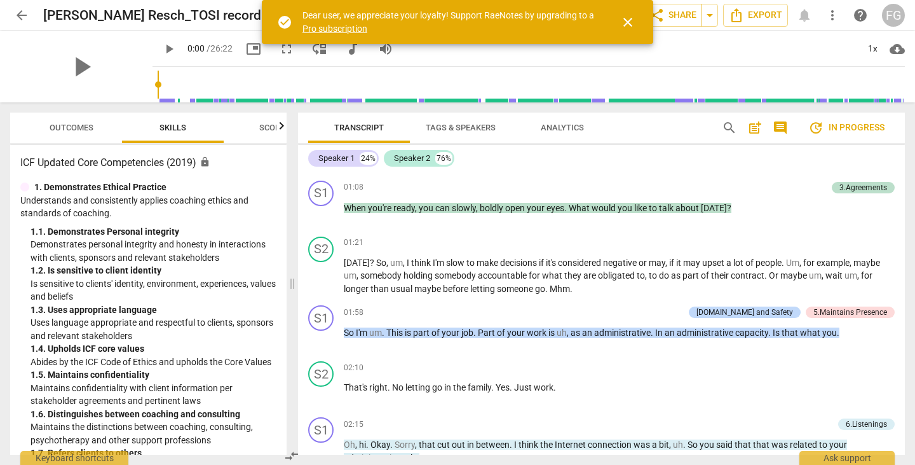
scroll to position [381, 0]
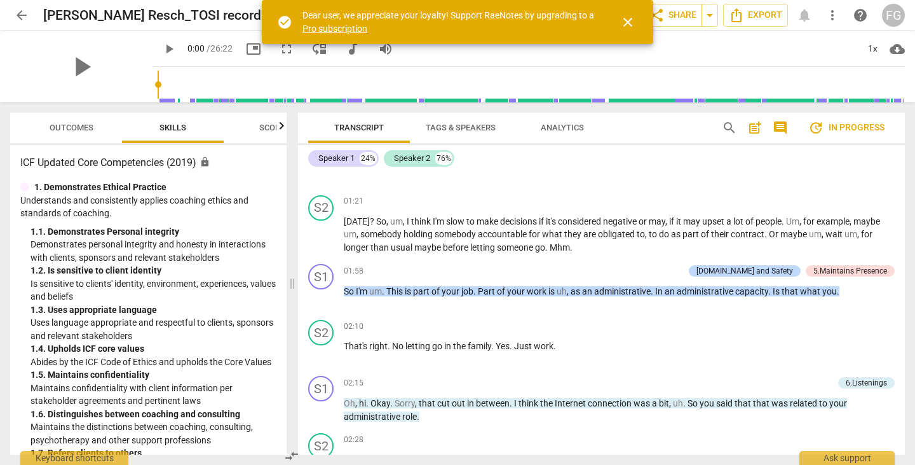
click at [777, 126] on span "comment" at bounding box center [780, 127] width 15 height 15
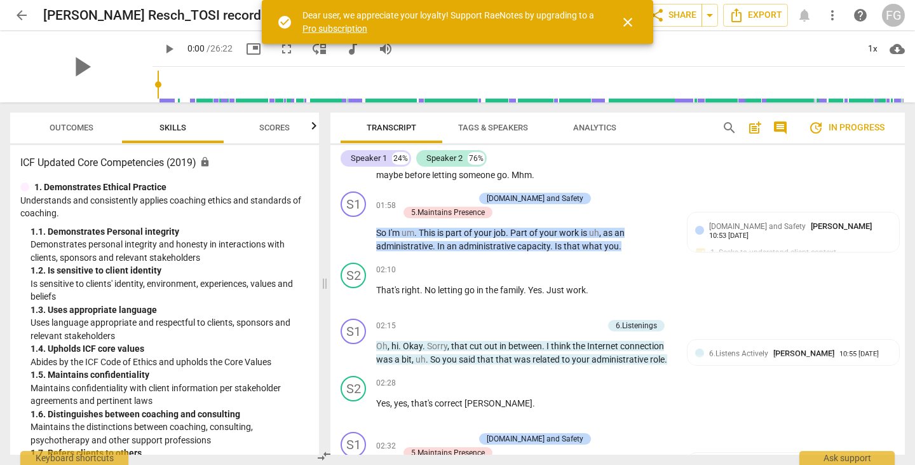
scroll to position [535, 0]
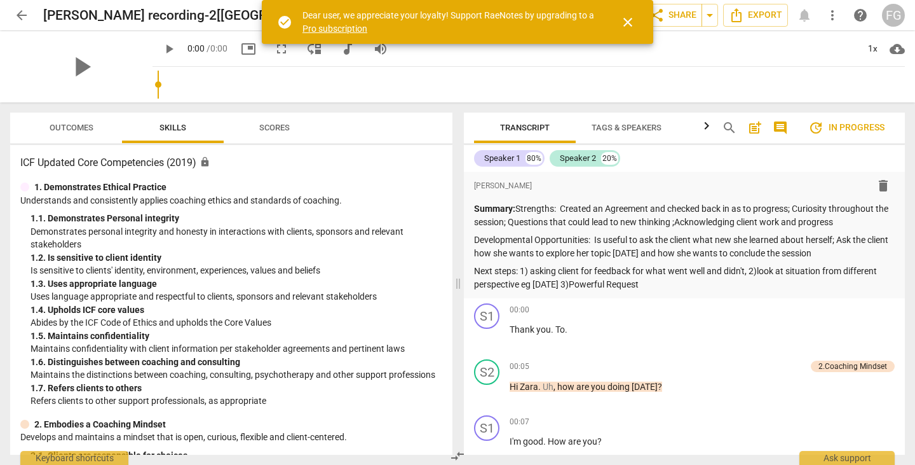
click at [776, 124] on span "comment" at bounding box center [780, 127] width 15 height 15
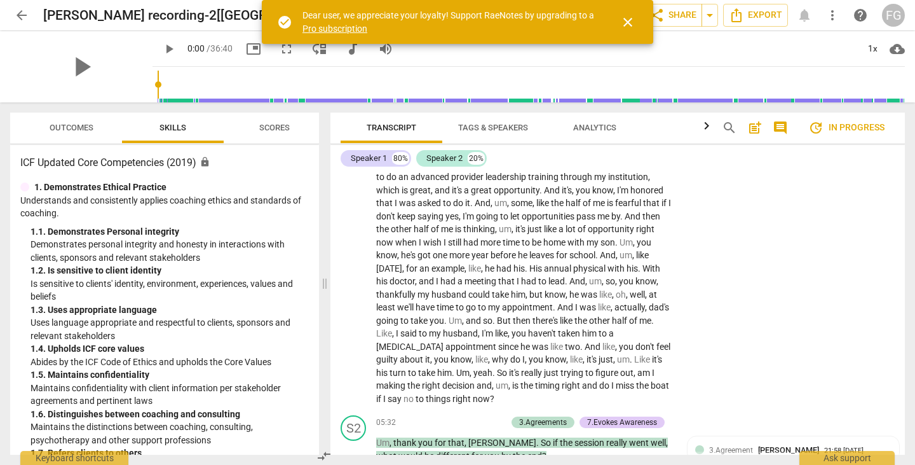
scroll to position [1335, 0]
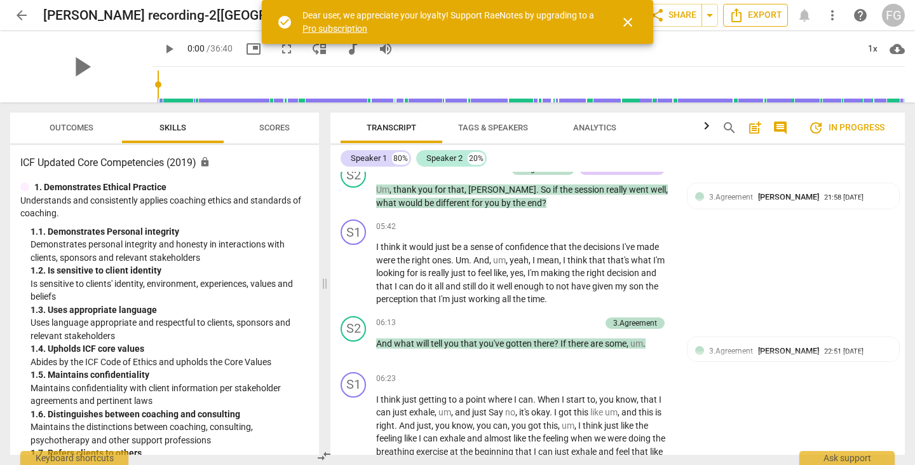
click at [749, 13] on span "Export" at bounding box center [755, 15] width 53 height 15
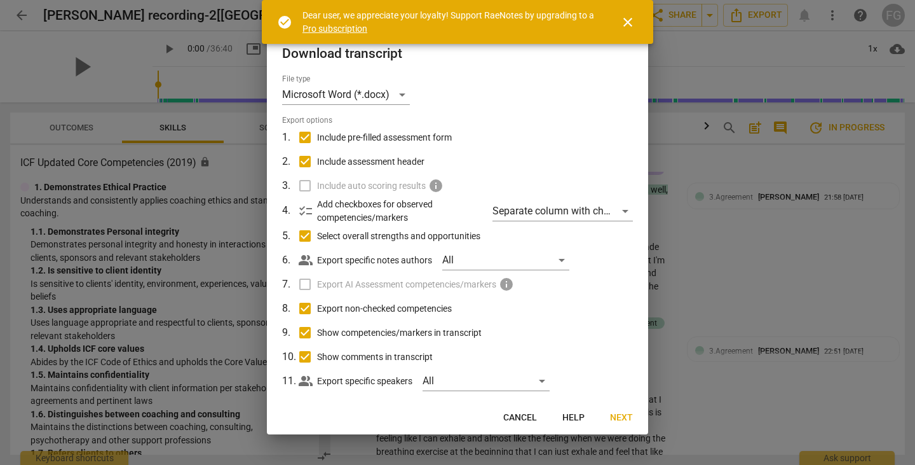
click at [627, 413] on span "Next" at bounding box center [621, 417] width 23 height 13
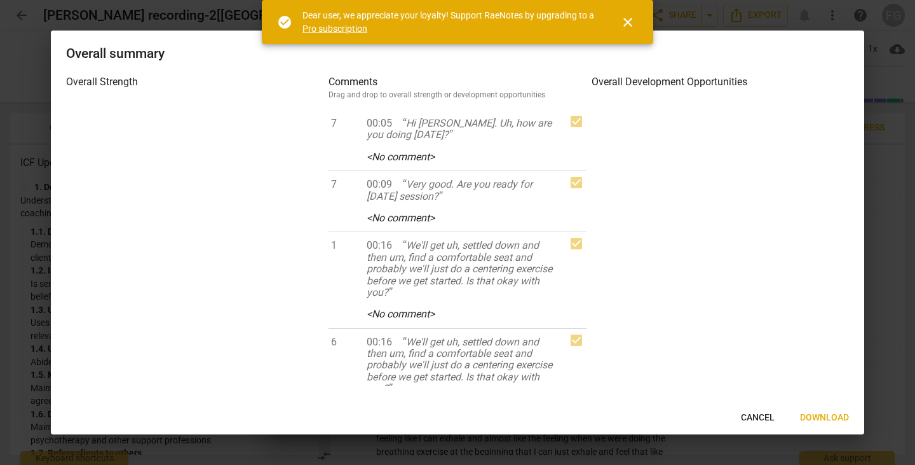
click at [845, 415] on span "Download" at bounding box center [824, 417] width 49 height 13
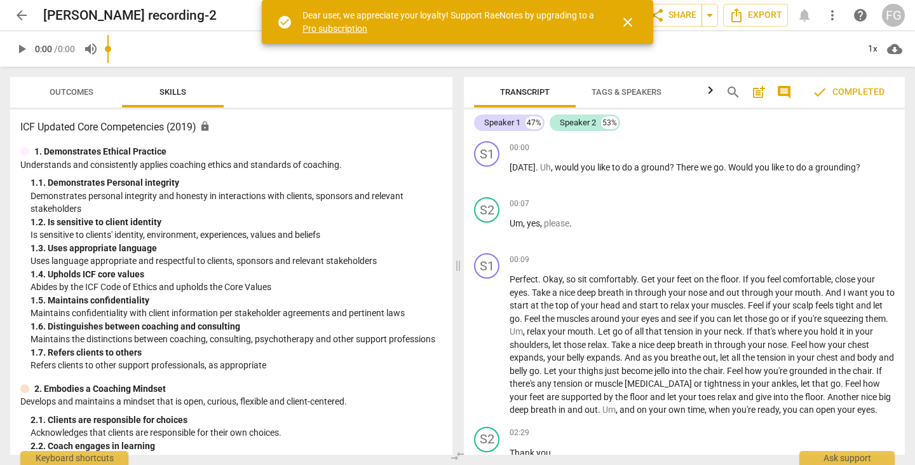
click at [629, 25] on span "close" at bounding box center [627, 22] width 15 height 15
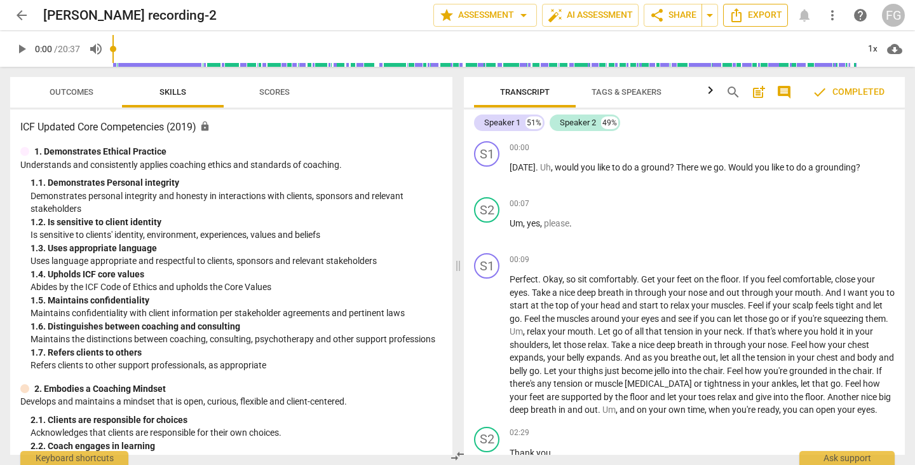
click at [737, 17] on icon "Export" at bounding box center [736, 15] width 15 height 15
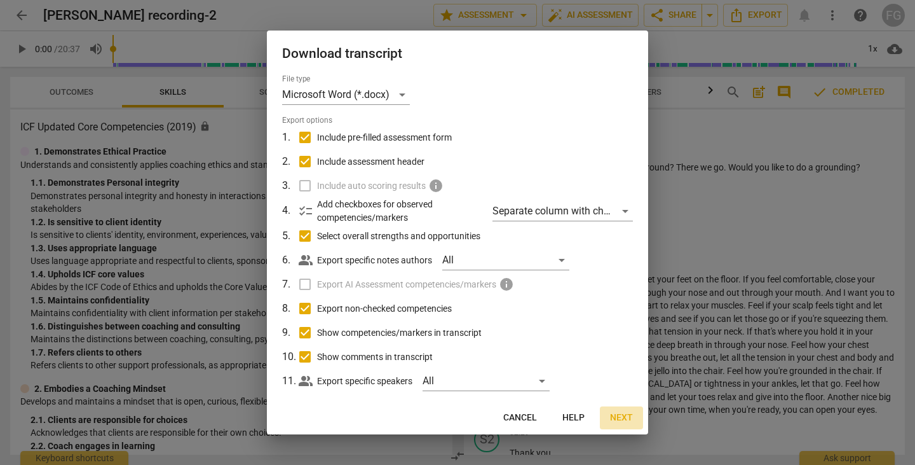
click at [616, 418] on span "Next" at bounding box center [621, 417] width 23 height 13
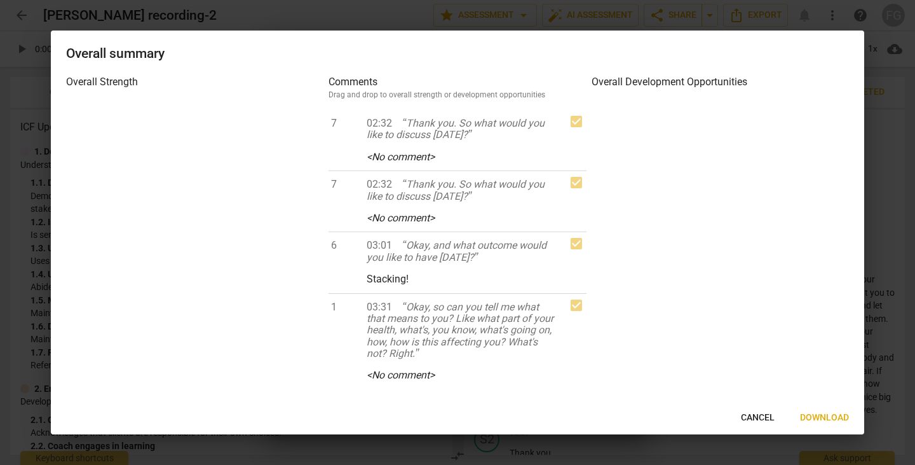
click at [831, 413] on span "Download" at bounding box center [824, 417] width 49 height 13
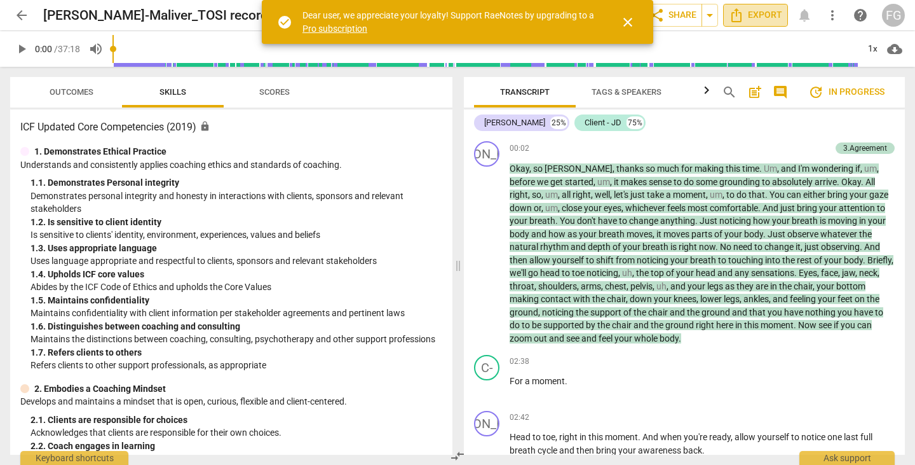
click at [744, 15] on span "Export" at bounding box center [755, 15] width 53 height 15
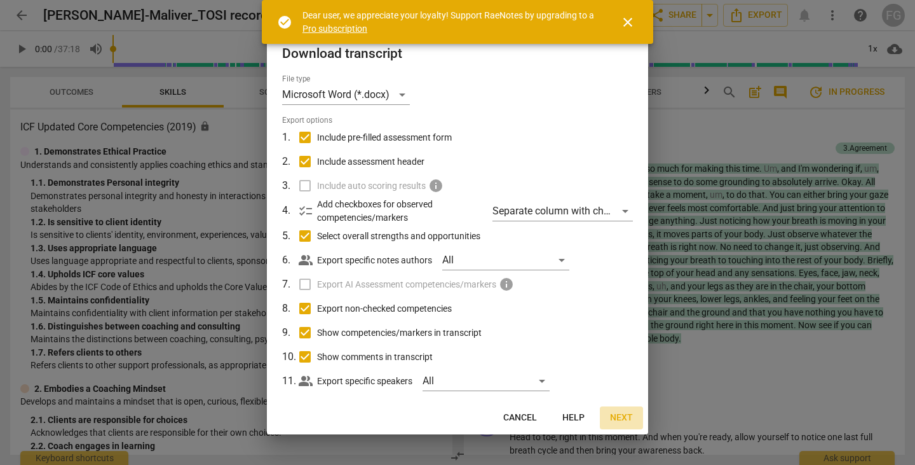
click at [619, 418] on span "Next" at bounding box center [621, 417] width 23 height 13
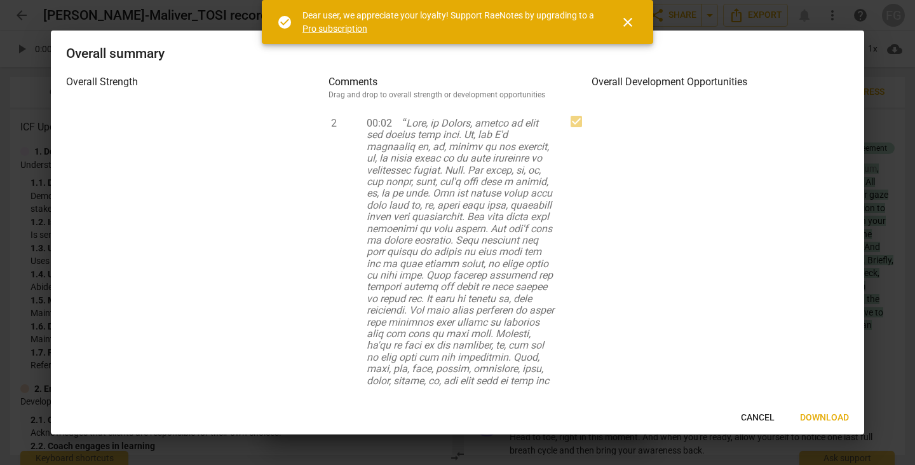
click at [830, 416] on span "Download" at bounding box center [824, 417] width 49 height 13
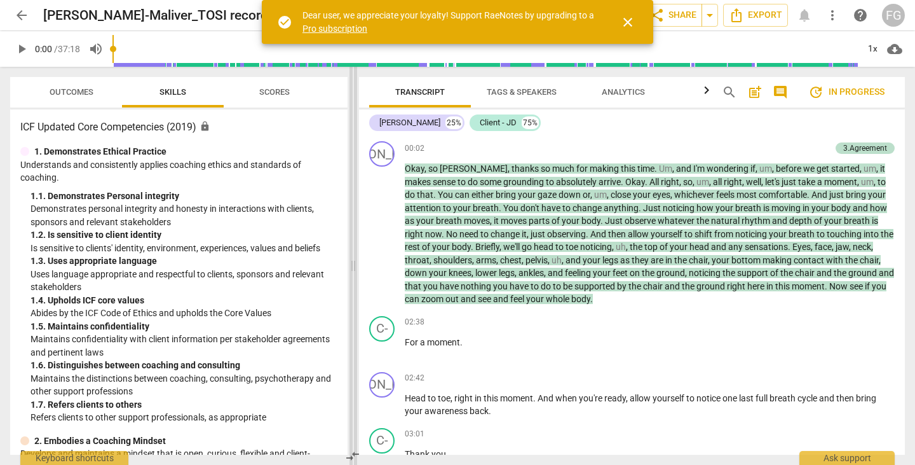
drag, startPoint x: 459, startPoint y: 271, endPoint x: 328, endPoint y: 284, distance: 131.6
click at [350, 284] on span at bounding box center [354, 266] width 8 height 398
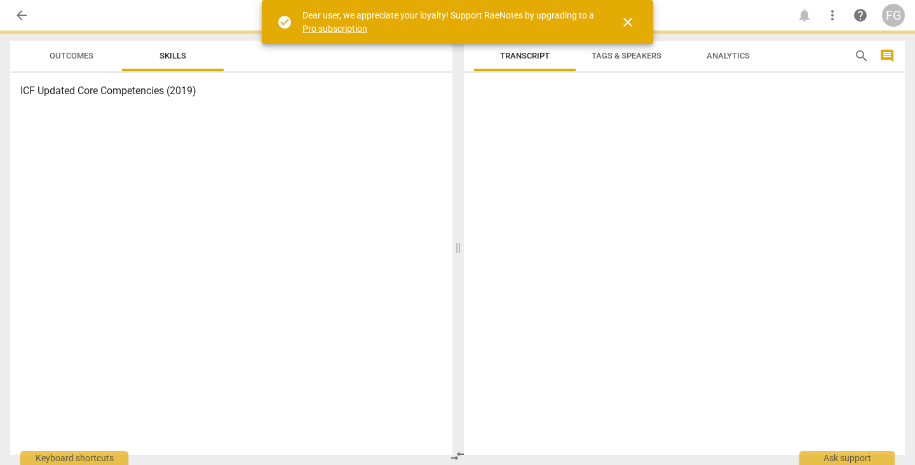
click at [625, 21] on span "close" at bounding box center [627, 22] width 15 height 15
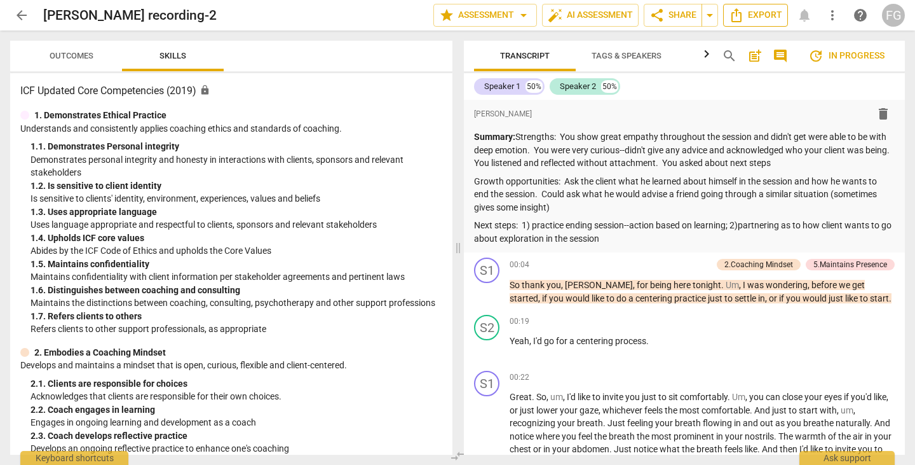
click at [779, 12] on span "Export" at bounding box center [755, 15] width 53 height 15
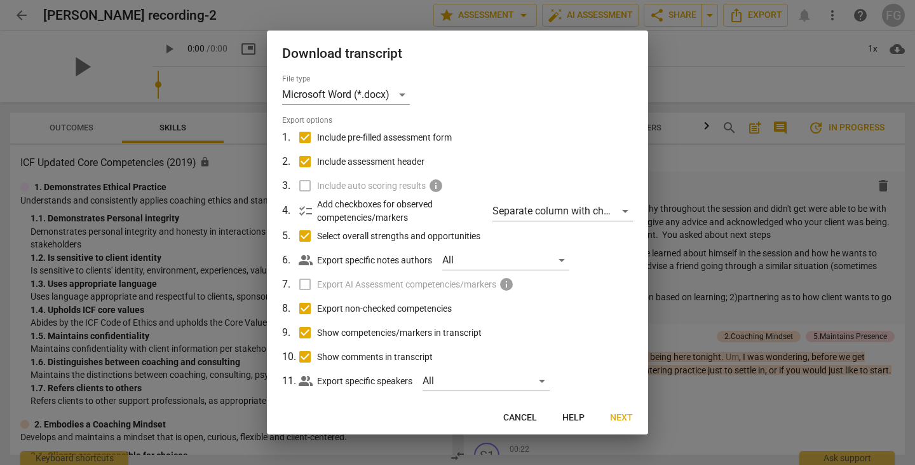
click at [620, 423] on span "Next" at bounding box center [621, 417] width 23 height 13
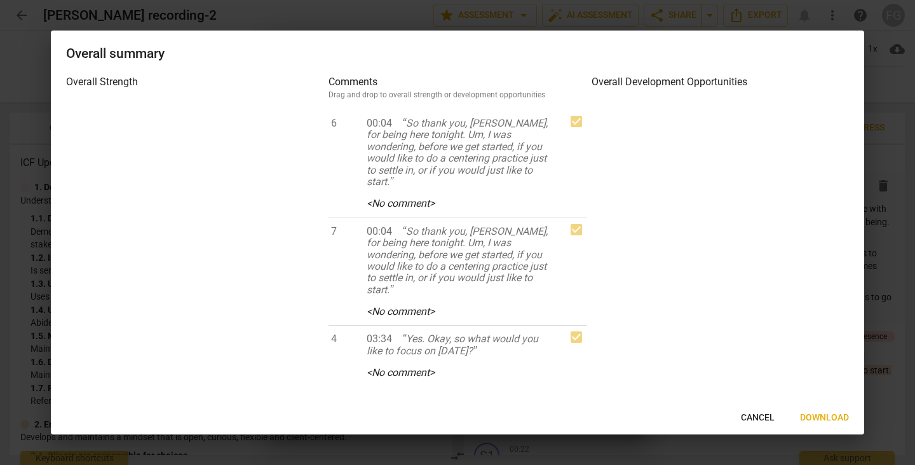
click at [828, 413] on span "Download" at bounding box center [824, 417] width 49 height 13
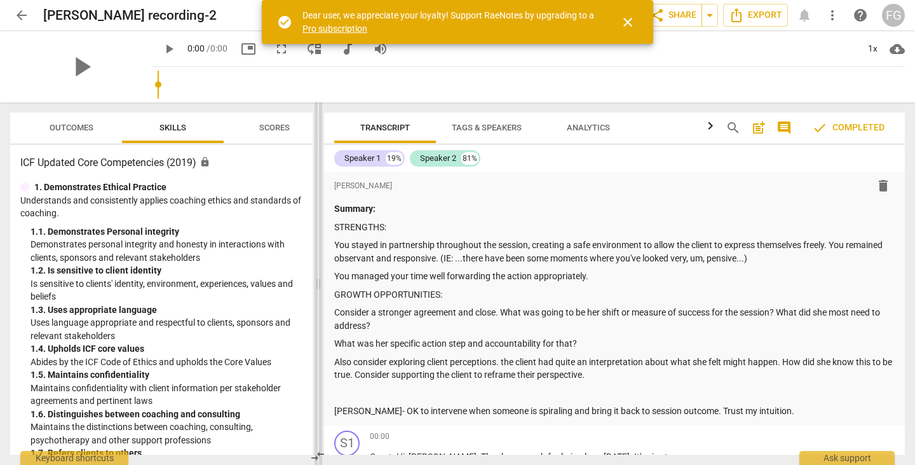
drag, startPoint x: 458, startPoint y: 289, endPoint x: 310, endPoint y: 289, distance: 148.1
click at [315, 289] on span at bounding box center [319, 283] width 8 height 362
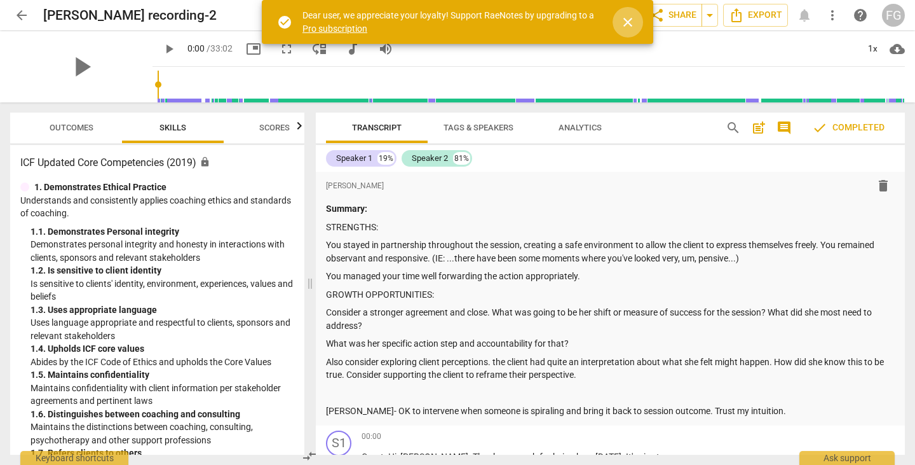
click at [625, 26] on span "close" at bounding box center [627, 22] width 15 height 15
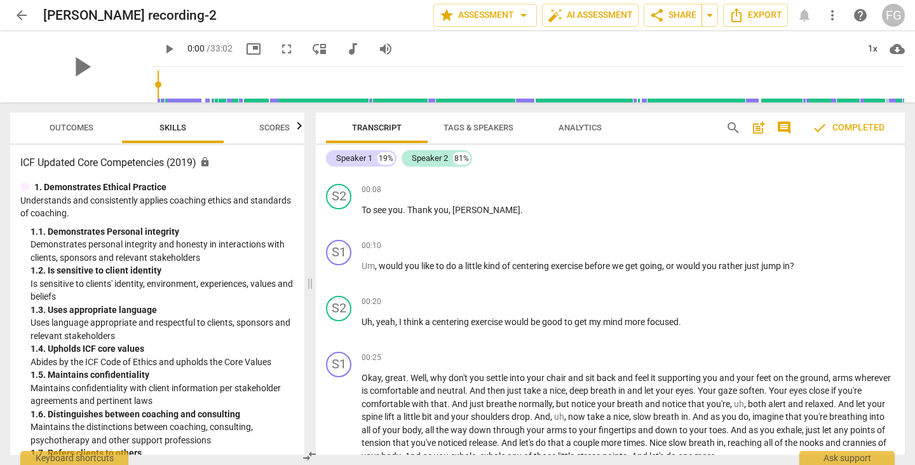
scroll to position [318, 0]
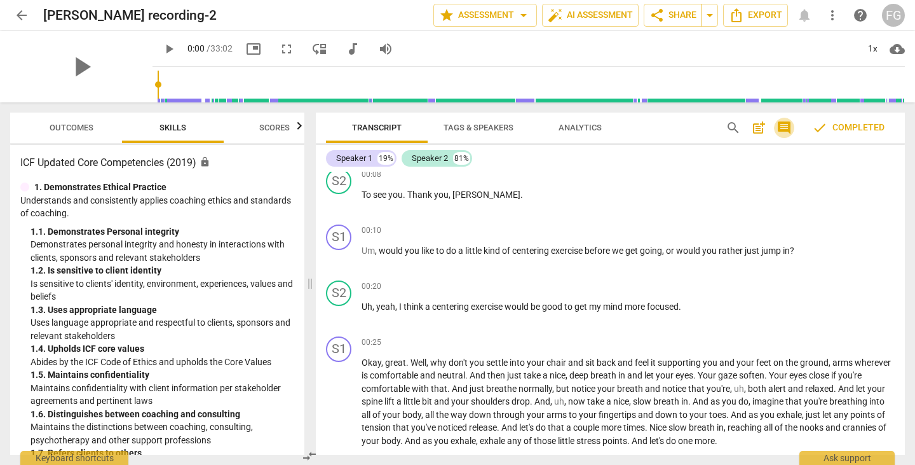
click at [780, 122] on span "comment" at bounding box center [784, 127] width 15 height 15
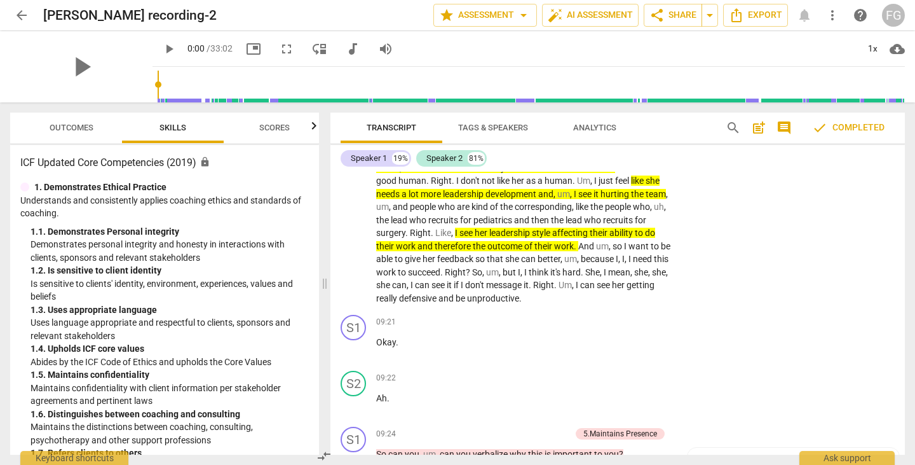
scroll to position [1907, 0]
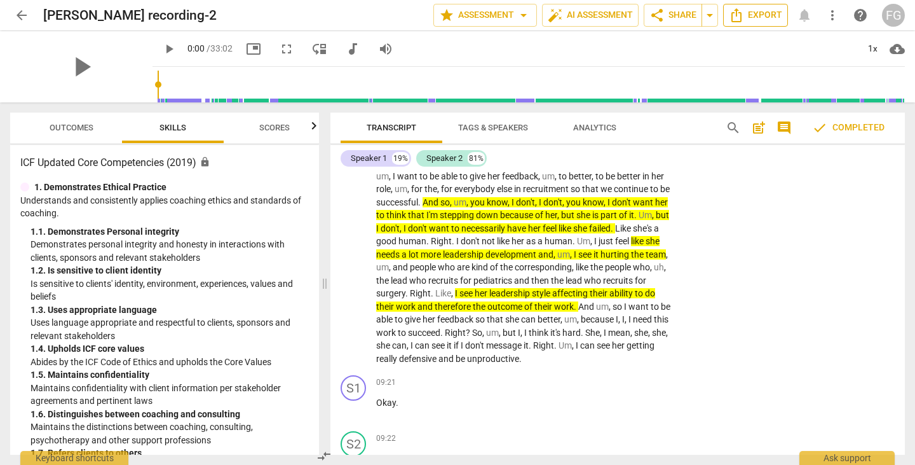
click at [770, 20] on span "Export" at bounding box center [755, 15] width 53 height 15
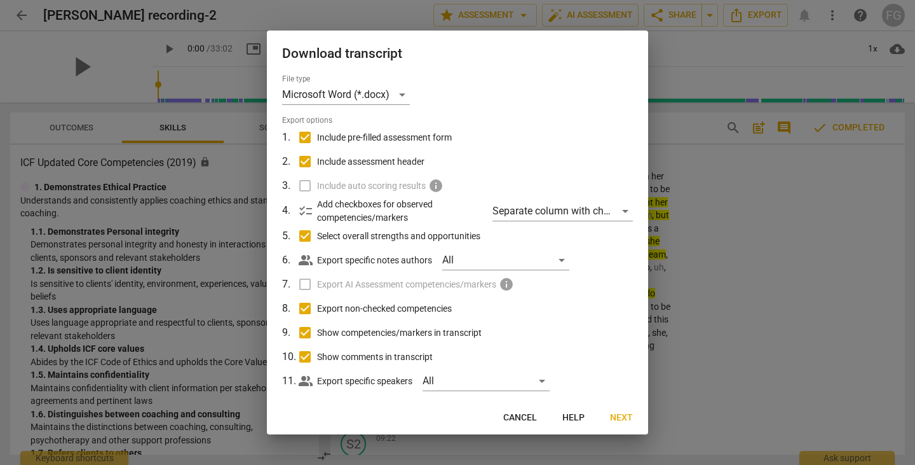
click at [625, 421] on span "Next" at bounding box center [621, 417] width 23 height 13
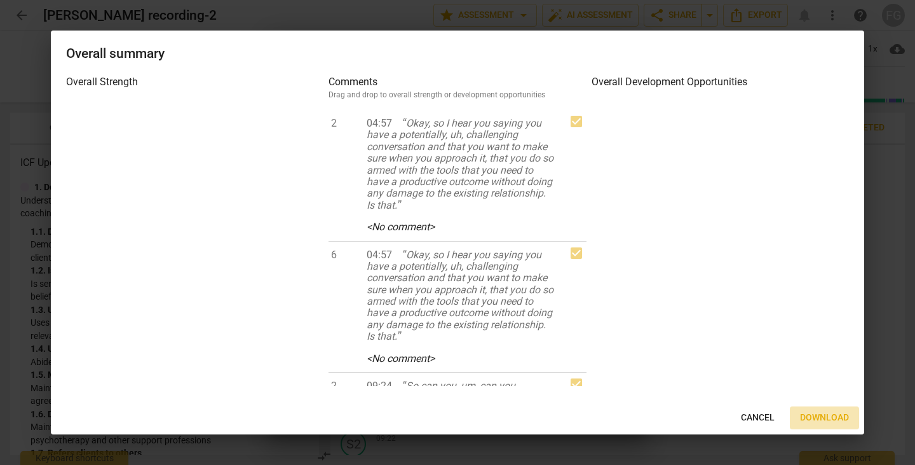
click at [808, 421] on span "Download" at bounding box center [824, 417] width 49 height 13
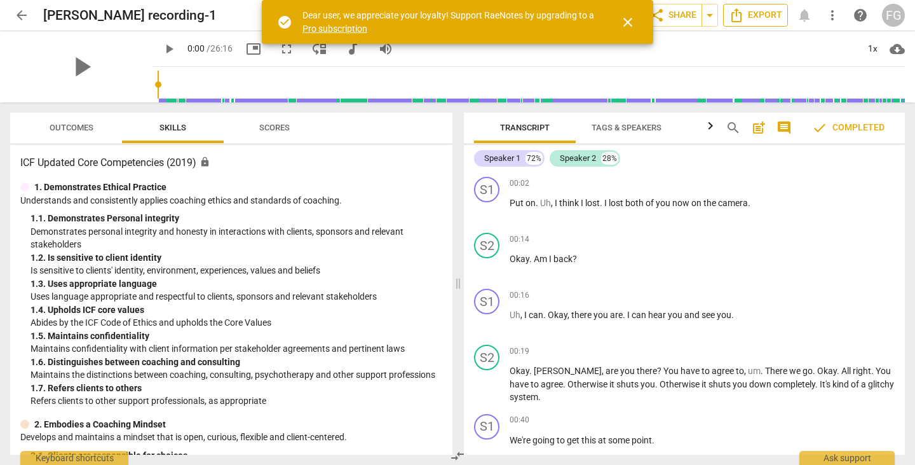
click at [776, 18] on span "Export" at bounding box center [755, 15] width 53 height 15
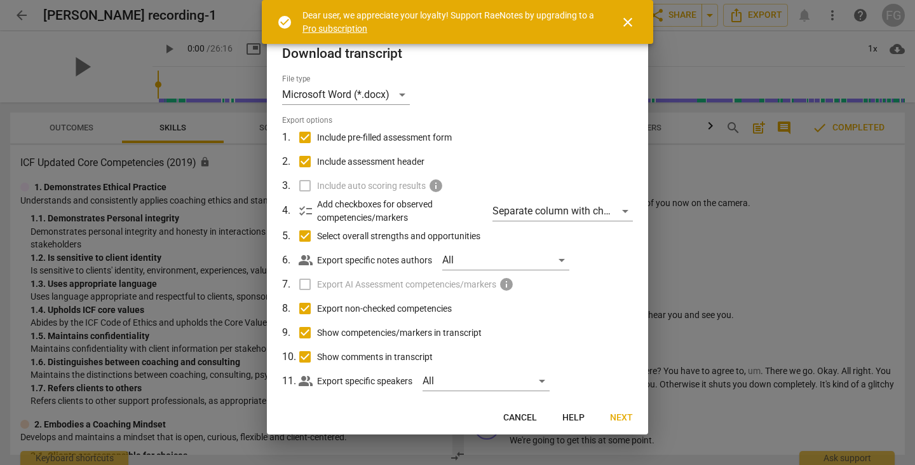
click at [618, 420] on span "Next" at bounding box center [621, 417] width 23 height 13
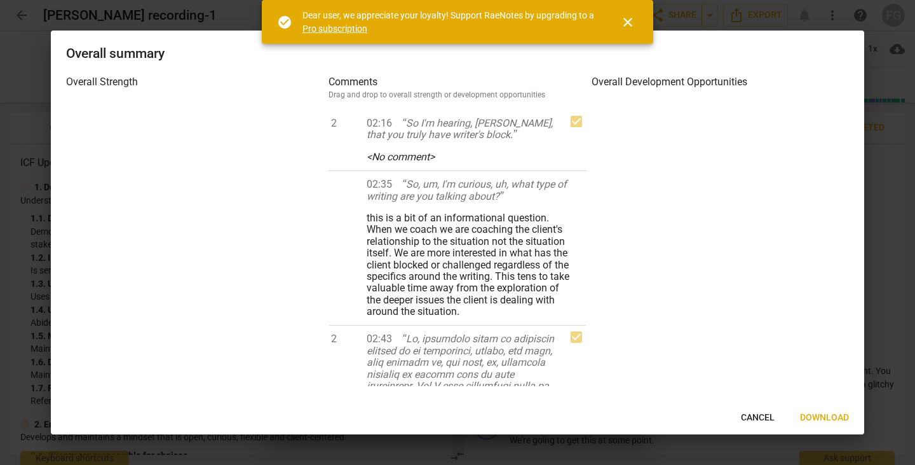
click at [842, 423] on span "Download" at bounding box center [824, 417] width 49 height 13
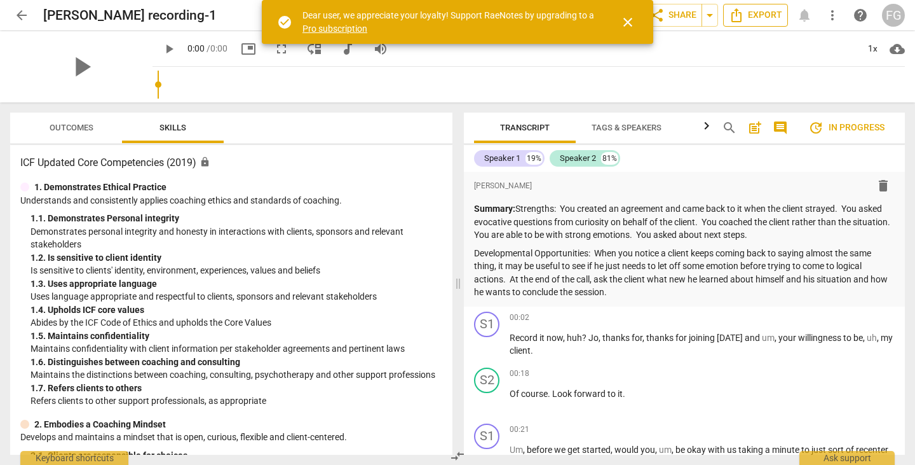
click at [751, 13] on span "Export" at bounding box center [755, 15] width 53 height 15
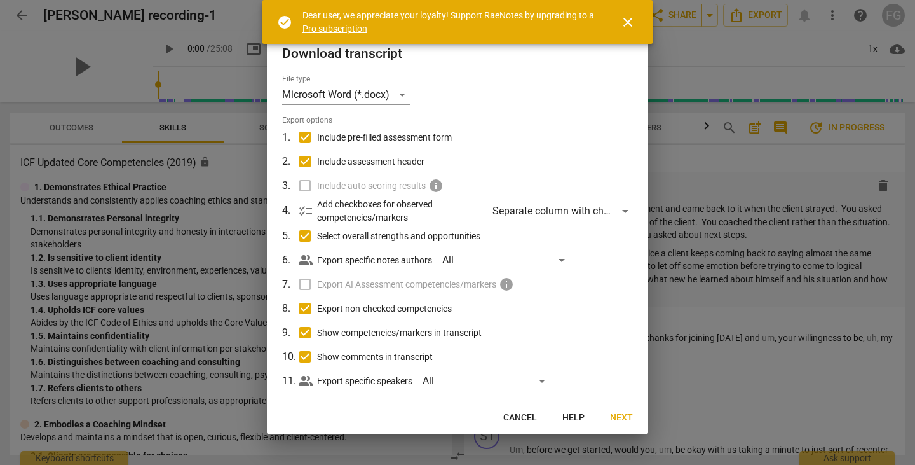
click at [618, 413] on span "Next" at bounding box center [621, 417] width 23 height 13
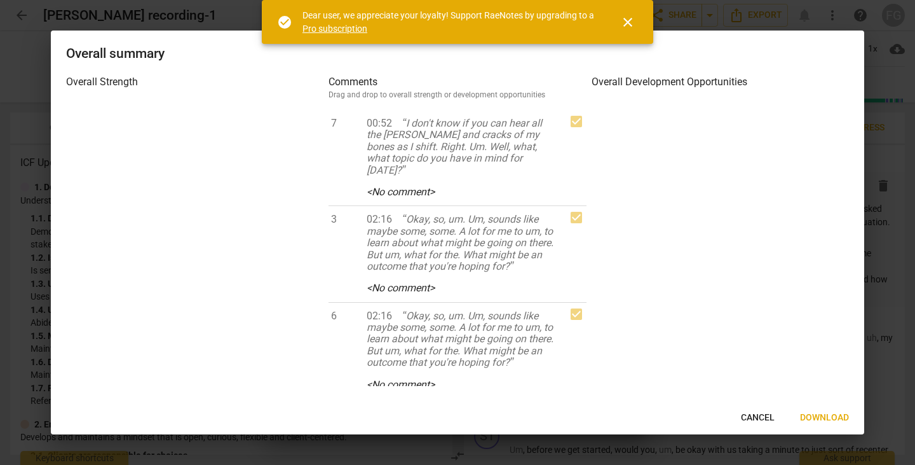
click at [821, 420] on span "Download" at bounding box center [824, 417] width 49 height 13
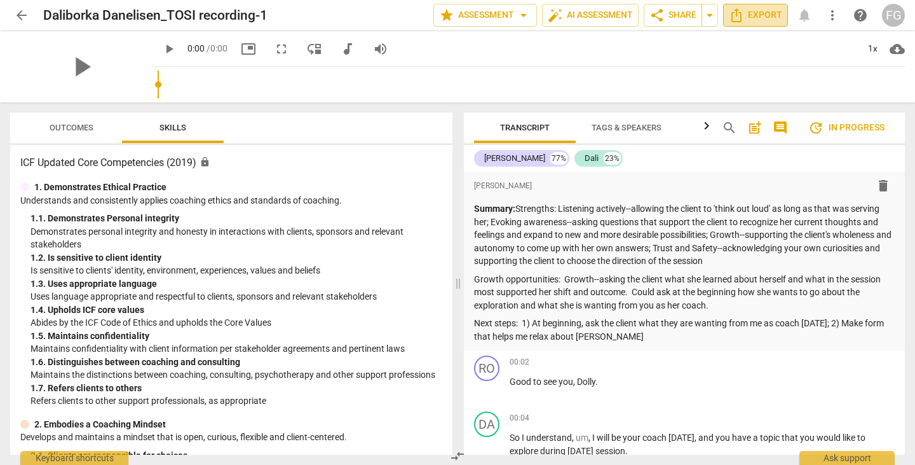
click at [758, 24] on button "Export" at bounding box center [755, 15] width 65 height 23
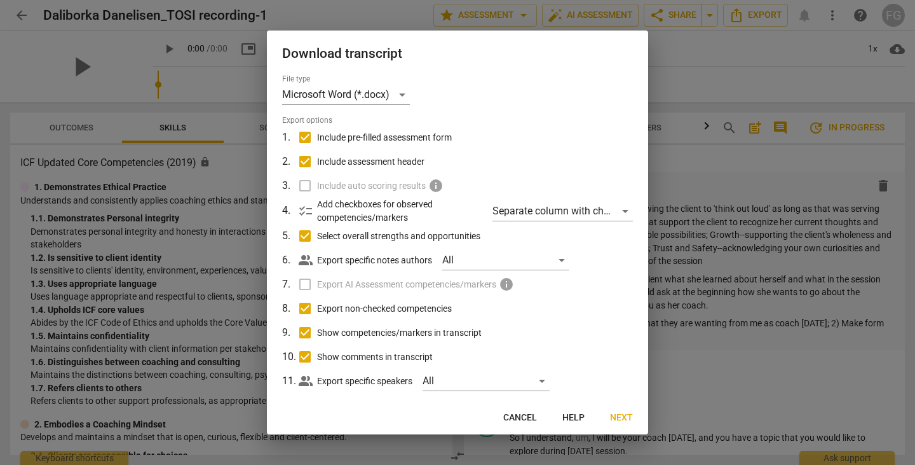
click at [613, 409] on button "Next" at bounding box center [621, 417] width 43 height 23
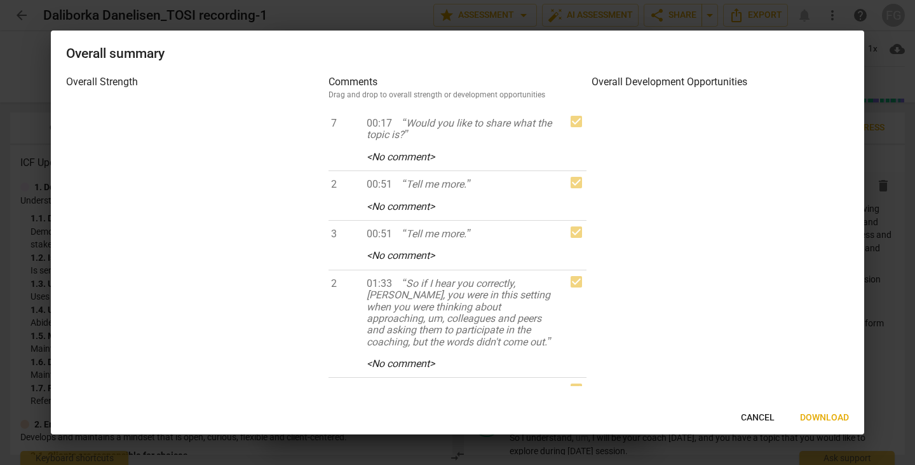
click at [821, 423] on span "Download" at bounding box center [824, 417] width 49 height 13
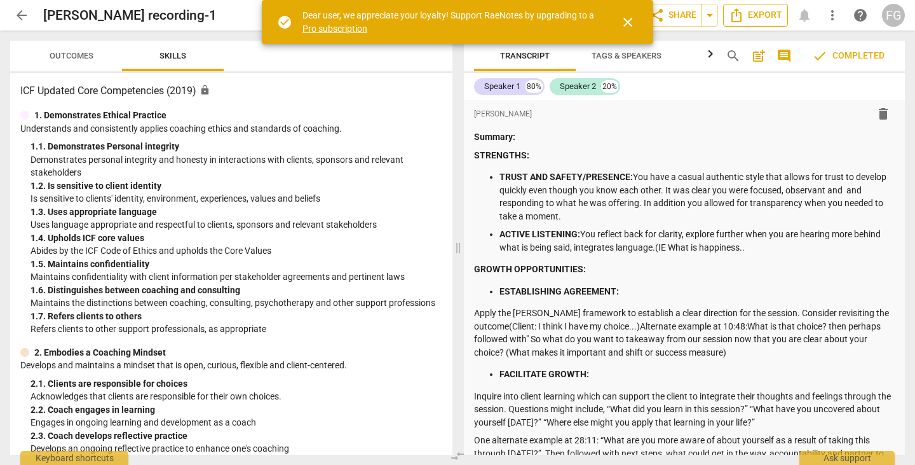
click at [746, 19] on span "Export" at bounding box center [755, 15] width 53 height 15
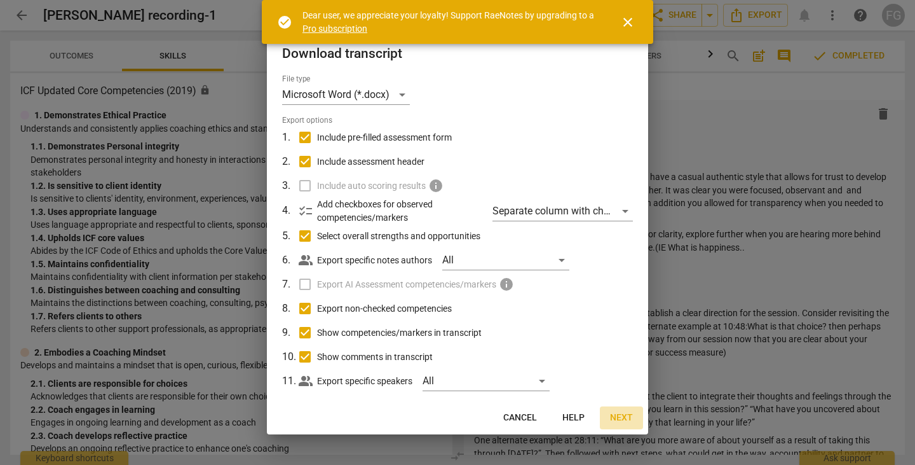
click at [616, 417] on span "Next" at bounding box center [621, 417] width 23 height 13
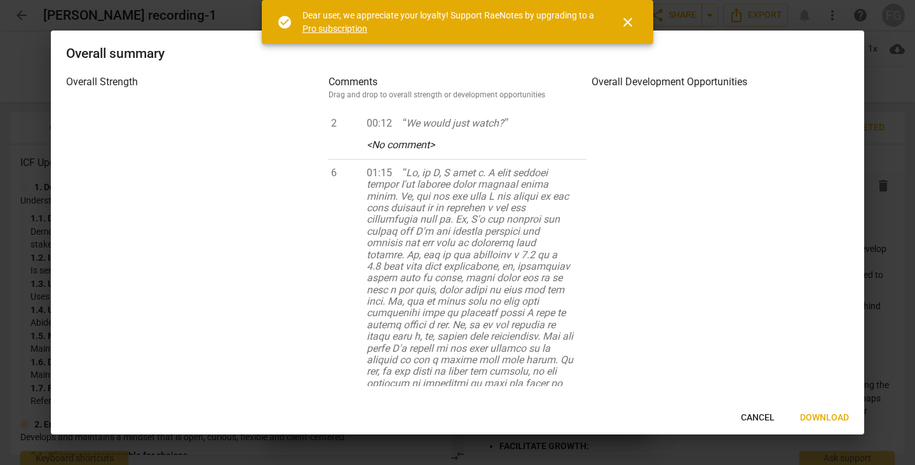
click at [821, 416] on span "Download" at bounding box center [824, 417] width 49 height 13
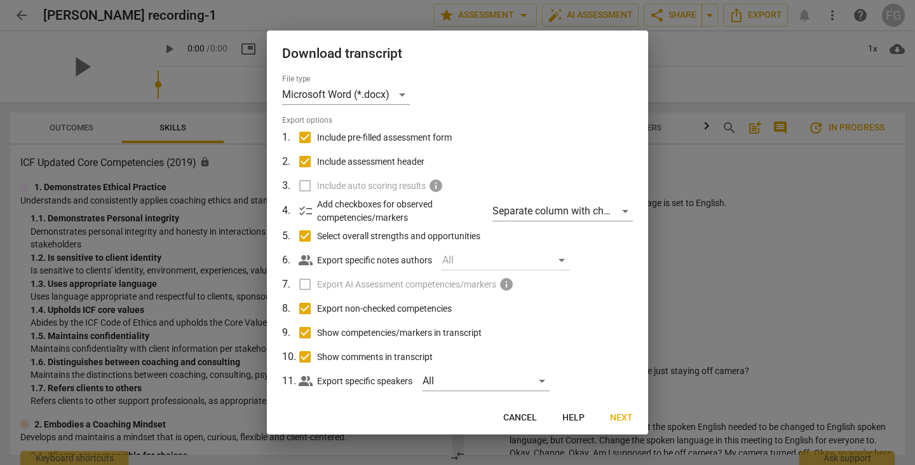
click at [619, 409] on button "Next" at bounding box center [621, 417] width 43 height 23
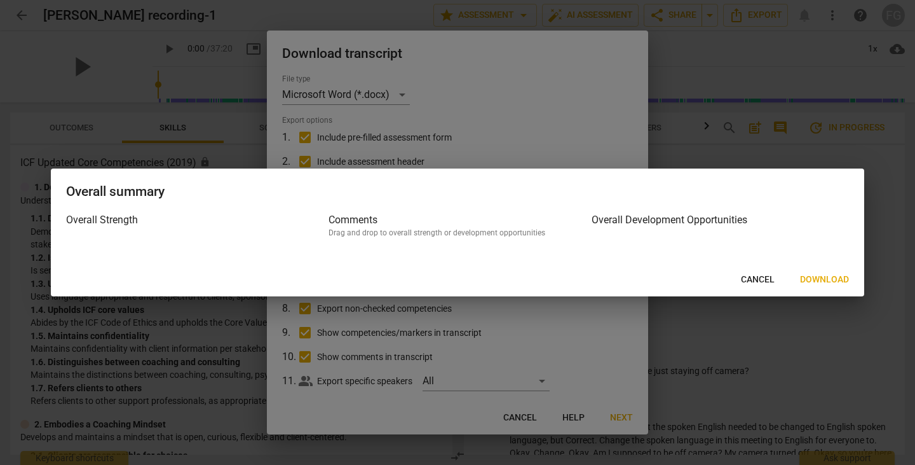
click at [759, 287] on button "Cancel" at bounding box center [758, 279] width 54 height 23
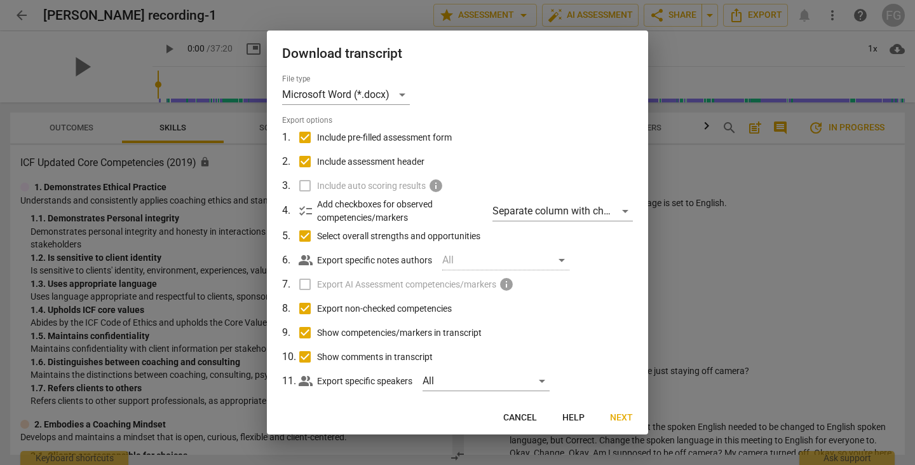
drag, startPoint x: 759, startPoint y: 185, endPoint x: 723, endPoint y: 58, distance: 132.0
click at [758, 184] on div at bounding box center [457, 232] width 915 height 465
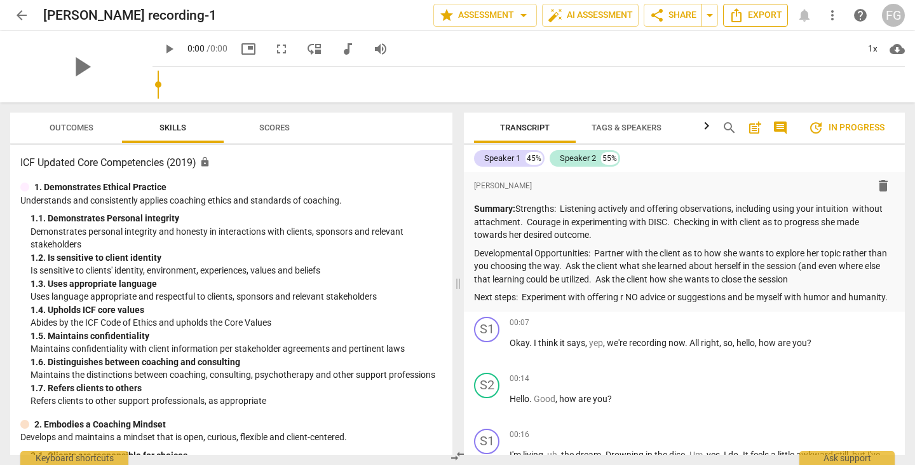
click at [753, 15] on span "Export" at bounding box center [755, 15] width 53 height 15
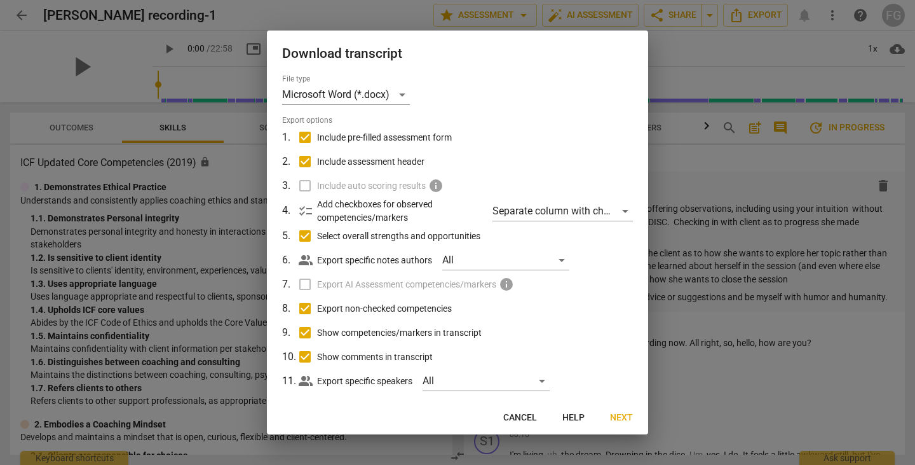
click at [626, 418] on span "Next" at bounding box center [621, 417] width 23 height 13
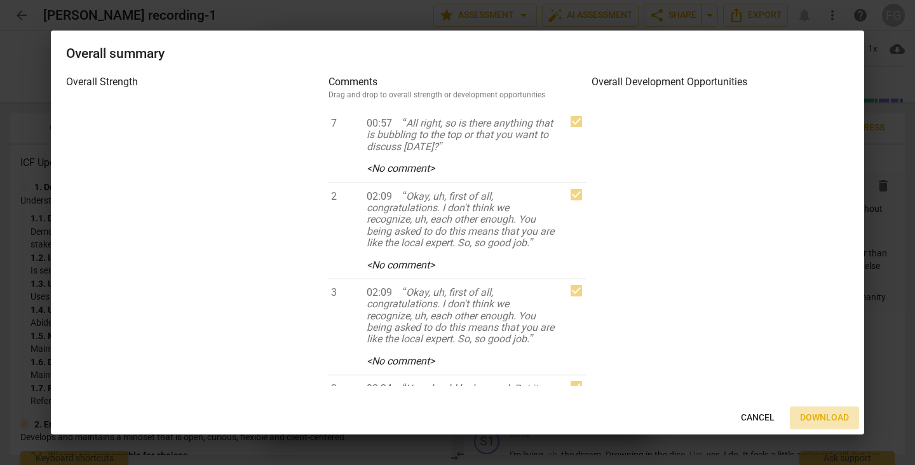
click at [810, 421] on span "Download" at bounding box center [824, 417] width 49 height 13
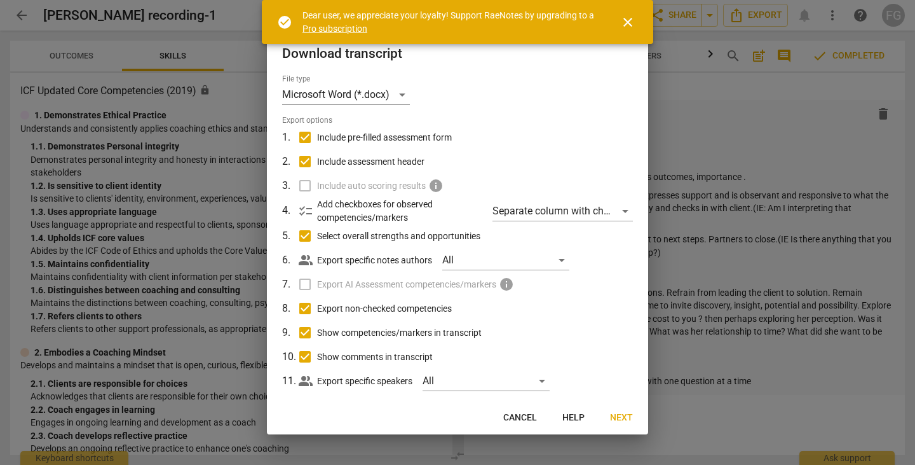
click at [622, 414] on span "Next" at bounding box center [621, 417] width 23 height 13
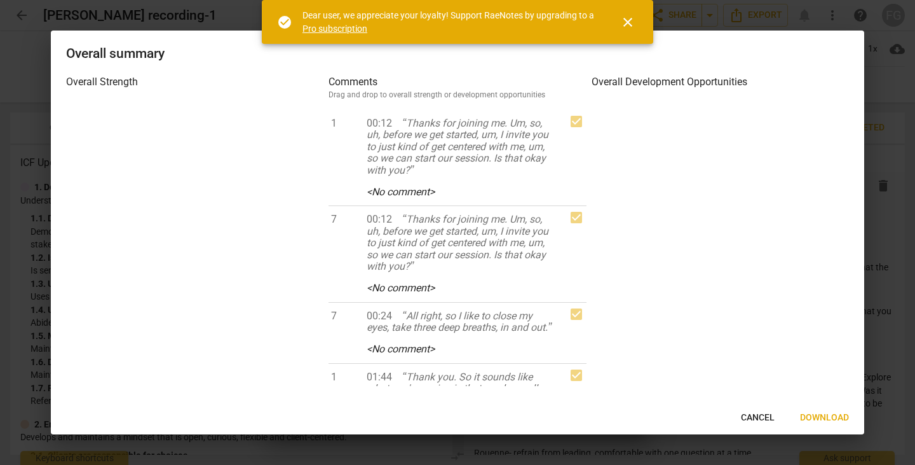
click at [816, 414] on span "Download" at bounding box center [824, 417] width 49 height 13
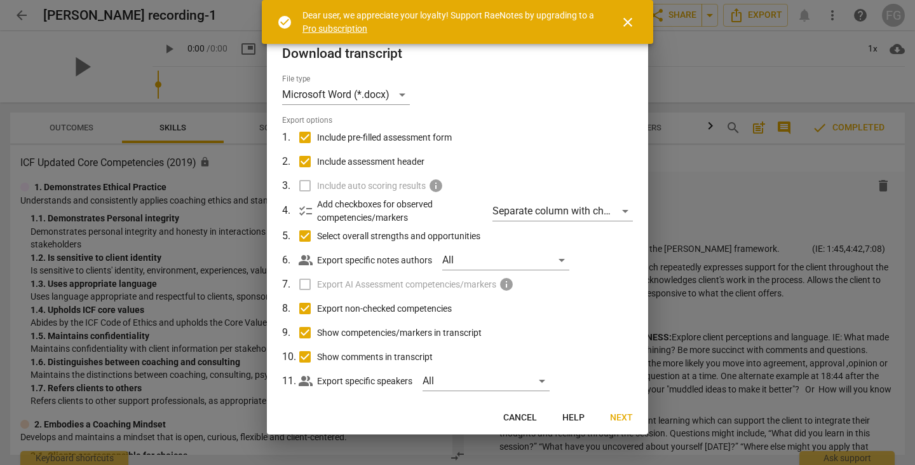
click at [606, 418] on button "Next" at bounding box center [621, 417] width 43 height 23
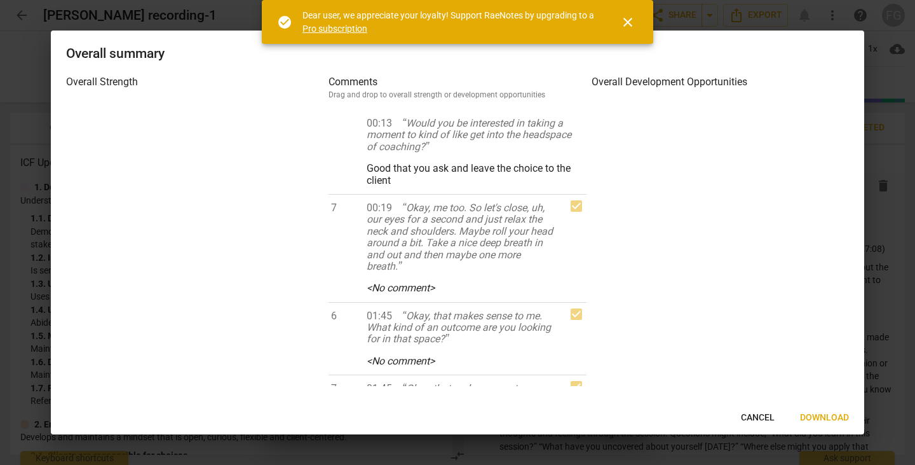
click at [816, 420] on span "Download" at bounding box center [824, 417] width 49 height 13
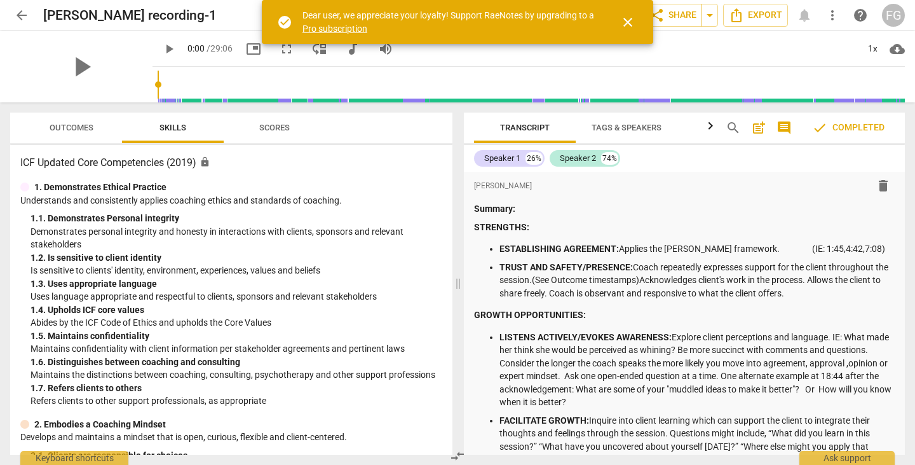
click at [914, 240] on div "Transcript Tags & Speakers Analytics search post_add comment check Completed Sp…" at bounding box center [687, 283] width 456 height 362
click at [779, 131] on span "comment" at bounding box center [784, 127] width 15 height 15
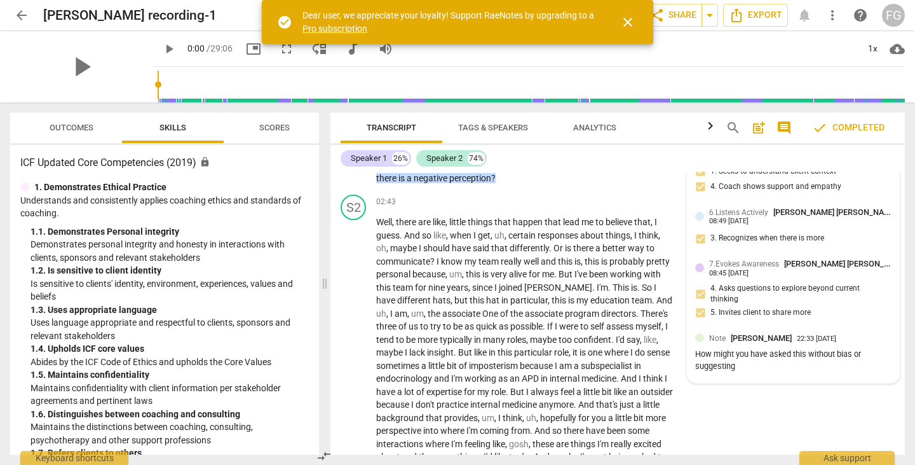
scroll to position [1589, 0]
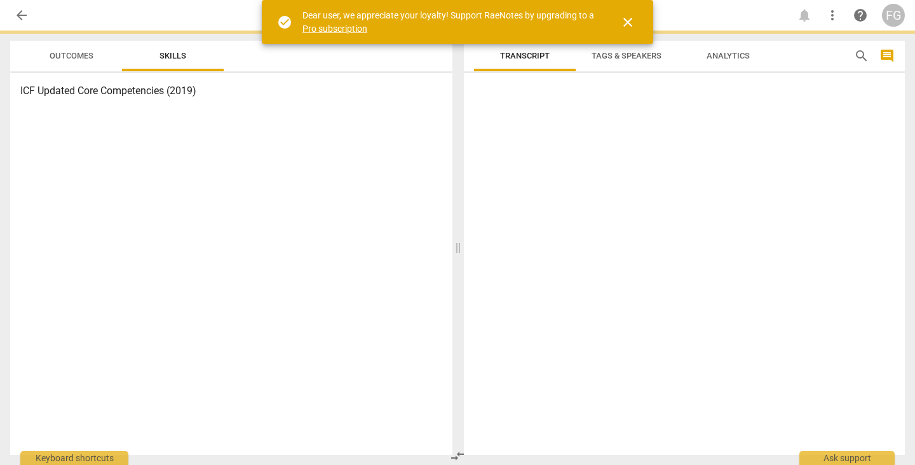
click at [632, 22] on span "close" at bounding box center [627, 22] width 15 height 15
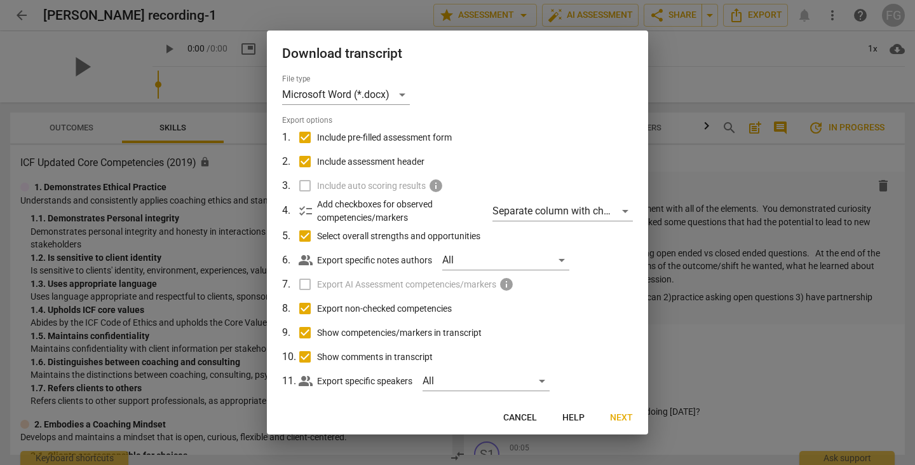
click at [627, 416] on span "Next" at bounding box center [621, 417] width 23 height 13
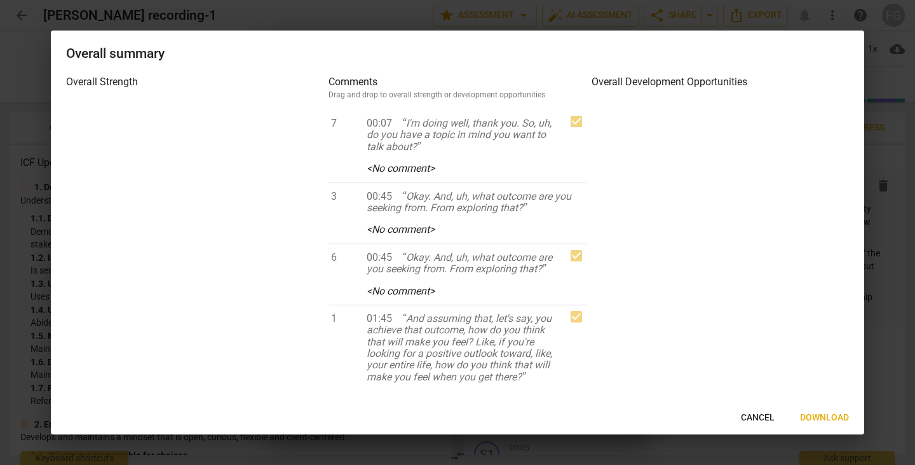
click at [823, 420] on span "Download" at bounding box center [824, 417] width 49 height 13
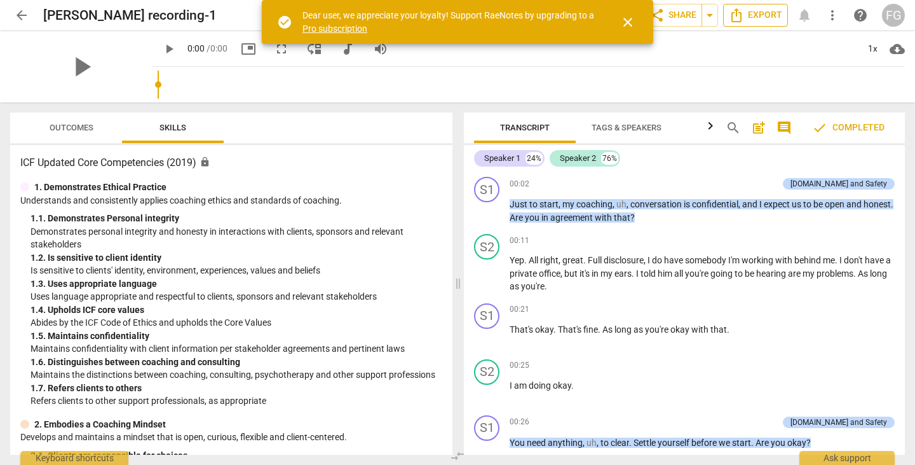
click at [748, 15] on span "Export" at bounding box center [755, 15] width 53 height 15
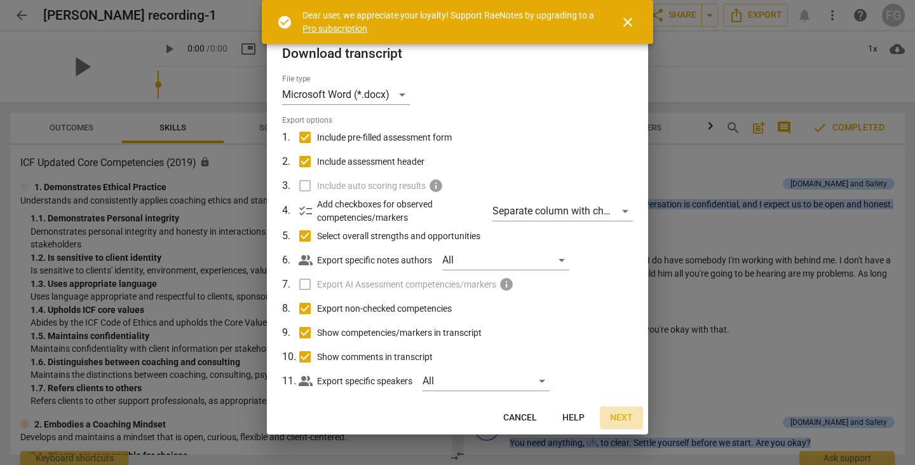
click at [613, 410] on button "Next" at bounding box center [621, 417] width 43 height 23
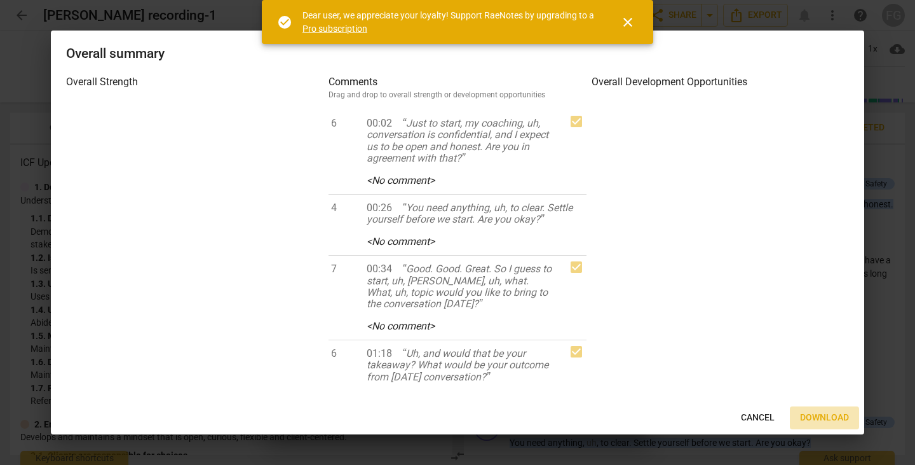
click at [821, 418] on span "Download" at bounding box center [824, 417] width 49 height 13
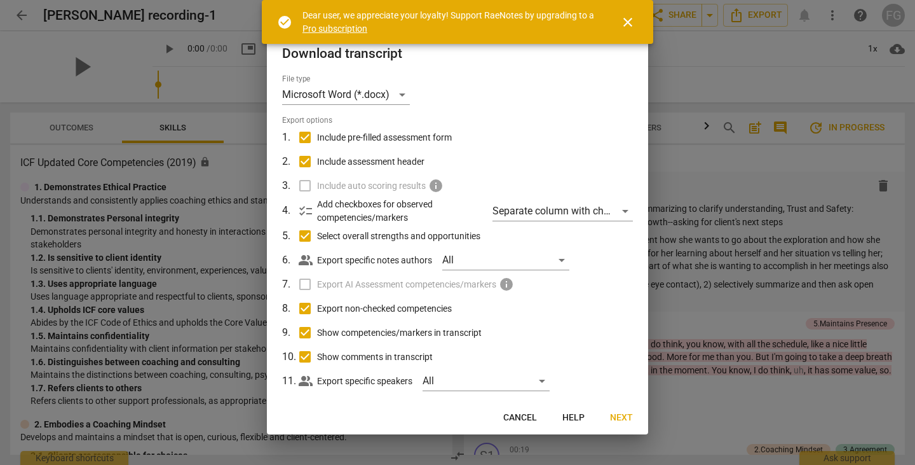
click at [617, 420] on span "Next" at bounding box center [621, 417] width 23 height 13
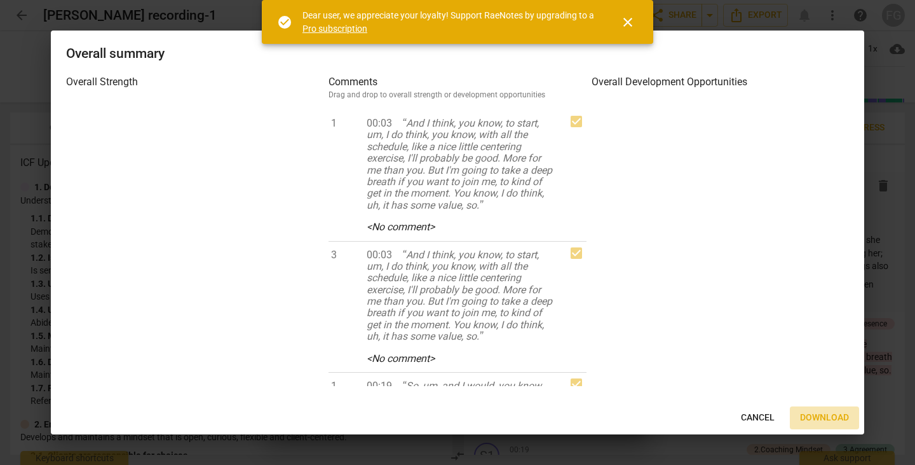
click at [810, 408] on button "Download" at bounding box center [824, 417] width 69 height 23
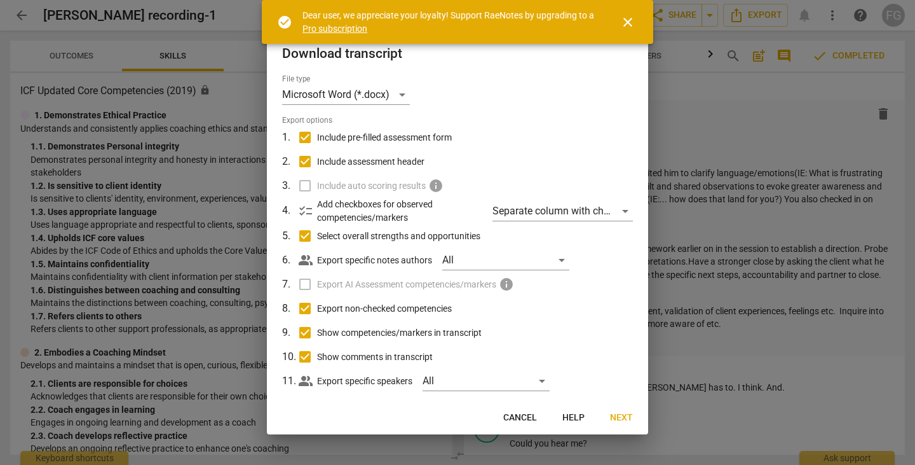
click at [625, 417] on span "Next" at bounding box center [621, 417] width 23 height 13
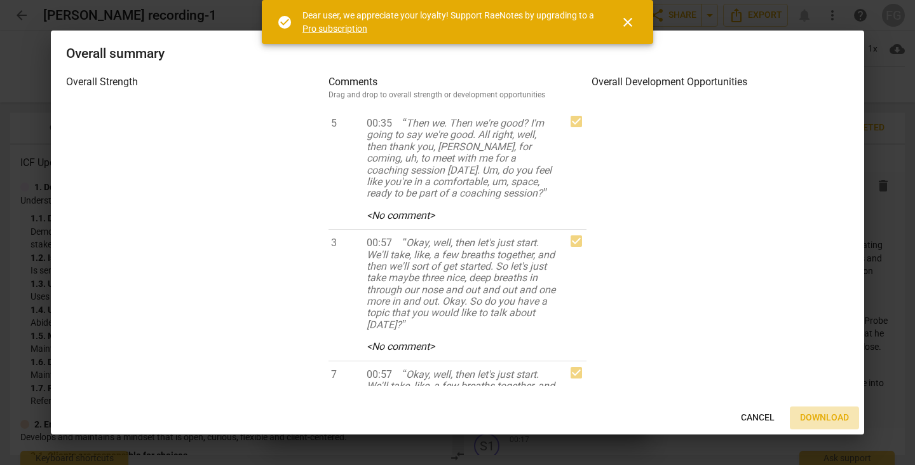
click at [814, 409] on button "Download" at bounding box center [824, 417] width 69 height 23
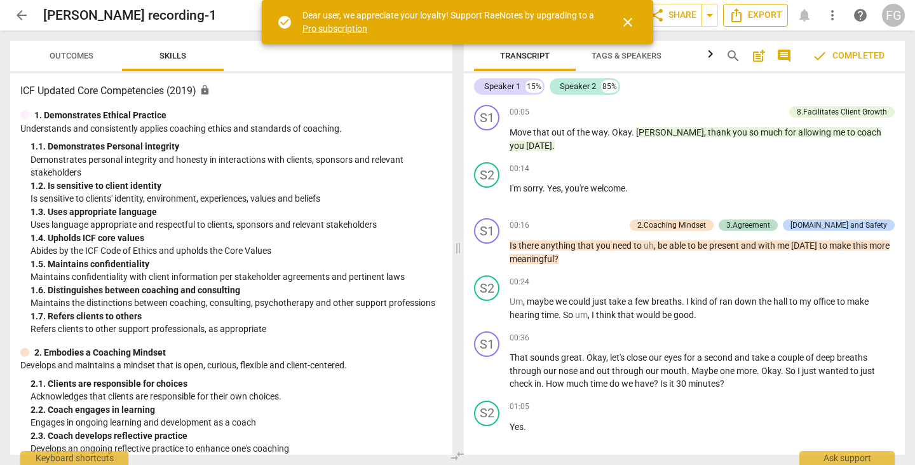
click at [756, 17] on span "Export" at bounding box center [755, 15] width 53 height 15
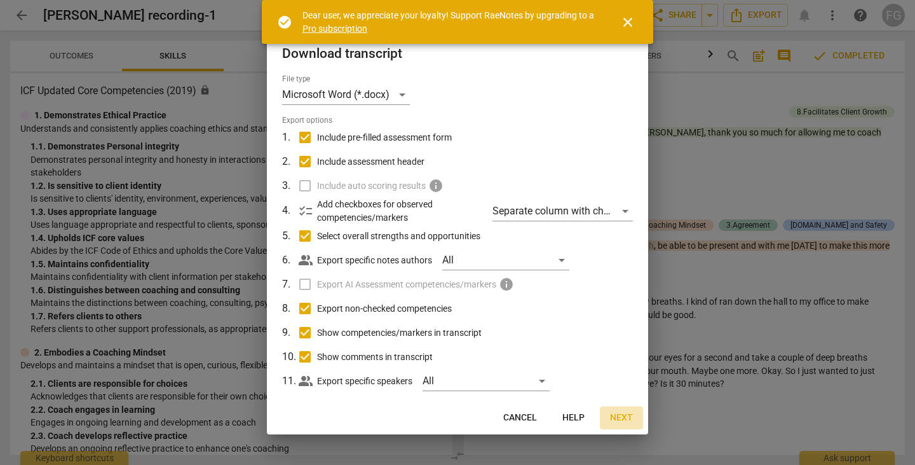
click at [629, 413] on span "Next" at bounding box center [621, 417] width 23 height 13
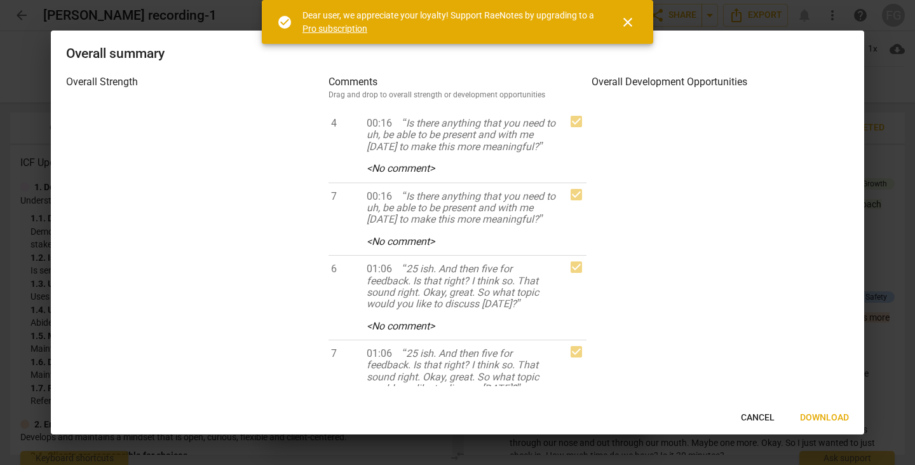
click at [821, 418] on span "Download" at bounding box center [824, 417] width 49 height 13
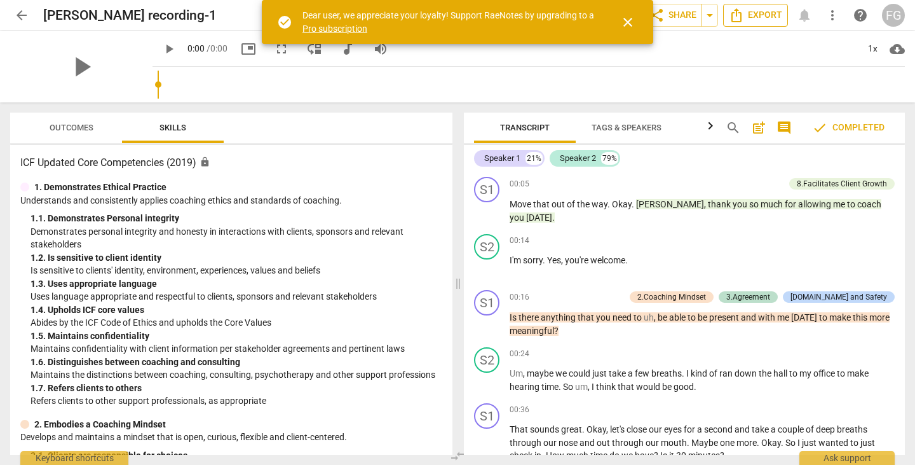
click at [763, 15] on span "Export" at bounding box center [755, 15] width 53 height 15
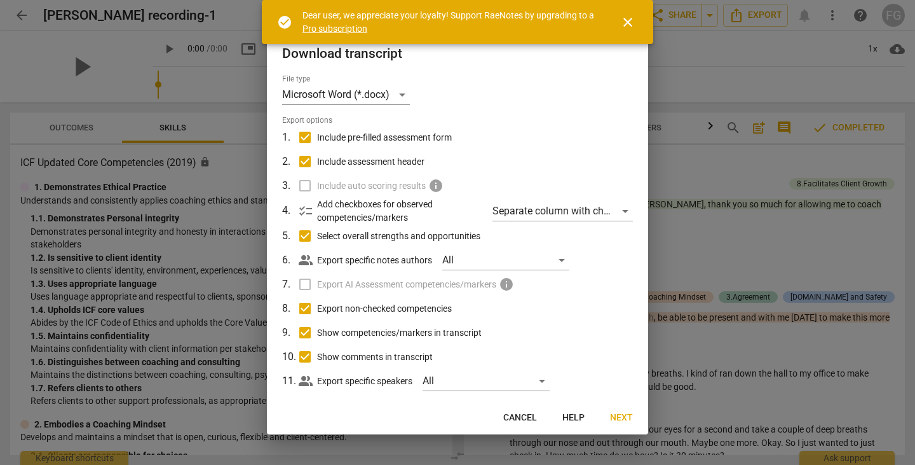
click at [603, 416] on button "Next" at bounding box center [621, 417] width 43 height 23
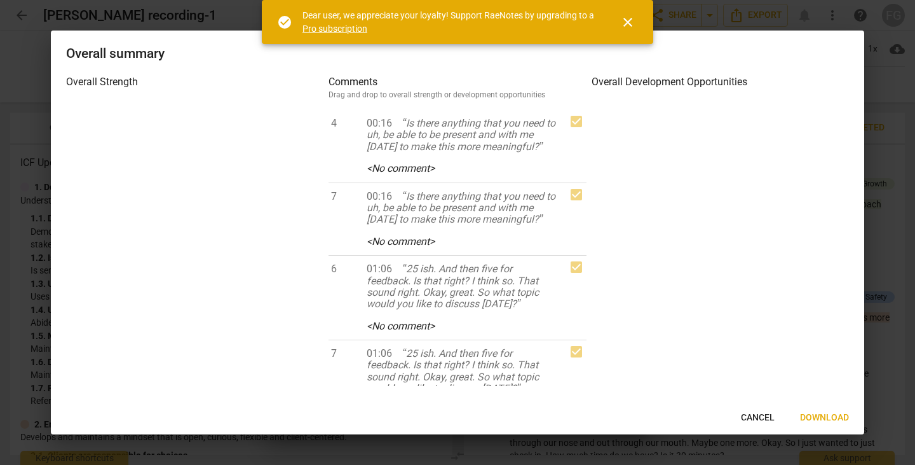
click at [840, 418] on span "Download" at bounding box center [824, 417] width 49 height 13
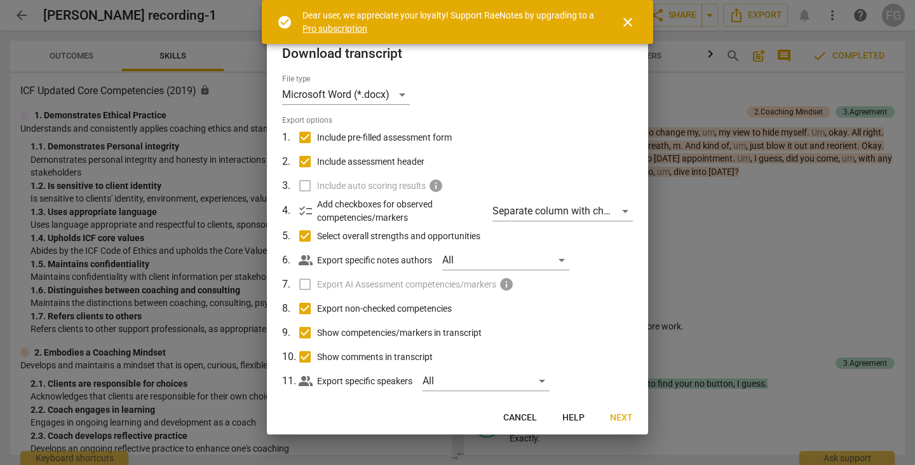
click at [624, 414] on span "Next" at bounding box center [621, 417] width 23 height 13
